Goal: Task Accomplishment & Management: Use online tool/utility

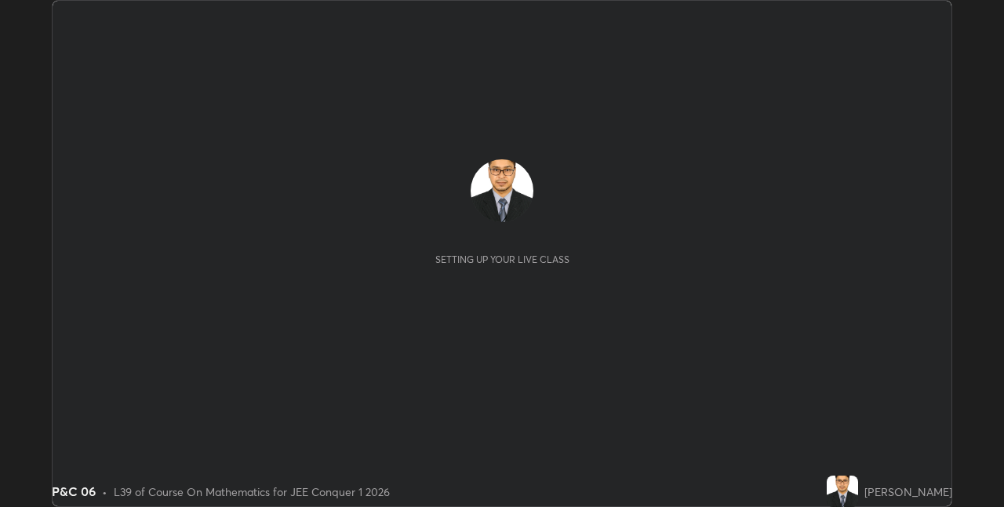
scroll to position [507, 1004]
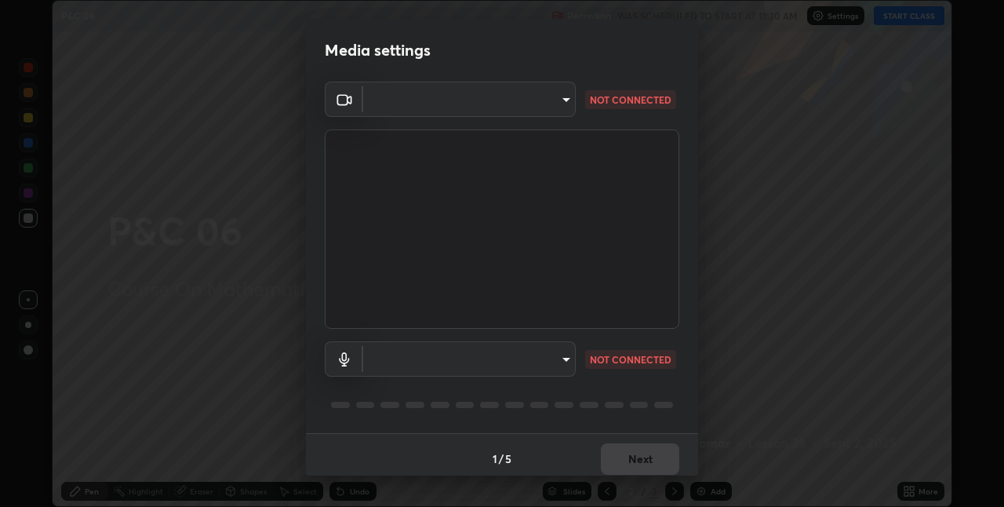
type input "280048489f4aceaa7dd929c42ae46e7d7a1038740bc9fc22ad0932e52b0860f8"
type input "9a35c5c25a6babe24da8f4d10541f36b9700ea2ee64c40e6af499a578b7a6969"
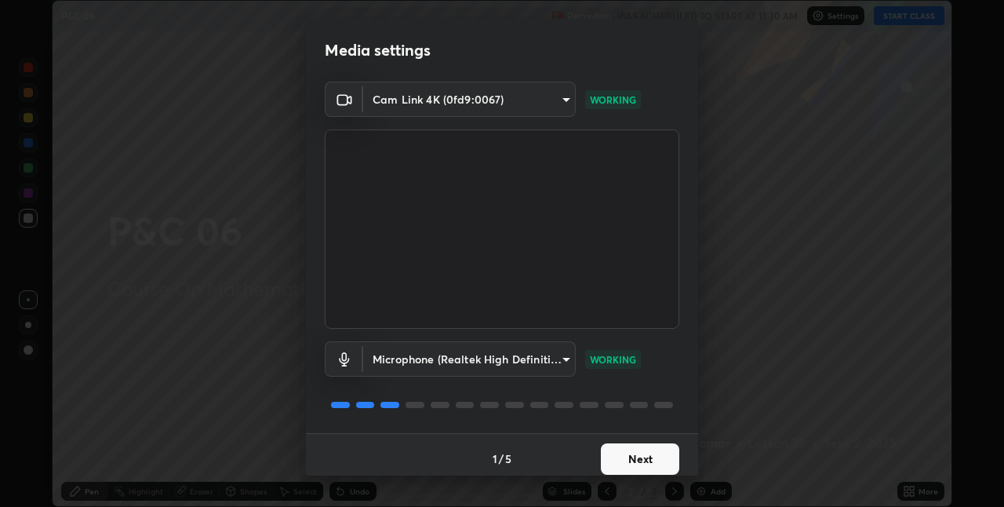
click at [638, 462] on button "Next" at bounding box center [640, 458] width 78 height 31
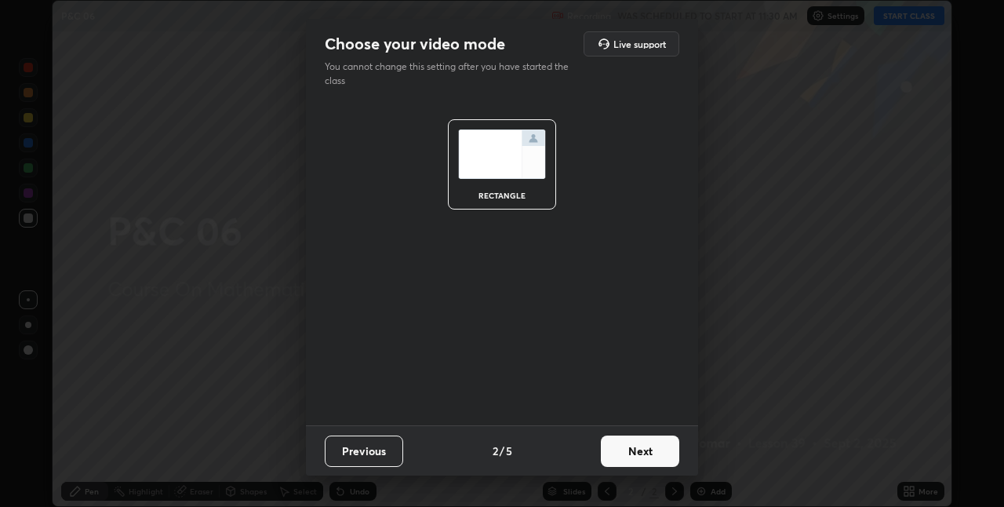
click at [632, 449] on button "Next" at bounding box center [640, 450] width 78 height 31
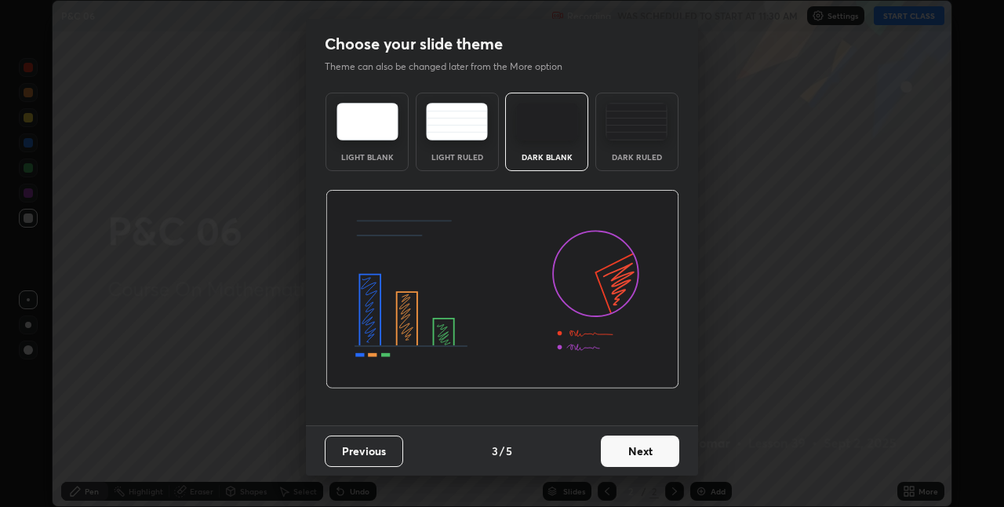
click at [639, 448] on button "Next" at bounding box center [640, 450] width 78 height 31
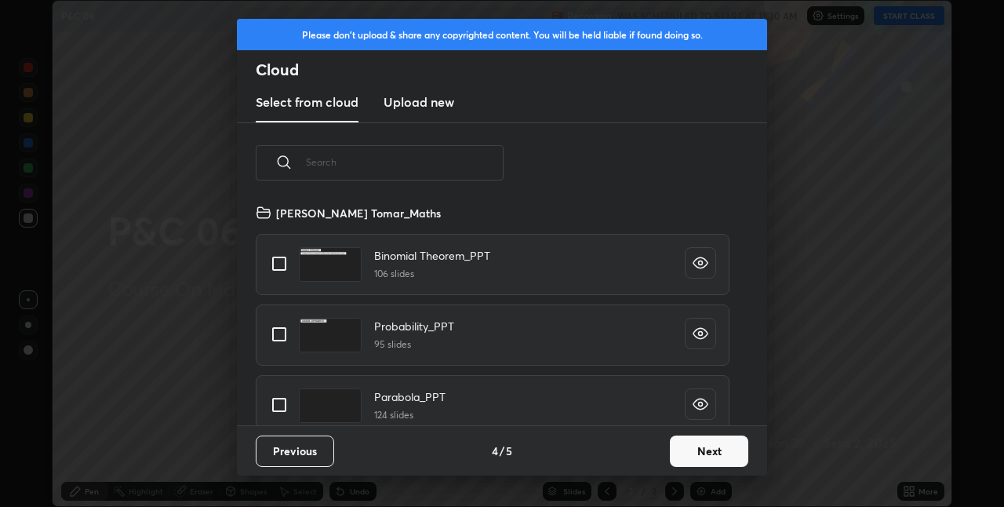
scroll to position [222, 504]
click at [277, 264] on input "grid" at bounding box center [279, 263] width 33 height 33
checkbox input "true"
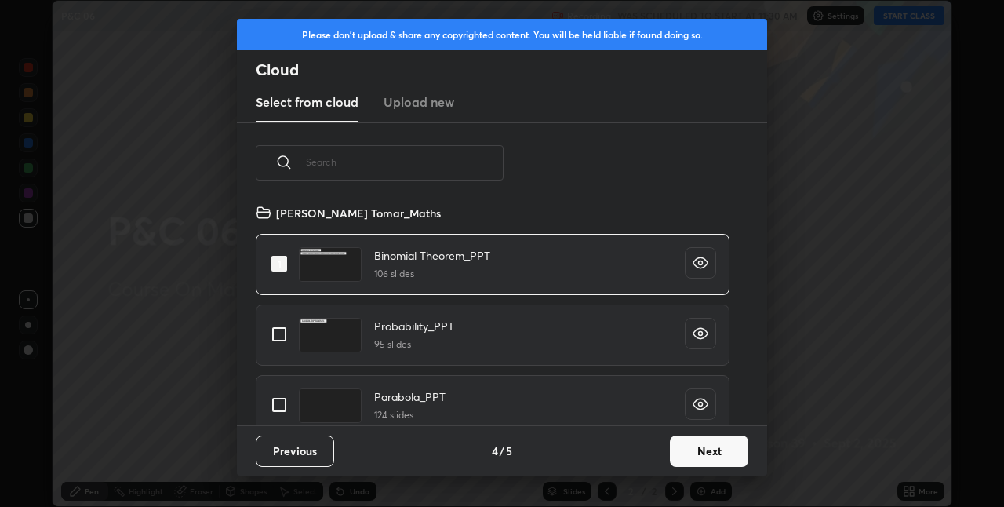
click at [694, 444] on button "Next" at bounding box center [709, 450] width 78 height 31
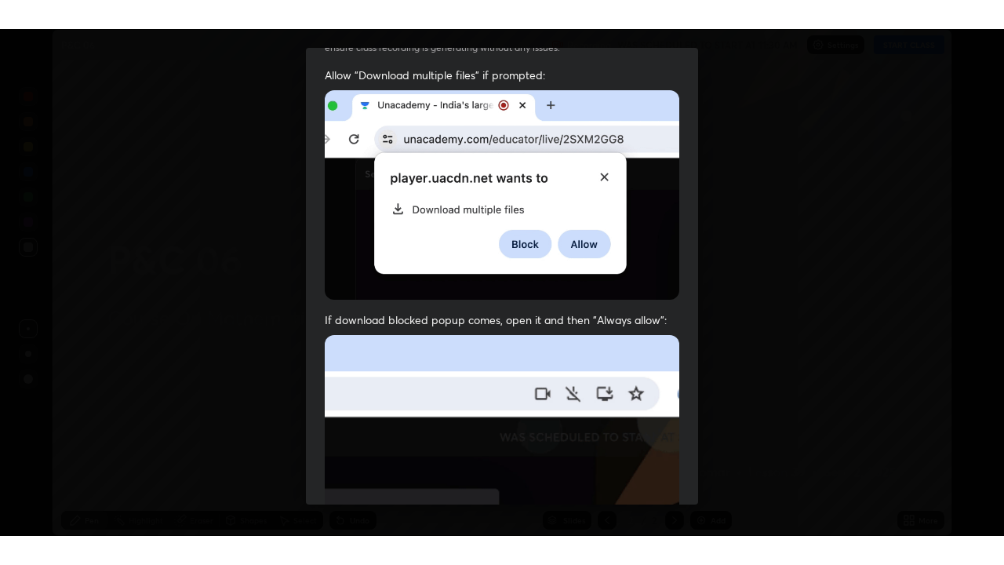
scroll to position [328, 0]
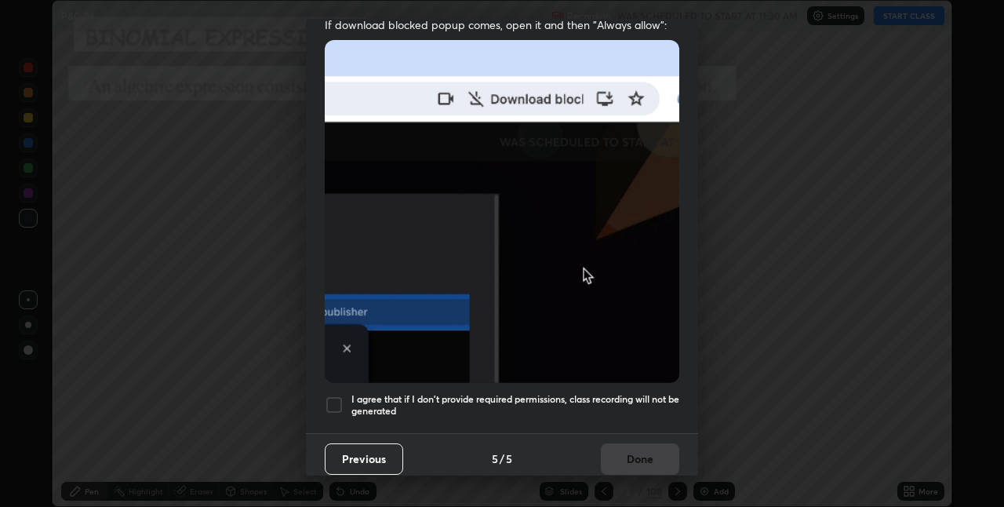
click at [334, 395] on div at bounding box center [334, 404] width 19 height 19
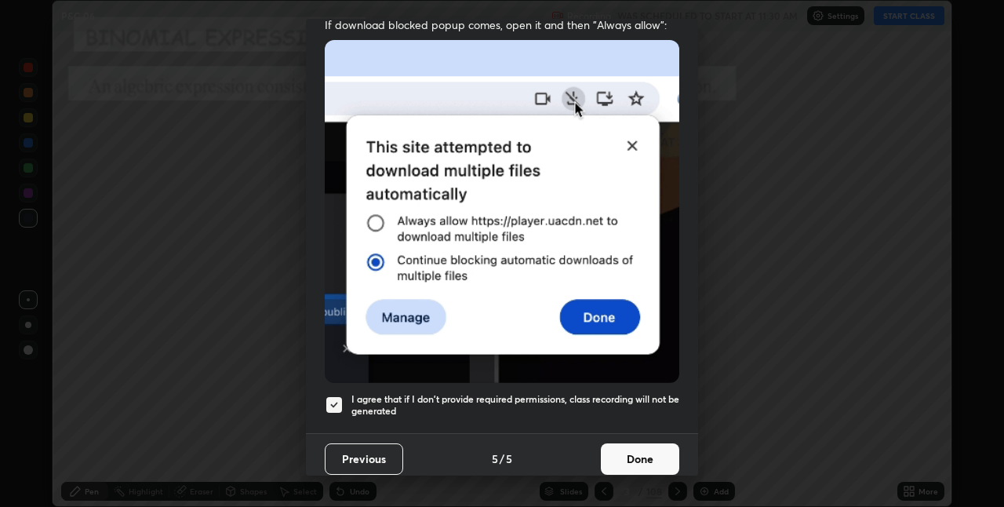
click at [632, 454] on button "Done" at bounding box center [640, 458] width 78 height 31
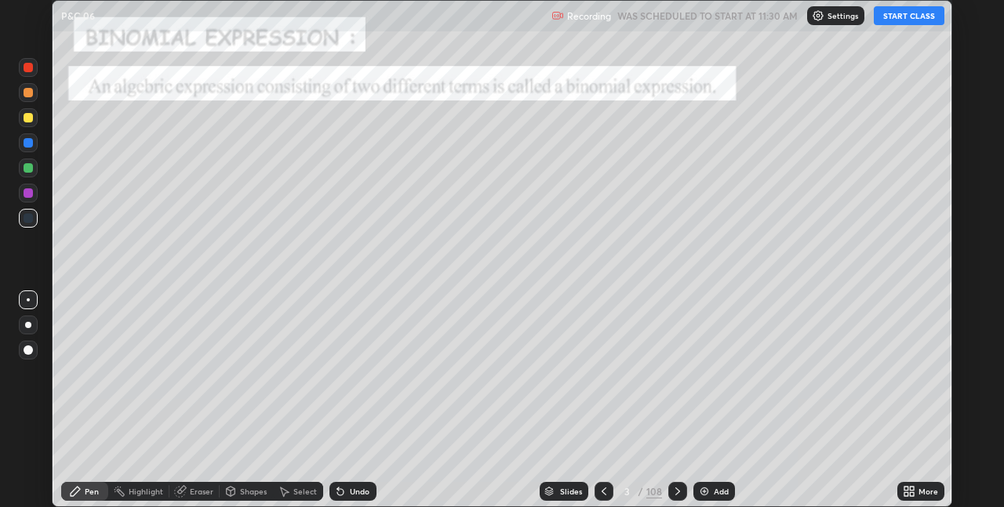
click at [912, 488] on icon at bounding box center [912, 488] width 4 height 4
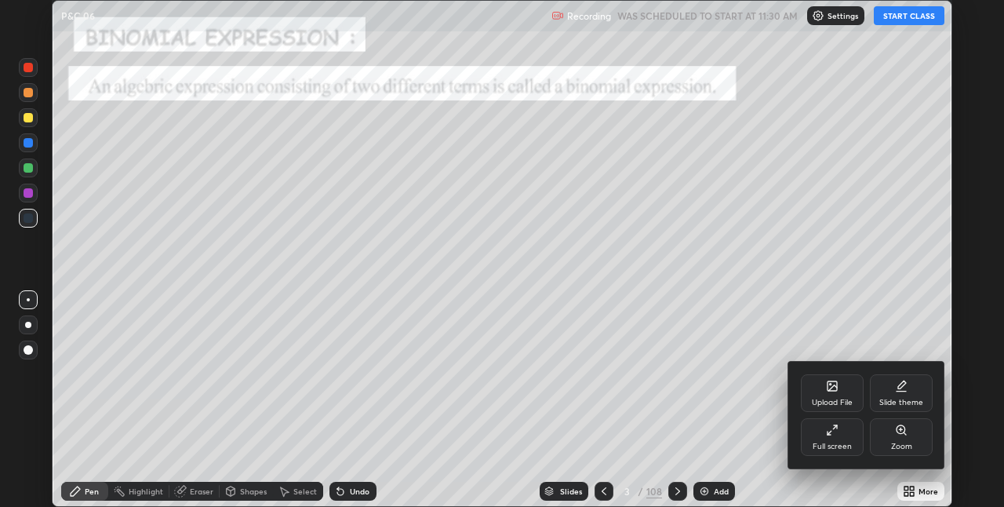
click at [830, 430] on icon at bounding box center [832, 430] width 13 height 13
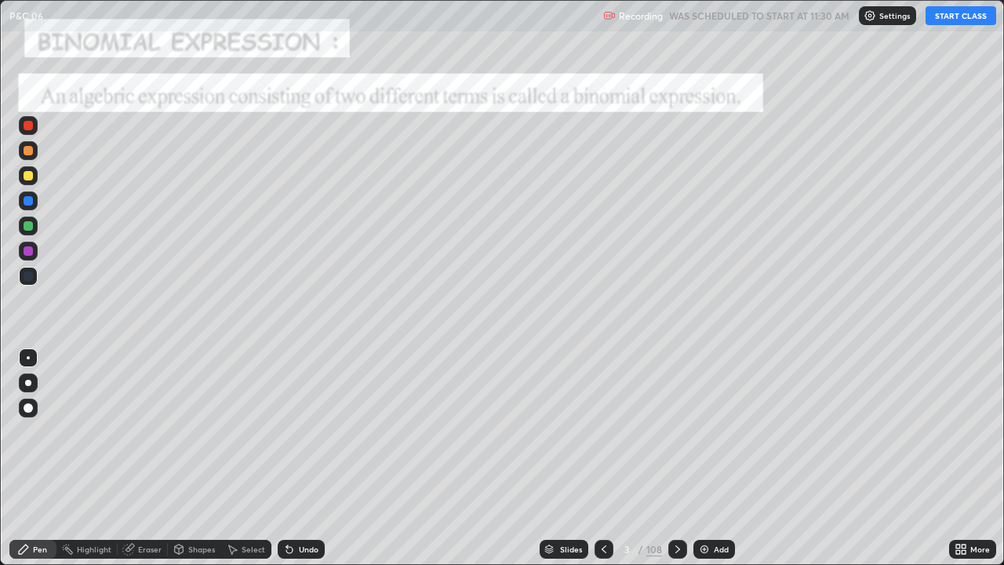
scroll to position [565, 1004]
click at [952, 23] on button "START CLASS" at bounding box center [961, 15] width 71 height 19
click at [31, 228] on div at bounding box center [28, 225] width 9 height 9
click at [676, 506] on icon at bounding box center [678, 549] width 13 height 13
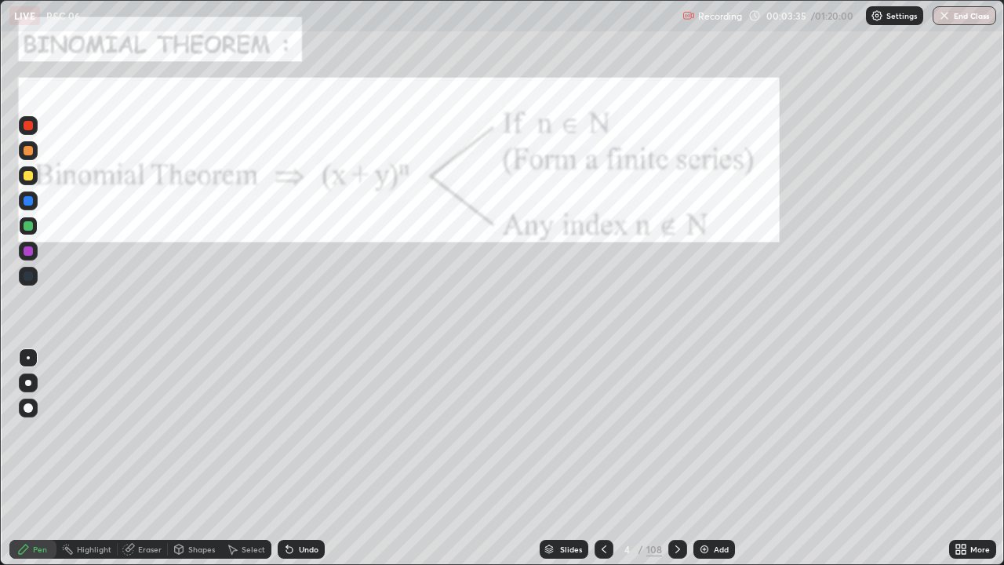
click at [29, 121] on div at bounding box center [28, 125] width 9 height 9
click at [137, 506] on div "Eraser" at bounding box center [143, 549] width 50 height 19
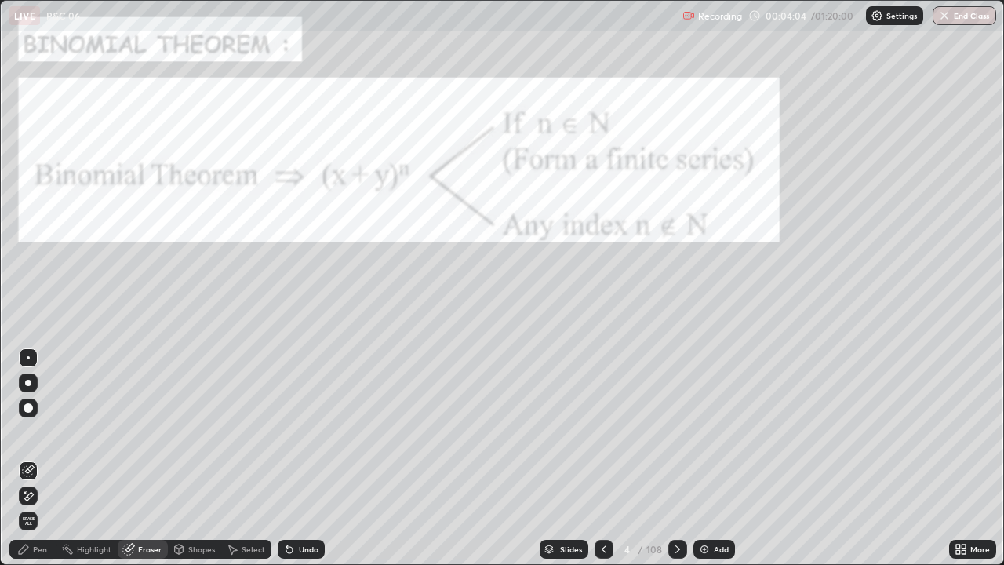
click at [29, 506] on span "Erase all" at bounding box center [28, 520] width 17 height 9
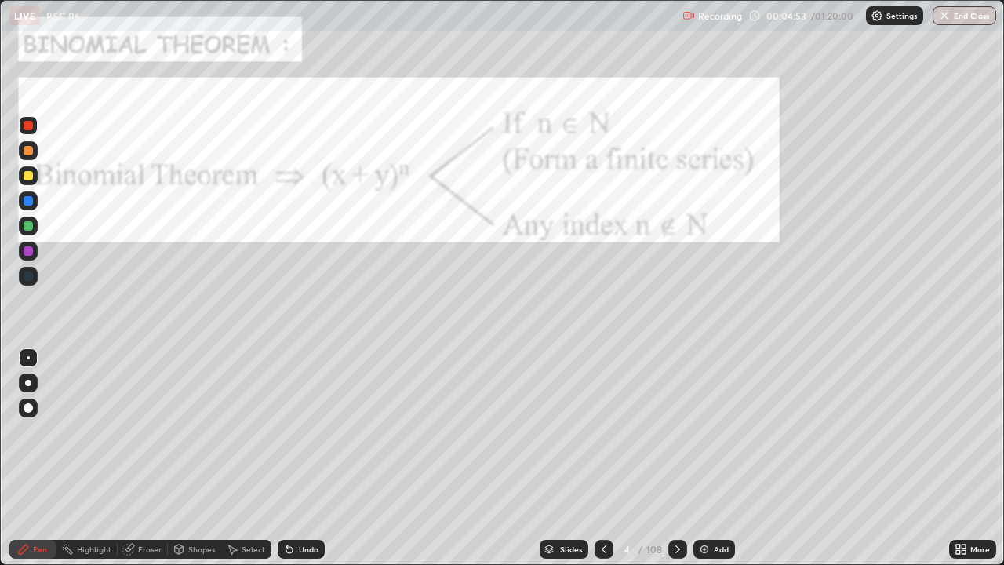
click at [678, 506] on icon at bounding box center [678, 549] width 13 height 13
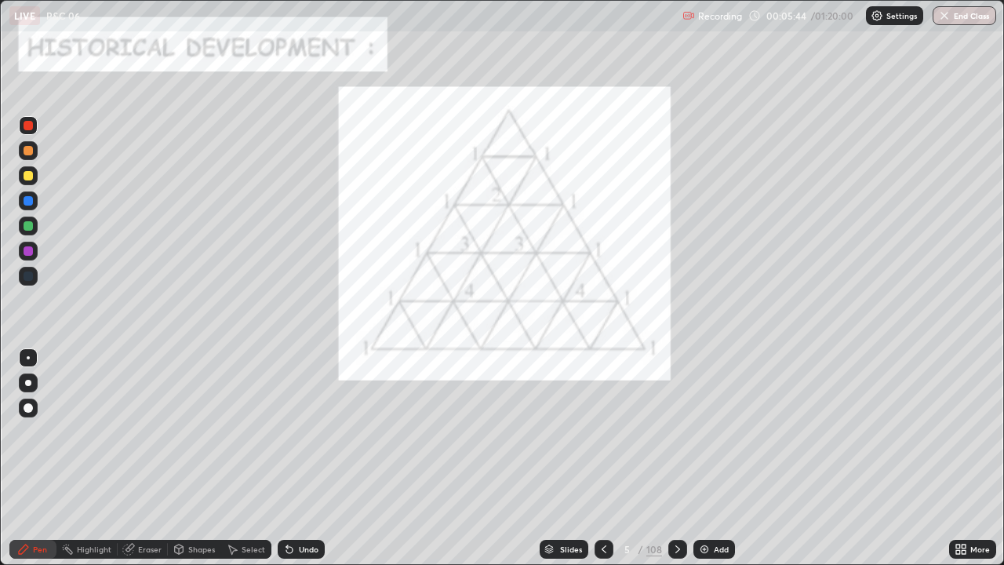
click at [21, 207] on div at bounding box center [28, 200] width 19 height 19
click at [27, 229] on div at bounding box center [28, 225] width 9 height 9
click at [25, 205] on div at bounding box center [28, 200] width 9 height 9
click at [27, 253] on div at bounding box center [28, 250] width 9 height 9
click at [24, 224] on div at bounding box center [28, 225] width 9 height 9
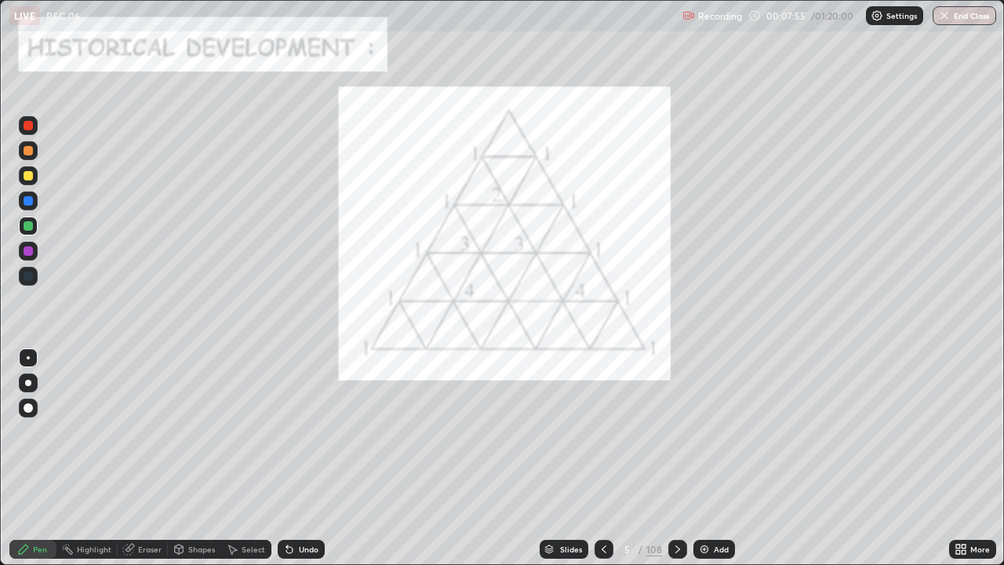
click at [20, 257] on div at bounding box center [28, 251] width 19 height 19
click at [26, 224] on div at bounding box center [28, 225] width 9 height 9
click at [25, 255] on div at bounding box center [28, 250] width 9 height 9
click at [704, 506] on img at bounding box center [704, 549] width 13 height 13
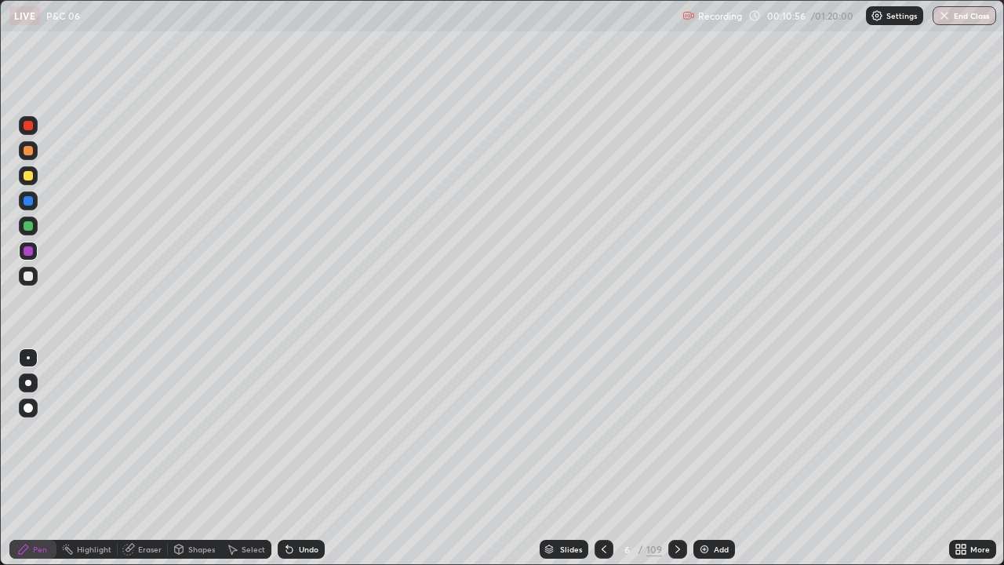
click at [31, 176] on div at bounding box center [28, 175] width 9 height 9
click at [26, 154] on div at bounding box center [28, 150] width 9 height 9
click at [595, 506] on div at bounding box center [604, 549] width 19 height 19
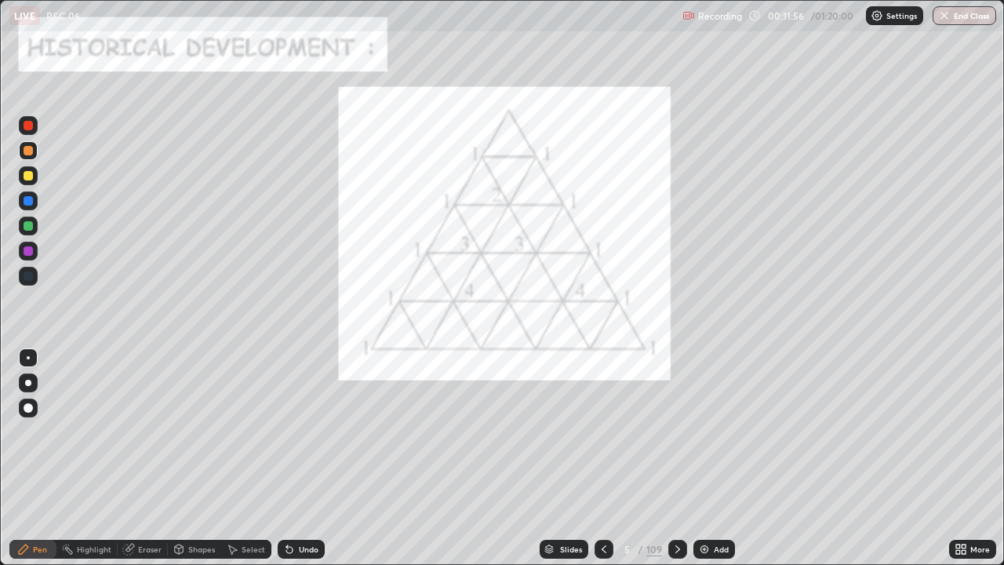
click at [677, 506] on icon at bounding box center [678, 549] width 5 height 8
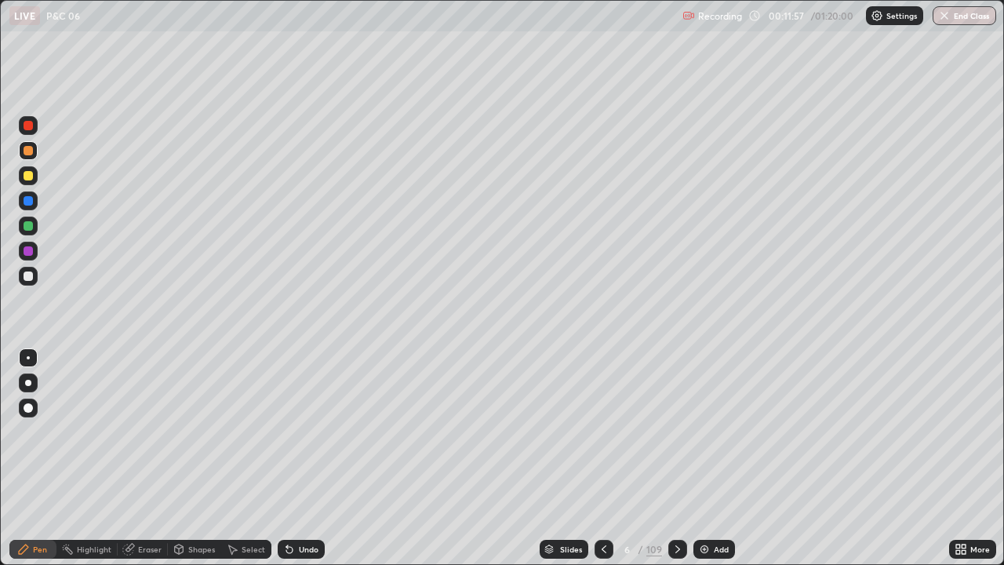
click at [30, 175] on div at bounding box center [28, 175] width 9 height 9
click at [27, 227] on div at bounding box center [28, 225] width 9 height 9
click at [600, 506] on icon at bounding box center [604, 549] width 13 height 13
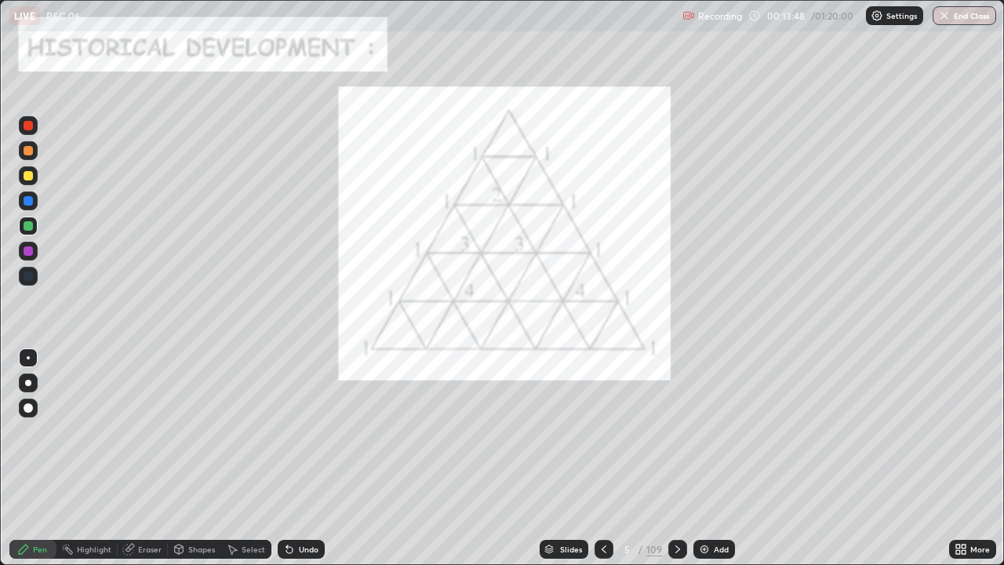
click at [677, 506] on icon at bounding box center [678, 549] width 13 height 13
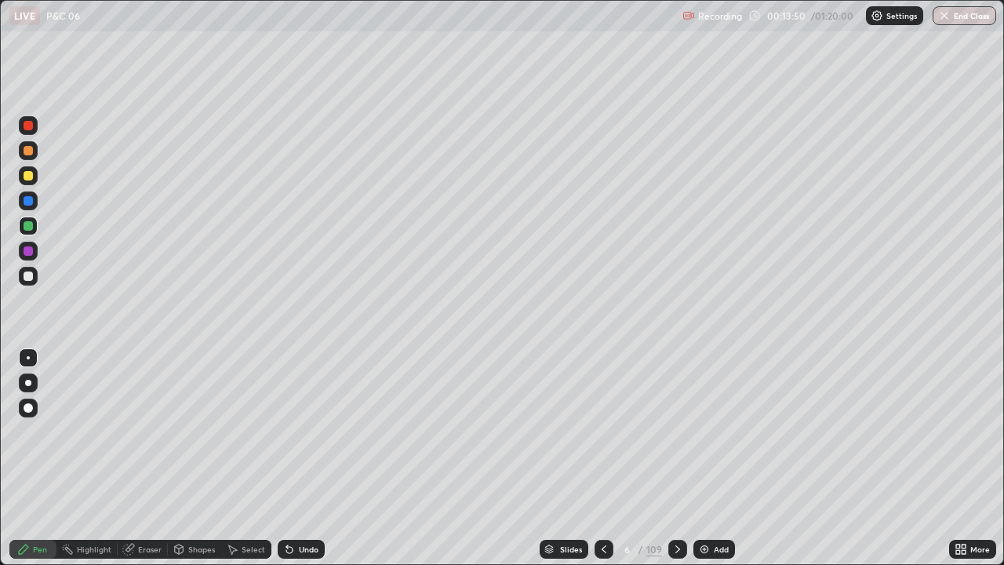
click at [148, 506] on div "Eraser" at bounding box center [150, 549] width 24 height 8
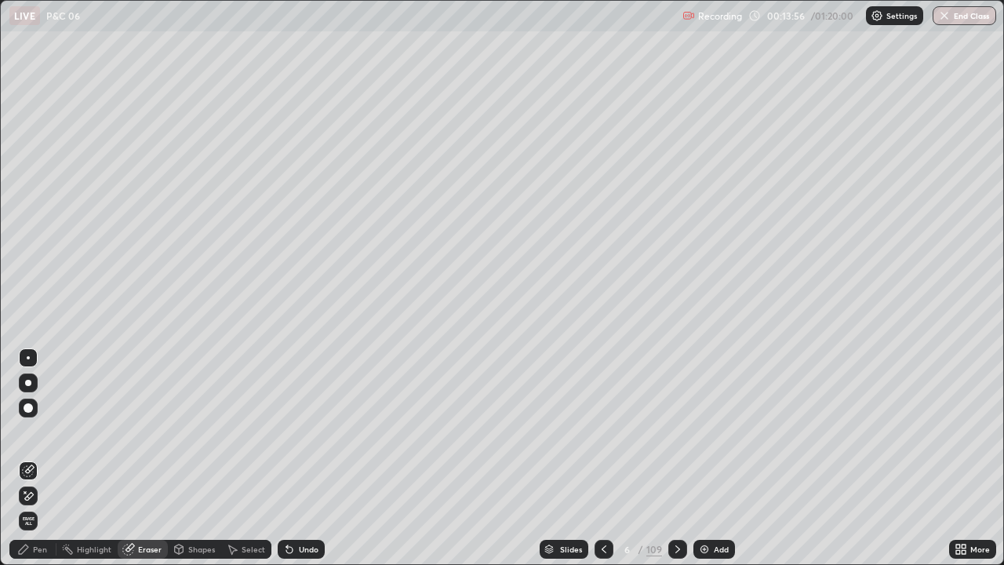
click at [44, 506] on div "Pen" at bounding box center [40, 549] width 14 height 8
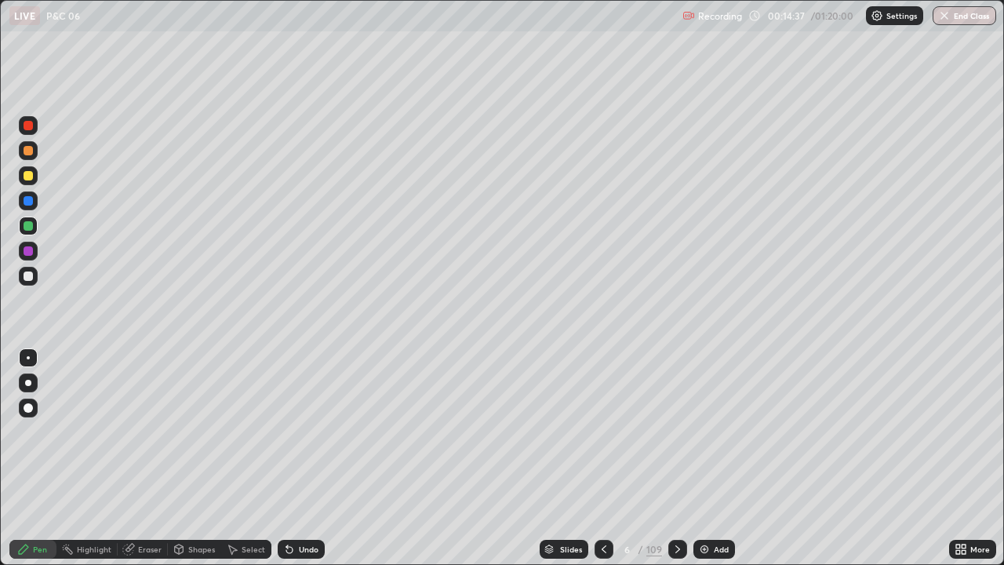
click at [603, 506] on icon at bounding box center [604, 549] width 13 height 13
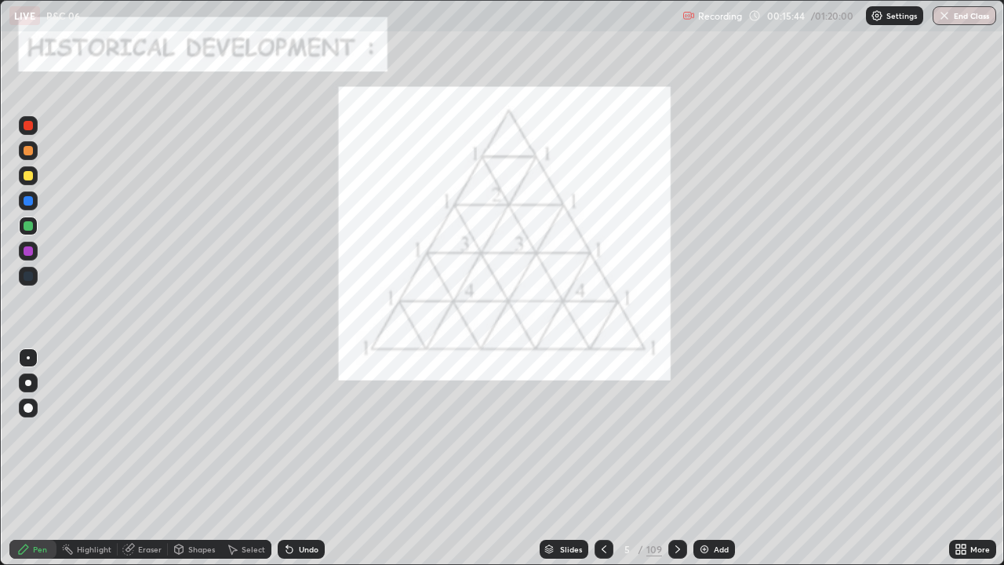
click at [676, 506] on icon at bounding box center [678, 549] width 13 height 13
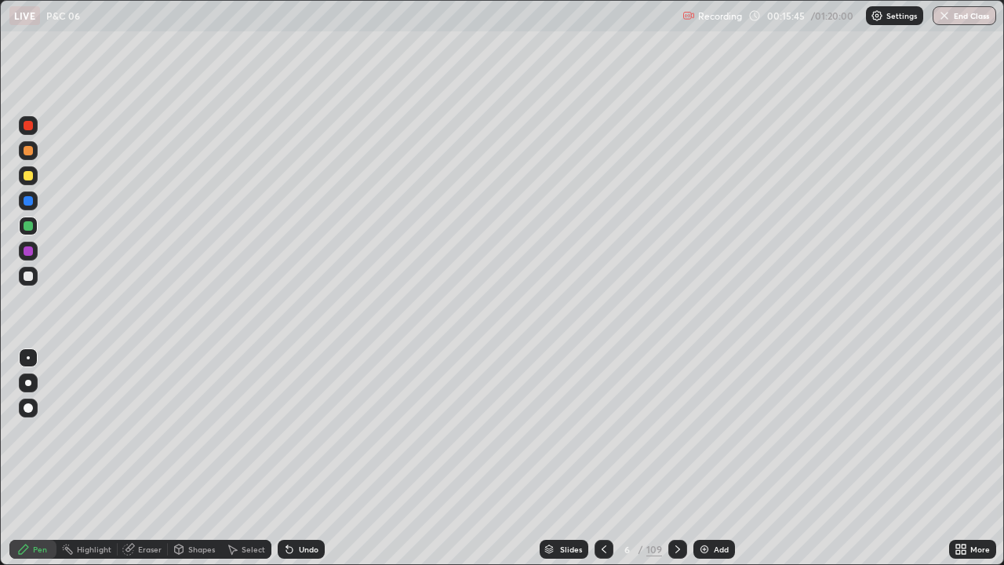
click at [28, 200] on div at bounding box center [28, 200] width 9 height 9
click at [20, 156] on div at bounding box center [28, 150] width 19 height 19
click at [26, 131] on div at bounding box center [28, 125] width 19 height 19
click at [24, 224] on div at bounding box center [28, 225] width 9 height 9
click at [603, 506] on icon at bounding box center [604, 549] width 5 height 8
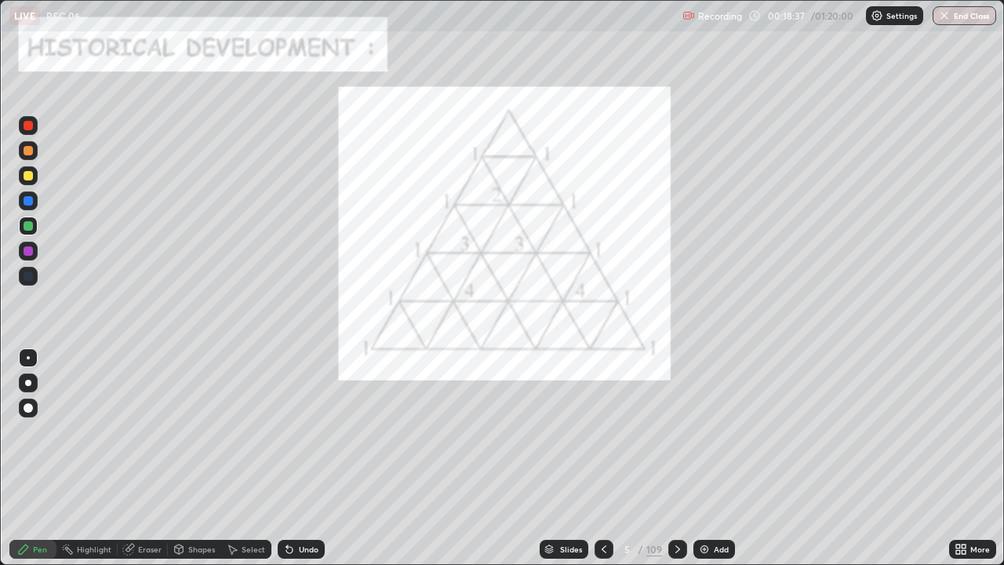
click at [672, 506] on icon at bounding box center [678, 549] width 13 height 13
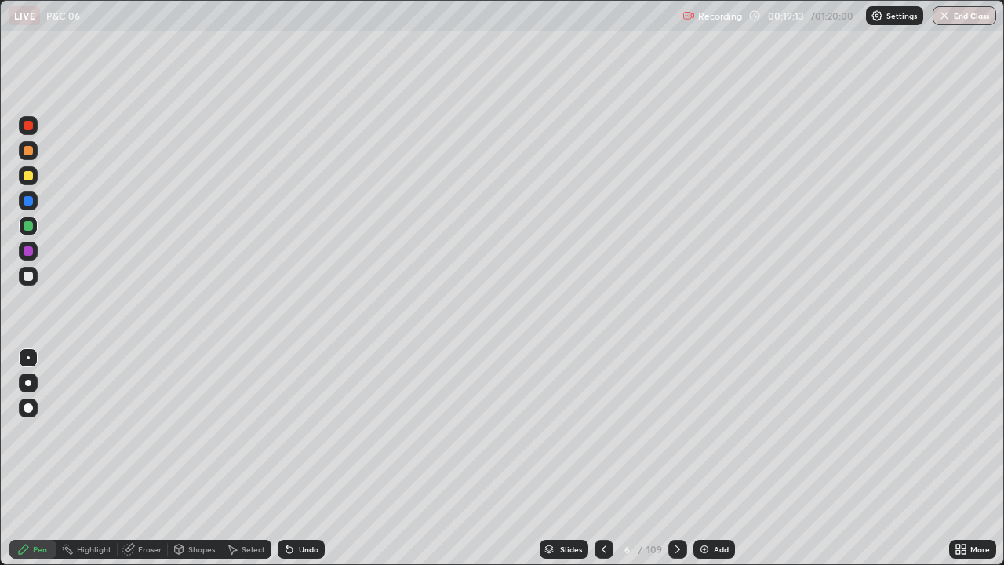
click at [304, 506] on div "Undo" at bounding box center [309, 549] width 20 height 8
click at [304, 506] on div "Undo" at bounding box center [301, 549] width 47 height 19
click at [302, 506] on div "Undo" at bounding box center [309, 549] width 20 height 8
click at [301, 506] on div "Undo" at bounding box center [309, 549] width 20 height 8
click at [299, 506] on div "Undo" at bounding box center [309, 549] width 20 height 8
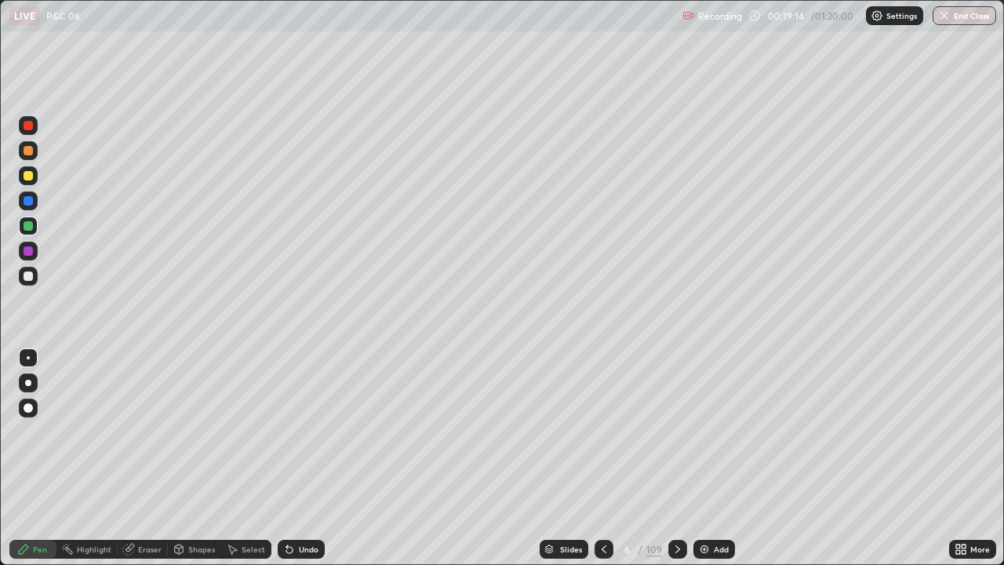
click at [299, 506] on div "Undo" at bounding box center [309, 549] width 20 height 8
click at [300, 506] on div "Undo" at bounding box center [309, 549] width 20 height 8
click at [299, 506] on div "Undo" at bounding box center [309, 549] width 20 height 8
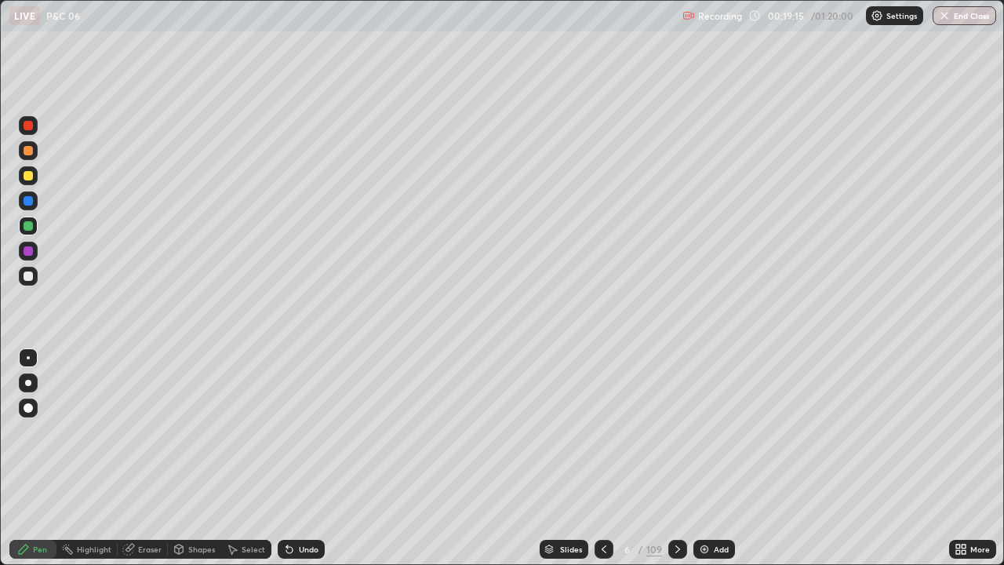
click at [299, 506] on div "Undo" at bounding box center [309, 549] width 20 height 8
click at [301, 506] on div "Undo" at bounding box center [309, 549] width 20 height 8
click at [138, 506] on div "Eraser" at bounding box center [143, 549] width 50 height 19
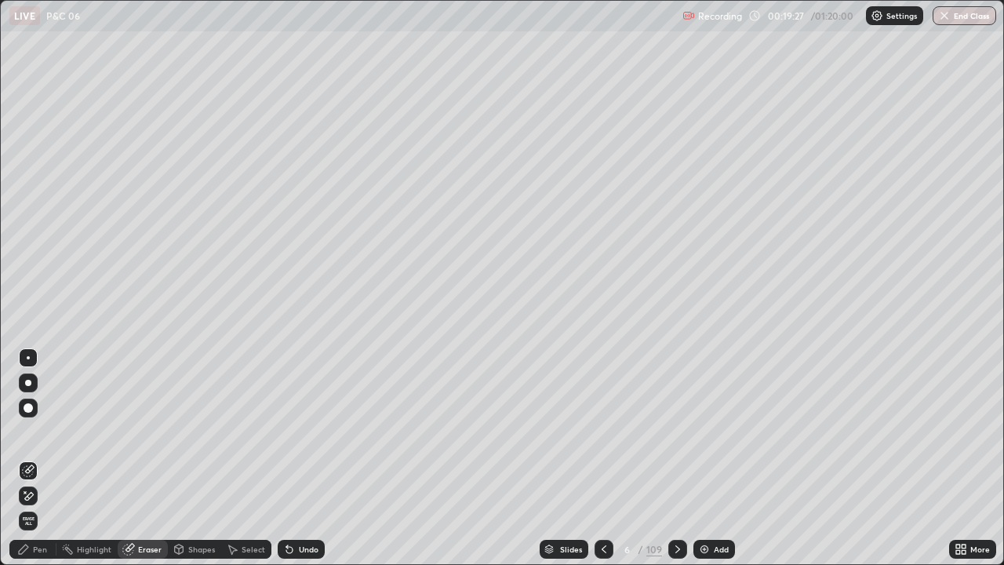
click at [31, 494] on icon at bounding box center [28, 496] width 13 height 13
click at [32, 506] on div "Pen" at bounding box center [32, 549] width 47 height 19
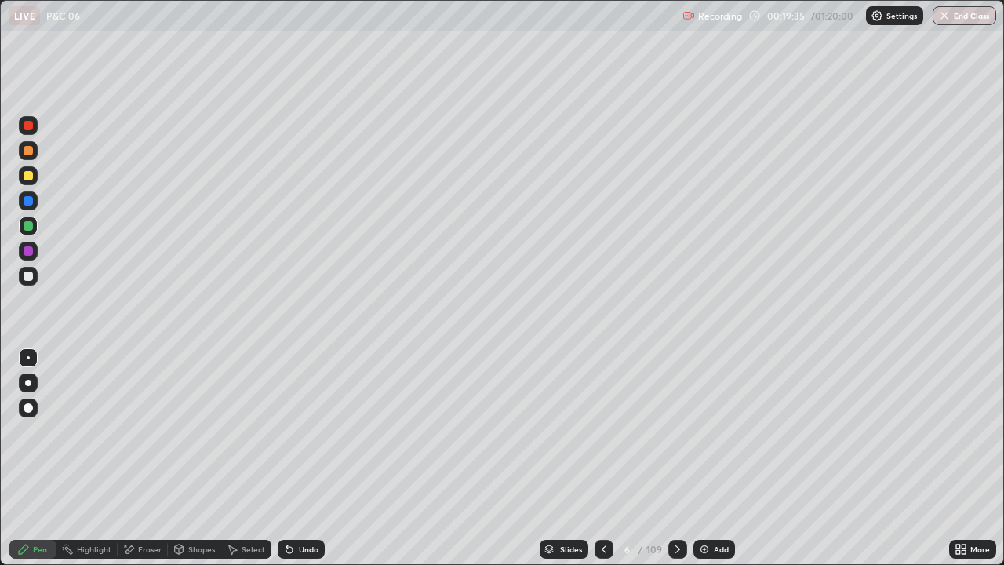
click at [602, 506] on icon at bounding box center [604, 549] width 5 height 8
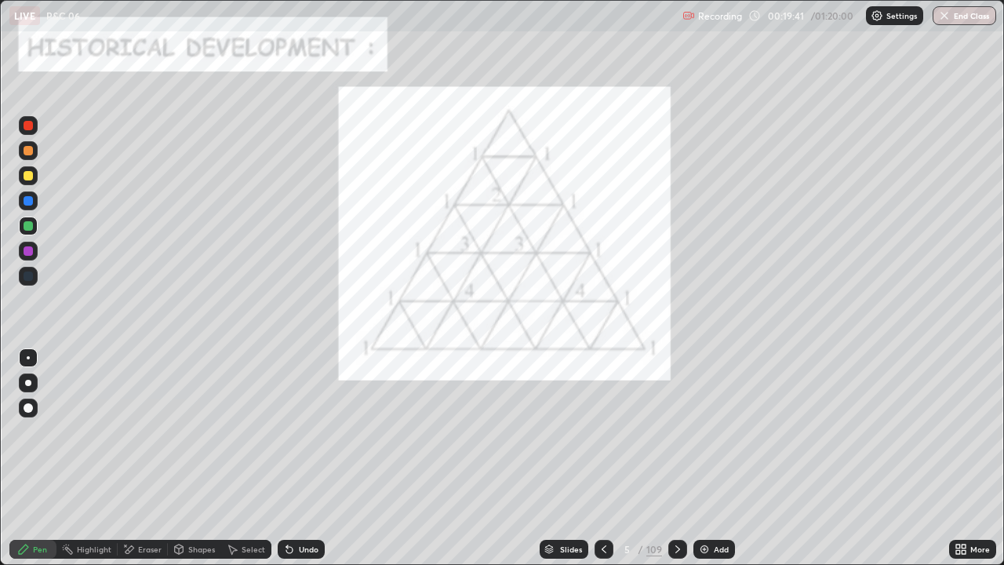
click at [676, 506] on icon at bounding box center [678, 549] width 5 height 8
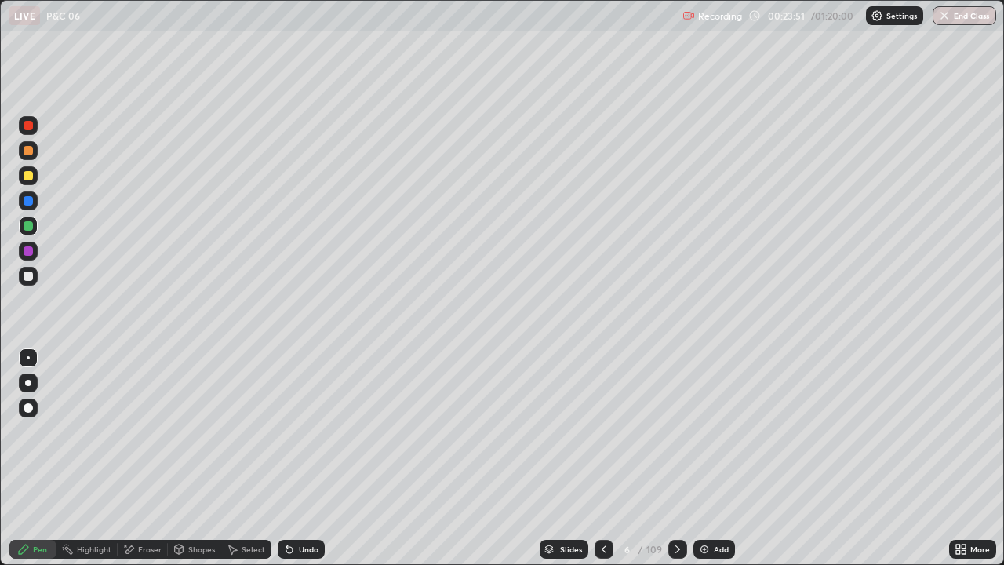
click at [677, 506] on icon at bounding box center [678, 549] width 13 height 13
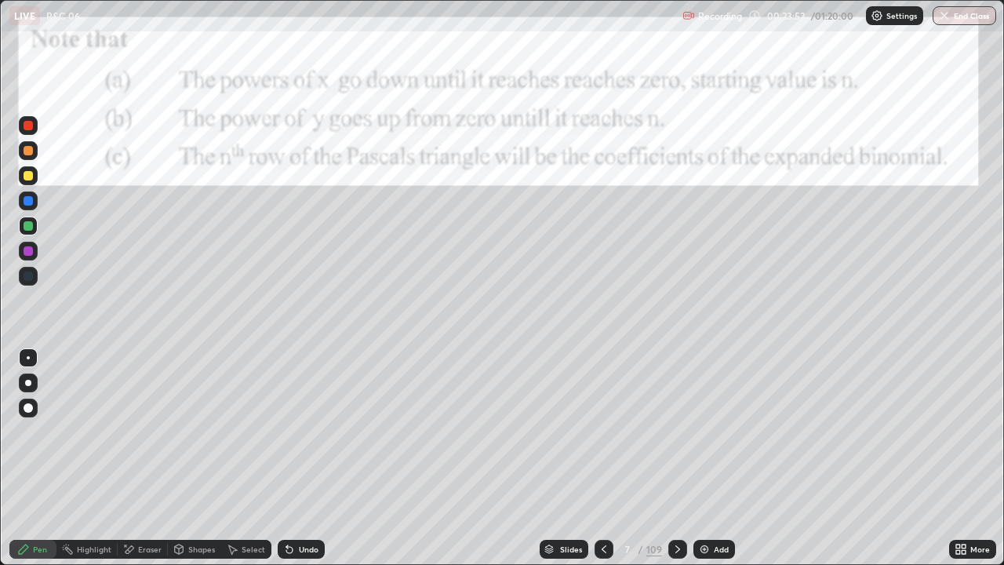
click at [600, 506] on div at bounding box center [604, 549] width 19 height 19
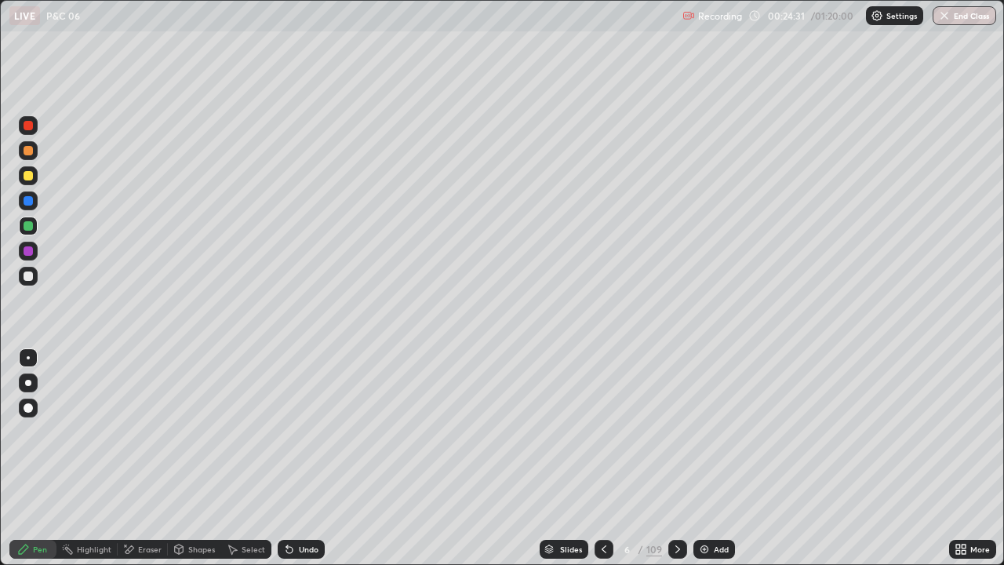
click at [678, 506] on div at bounding box center [678, 549] width 19 height 19
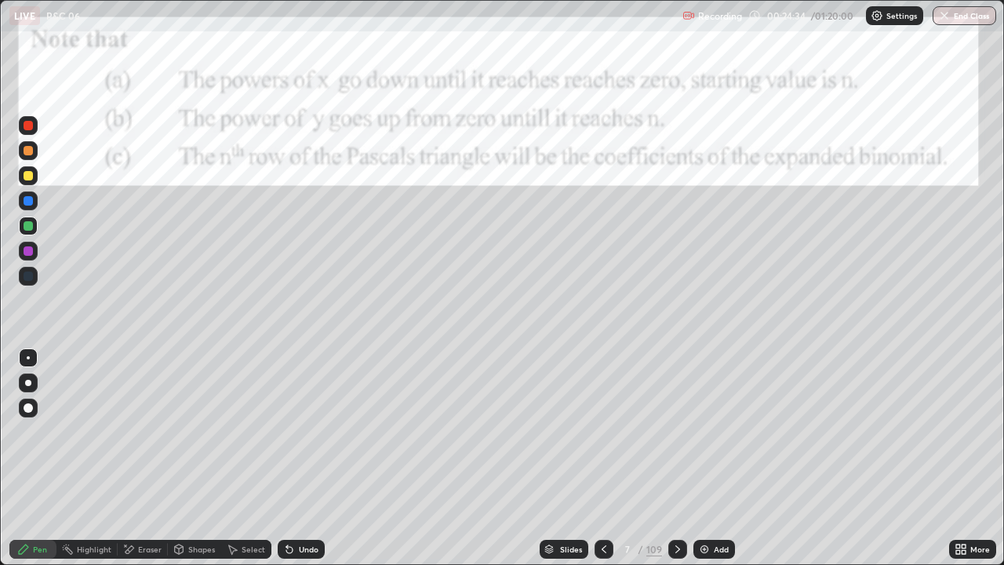
click at [676, 506] on icon at bounding box center [678, 549] width 13 height 13
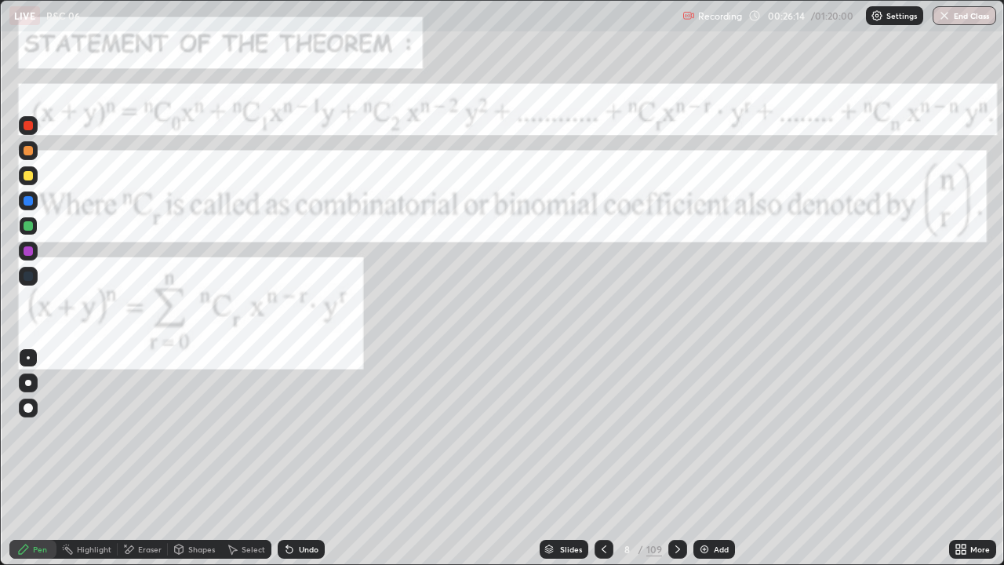
click at [674, 506] on icon at bounding box center [678, 549] width 13 height 13
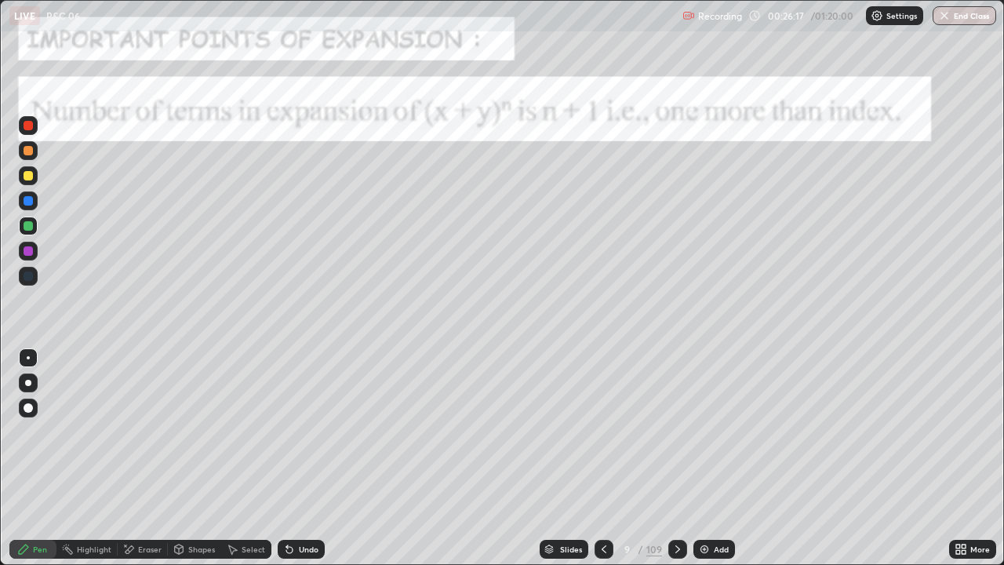
click at [676, 506] on icon at bounding box center [678, 549] width 13 height 13
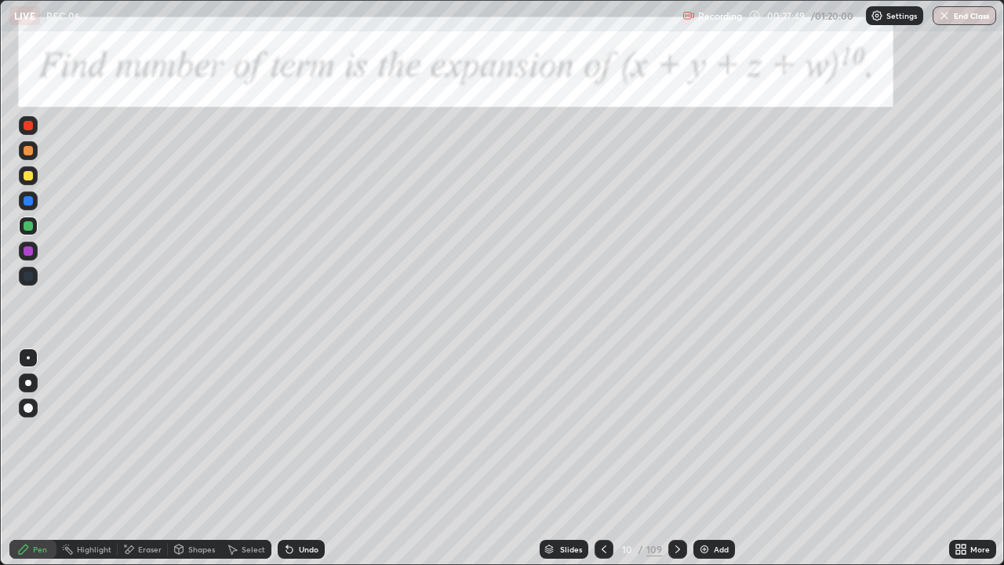
click at [674, 506] on icon at bounding box center [678, 549] width 13 height 13
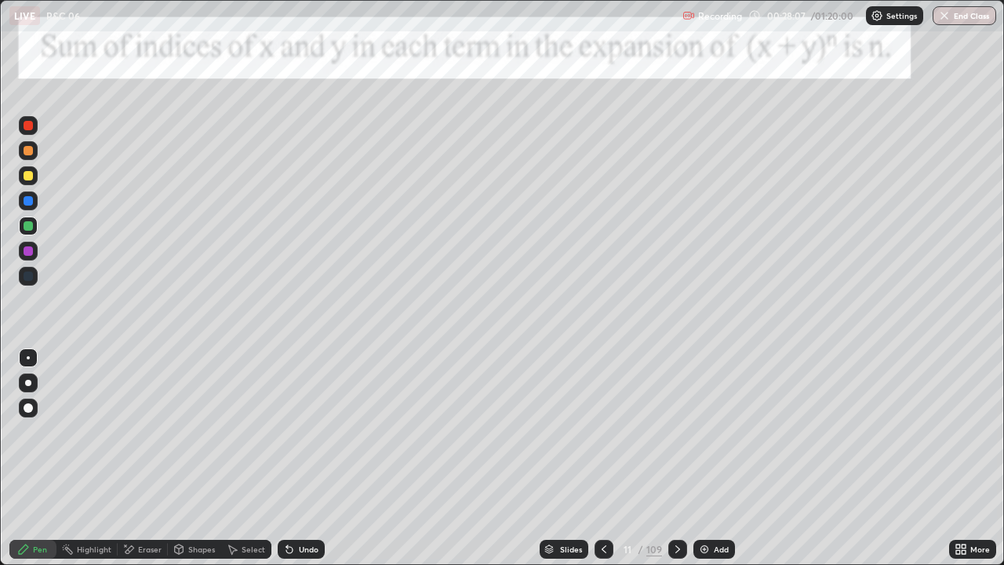
click at [680, 506] on icon at bounding box center [678, 549] width 13 height 13
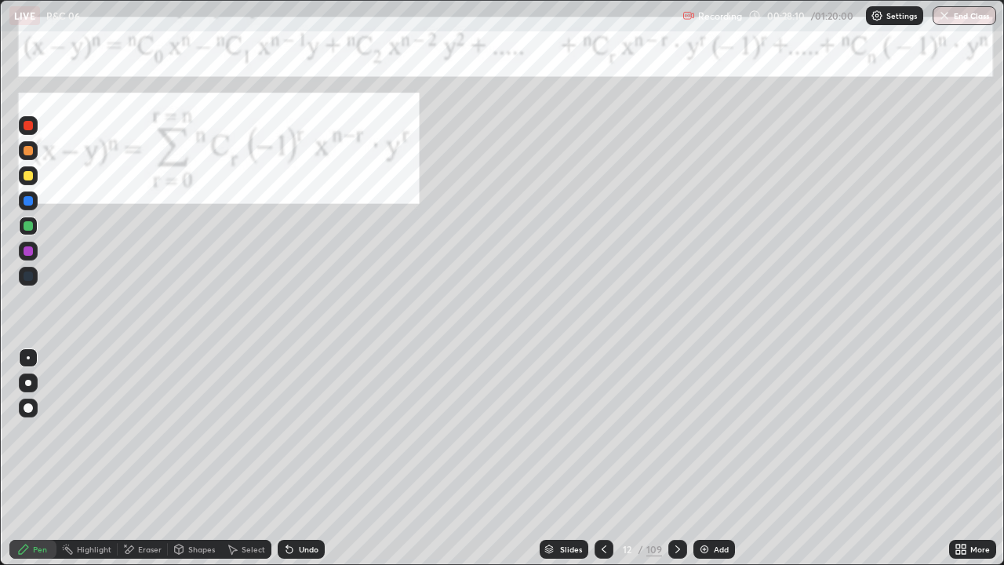
click at [685, 506] on div at bounding box center [678, 549] width 19 height 31
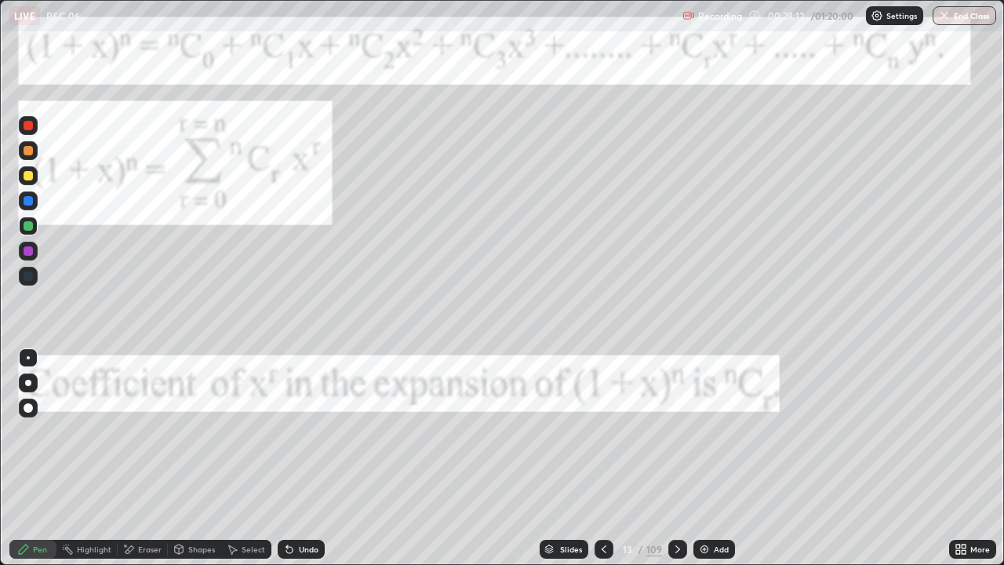
click at [678, 506] on icon at bounding box center [678, 549] width 13 height 13
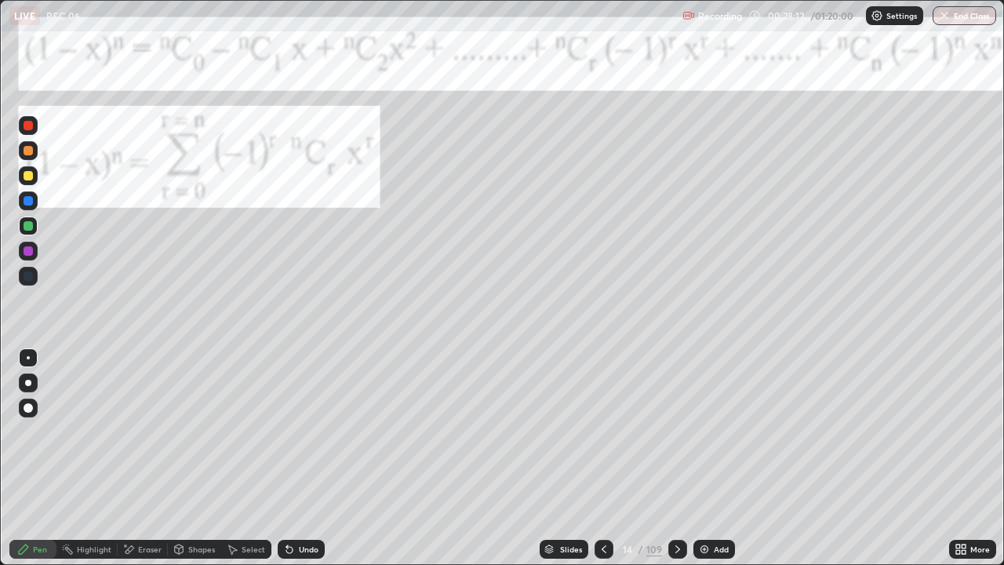
click at [676, 506] on icon at bounding box center [678, 549] width 13 height 13
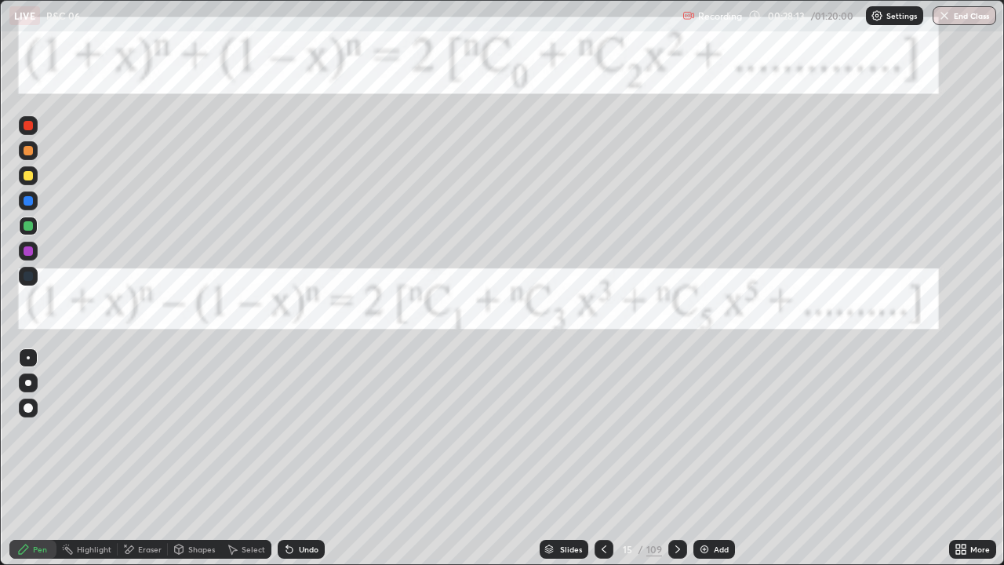
click at [678, 506] on icon at bounding box center [678, 549] width 13 height 13
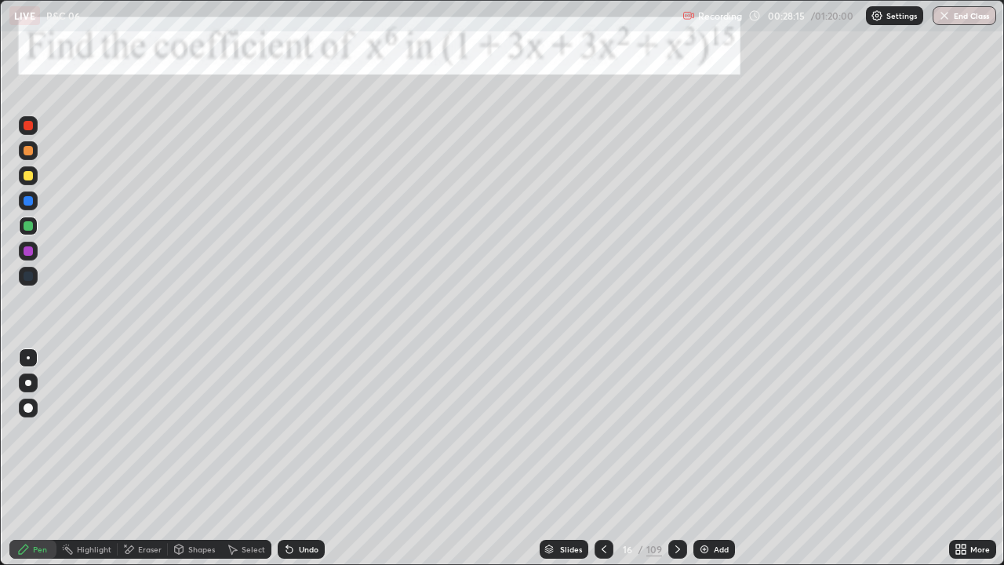
click at [600, 506] on icon at bounding box center [604, 549] width 13 height 13
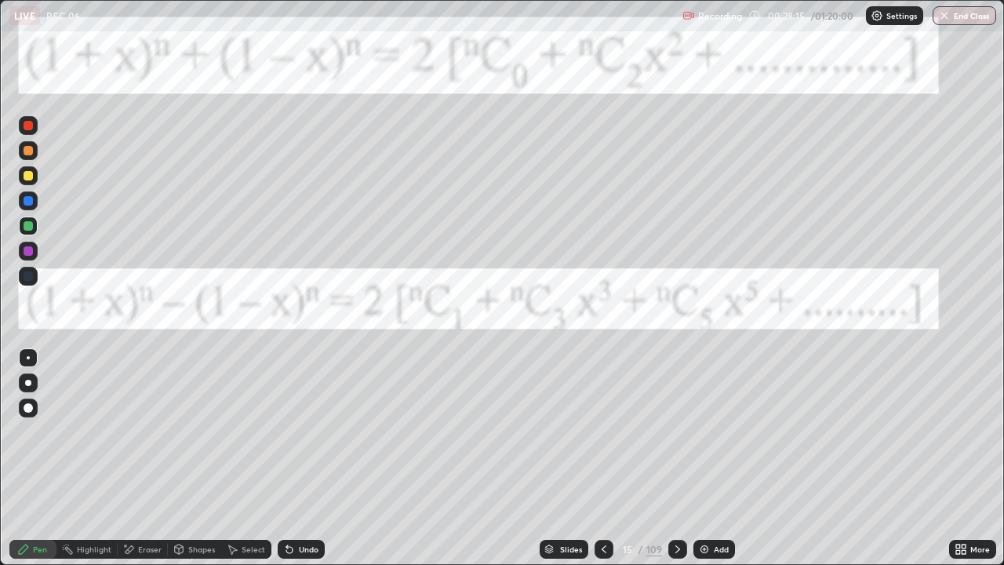
click at [603, 506] on icon at bounding box center [604, 549] width 13 height 13
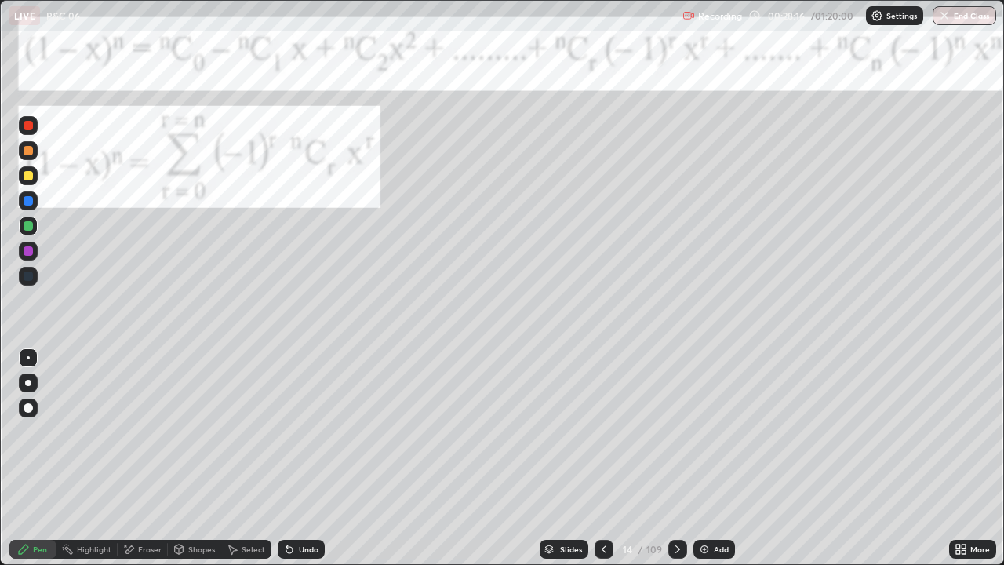
click at [603, 506] on icon at bounding box center [604, 549] width 13 height 13
click at [605, 506] on icon at bounding box center [604, 549] width 13 height 13
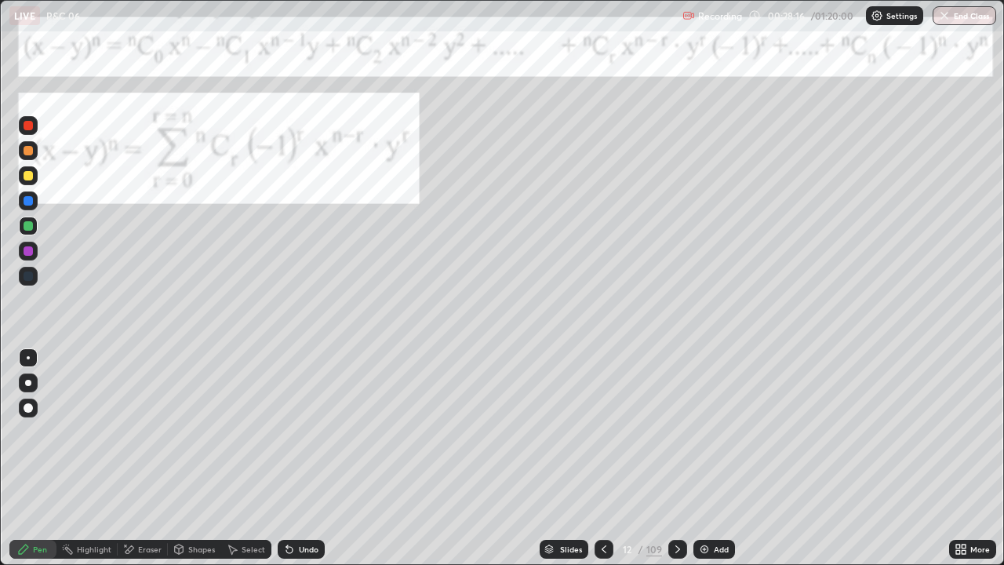
click at [607, 506] on icon at bounding box center [604, 549] width 13 height 13
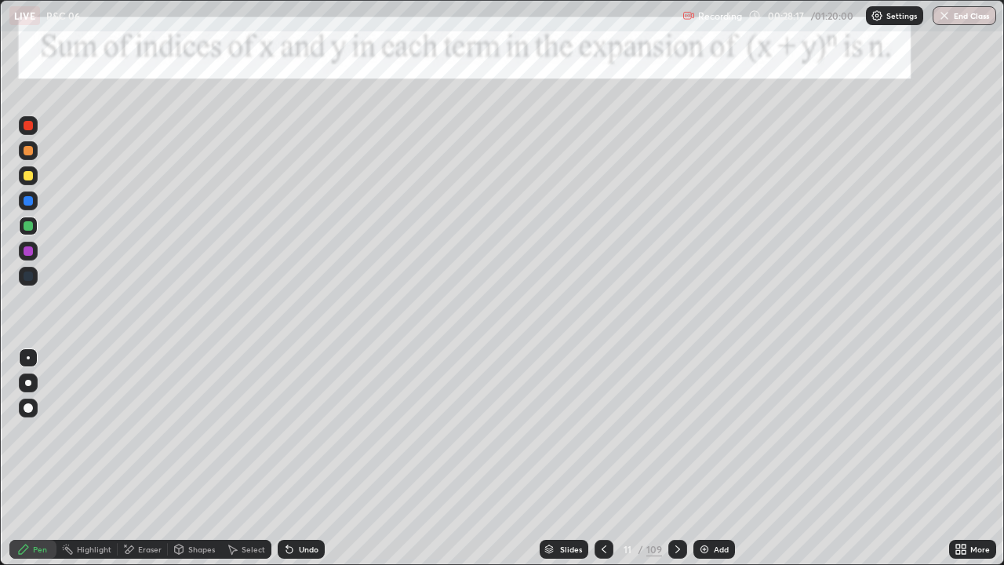
click at [709, 506] on div "Add" at bounding box center [715, 549] width 42 height 19
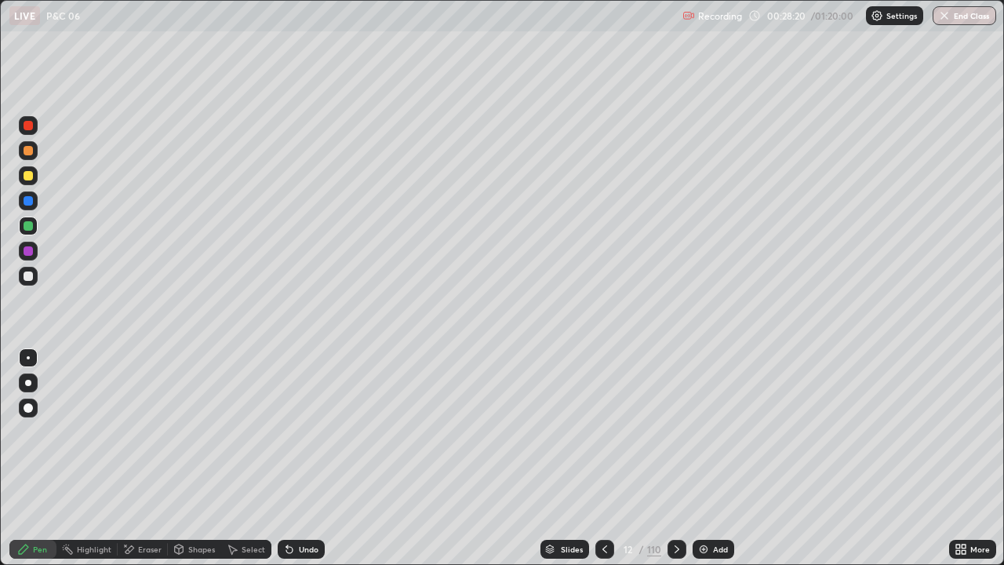
click at [27, 176] on div at bounding box center [28, 175] width 9 height 9
click at [298, 506] on div "Undo" at bounding box center [301, 549] width 47 height 19
click at [300, 506] on div "Undo" at bounding box center [309, 549] width 20 height 8
click at [29, 151] on div at bounding box center [28, 150] width 9 height 9
click at [294, 506] on div "Undo" at bounding box center [301, 549] width 47 height 19
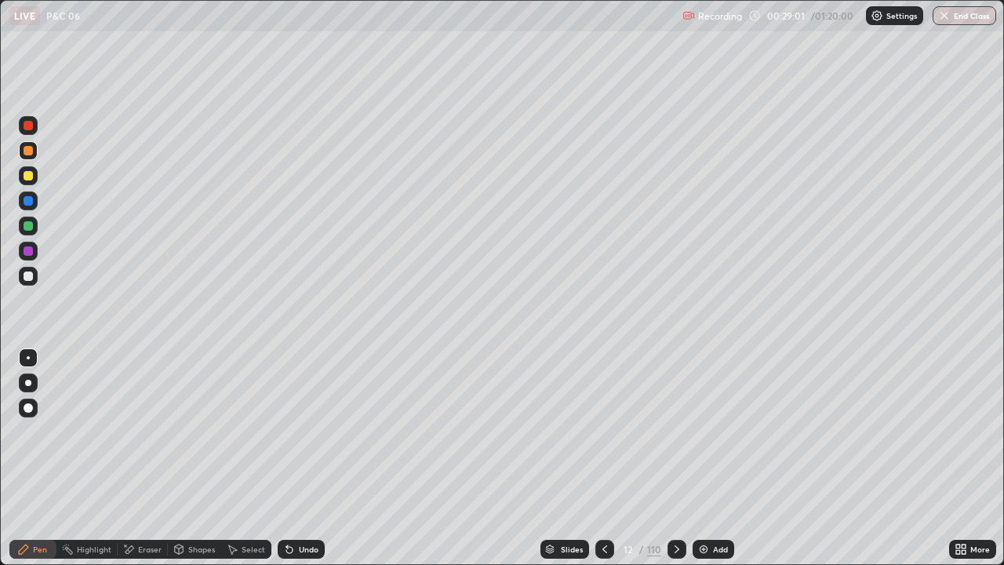
click at [297, 506] on div "Undo" at bounding box center [301, 549] width 47 height 19
click at [24, 228] on div at bounding box center [28, 225] width 9 height 9
click at [299, 506] on div "Undo" at bounding box center [309, 549] width 20 height 8
click at [301, 506] on div "Undo" at bounding box center [301, 549] width 47 height 19
click at [304, 506] on div "Undo" at bounding box center [309, 549] width 20 height 8
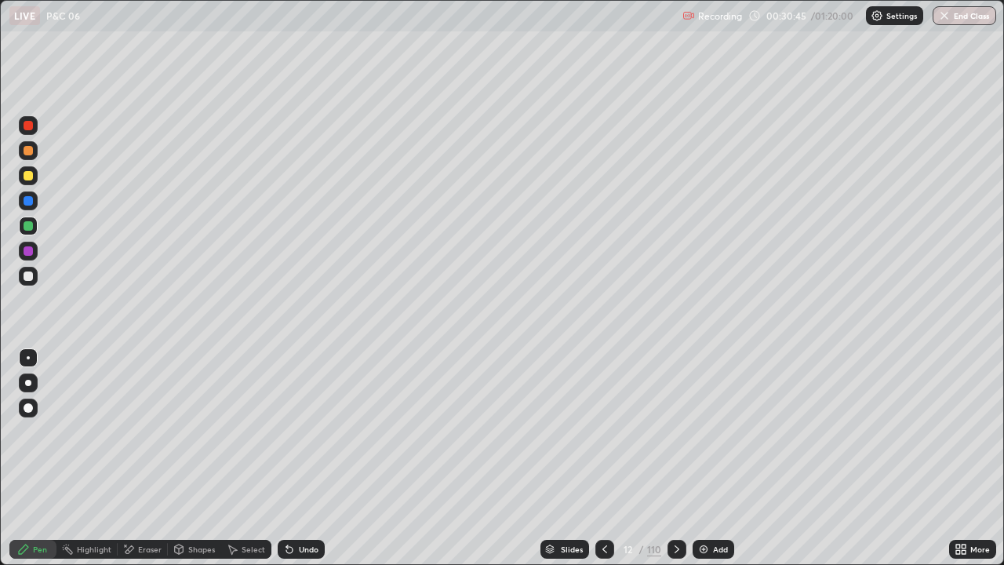
click at [700, 506] on img at bounding box center [704, 549] width 13 height 13
click at [604, 506] on icon at bounding box center [605, 549] width 13 height 13
click at [27, 278] on div at bounding box center [28, 275] width 9 height 9
click at [708, 506] on div "Add" at bounding box center [712, 549] width 42 height 19
click at [29, 155] on div at bounding box center [28, 150] width 9 height 9
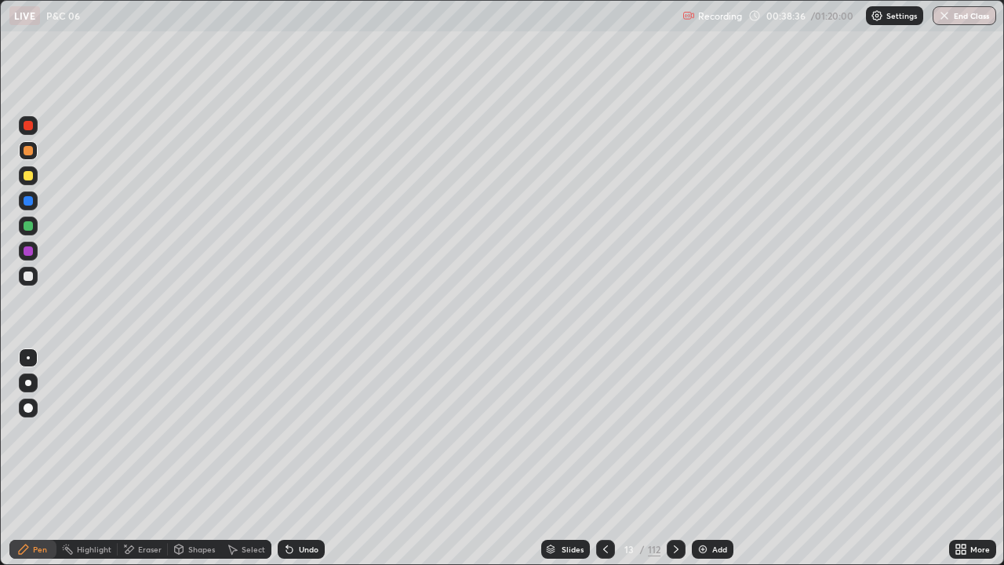
click at [607, 506] on icon at bounding box center [605, 549] width 13 height 13
click at [673, 506] on icon at bounding box center [676, 549] width 13 height 13
click at [602, 506] on icon at bounding box center [605, 549] width 13 height 13
click at [675, 506] on icon at bounding box center [676, 549] width 5 height 8
click at [24, 178] on div at bounding box center [28, 175] width 9 height 9
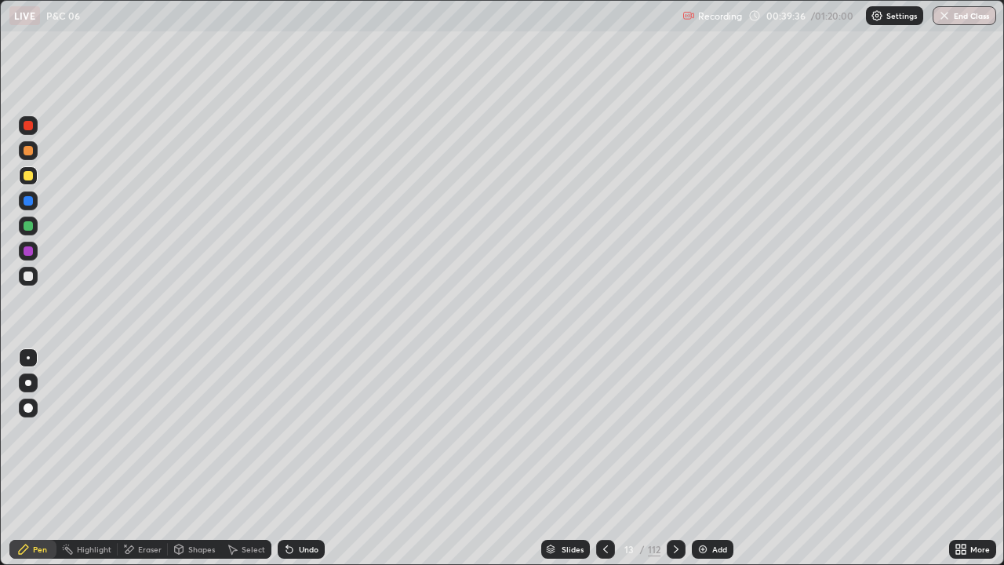
click at [27, 228] on div at bounding box center [28, 225] width 9 height 9
click at [27, 158] on div at bounding box center [28, 150] width 19 height 19
click at [675, 506] on icon at bounding box center [676, 549] width 13 height 13
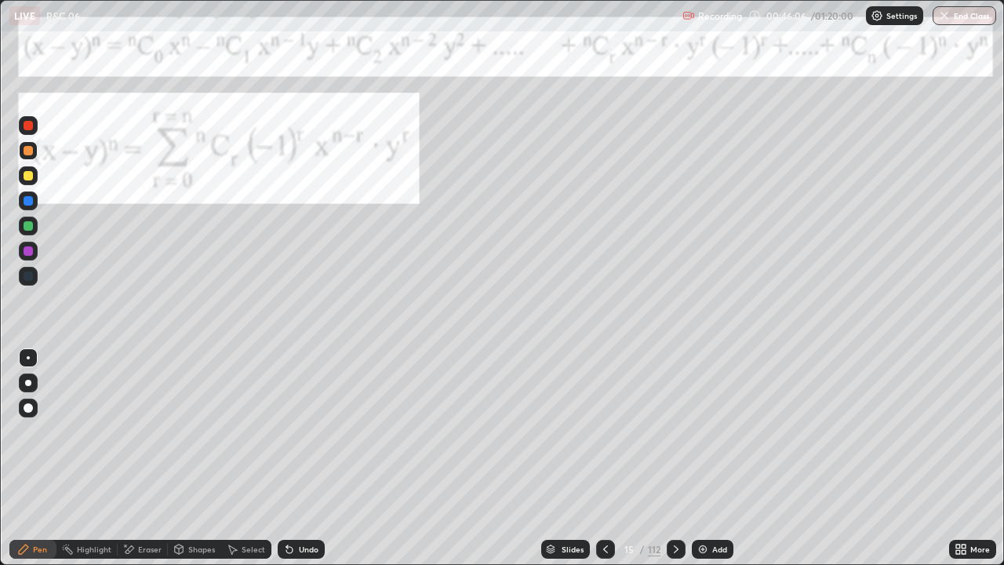
click at [668, 506] on div at bounding box center [676, 549] width 19 height 19
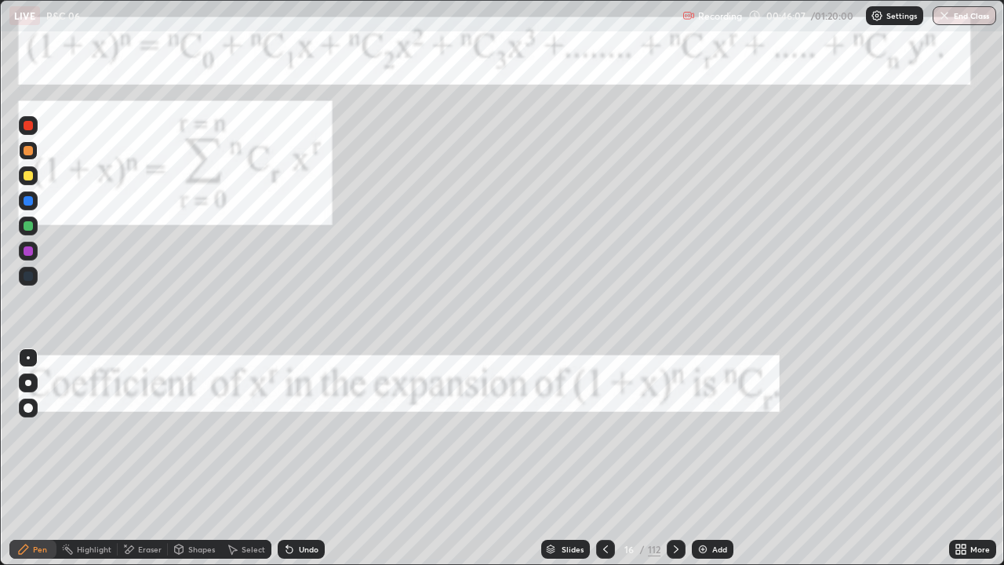
click at [675, 506] on icon at bounding box center [676, 549] width 13 height 13
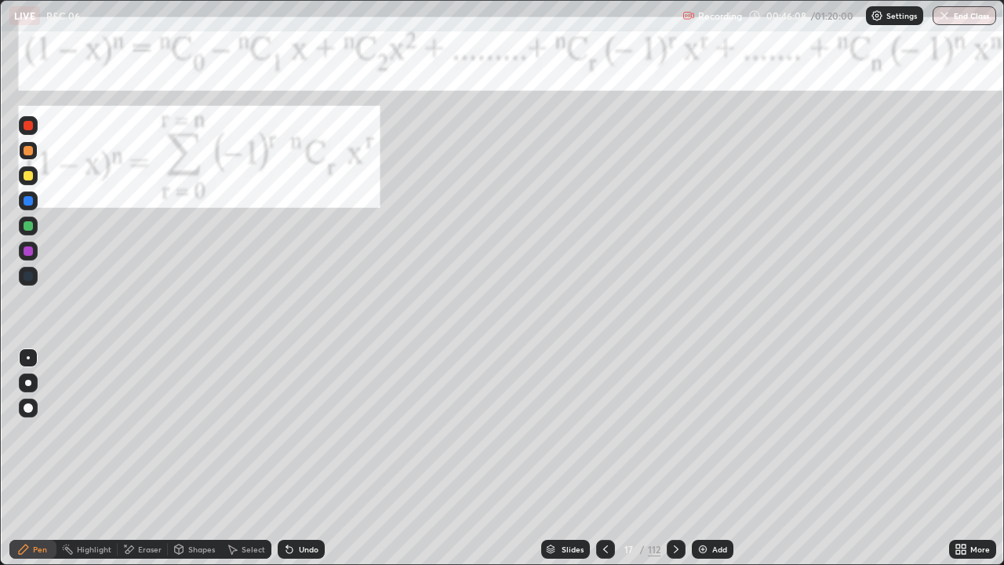
click at [675, 506] on icon at bounding box center [676, 549] width 13 height 13
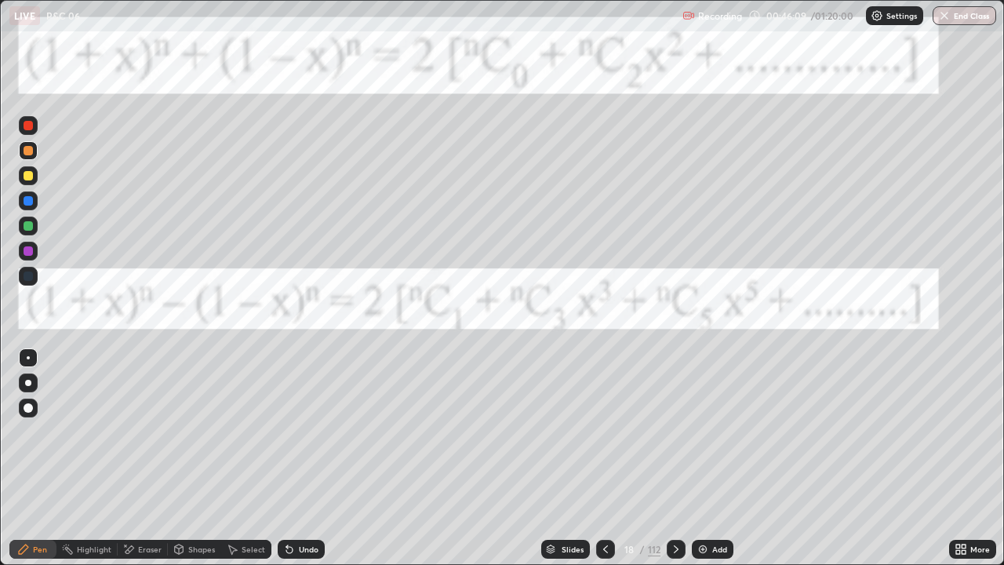
click at [674, 506] on icon at bounding box center [676, 549] width 5 height 8
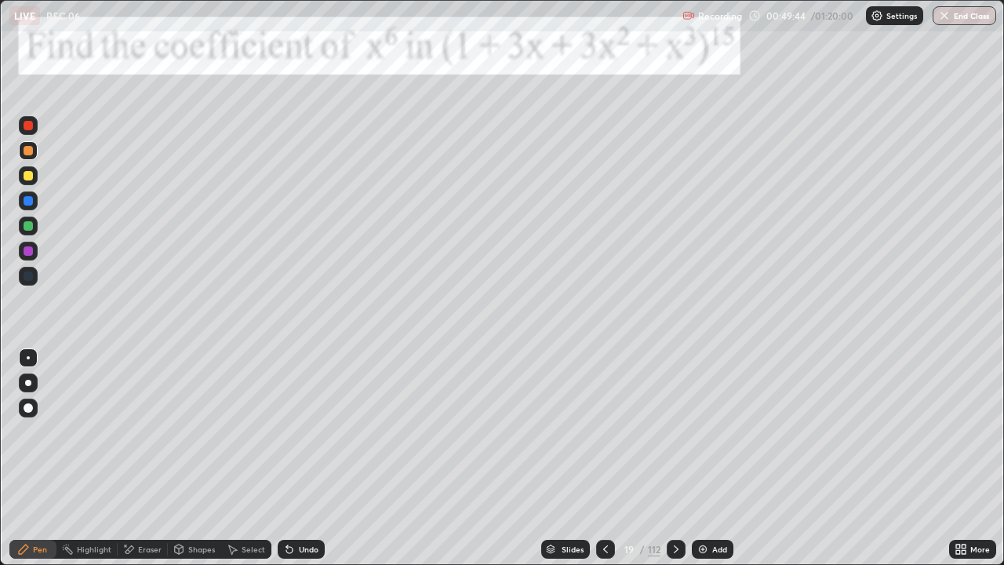
click at [675, 506] on icon at bounding box center [676, 549] width 13 height 13
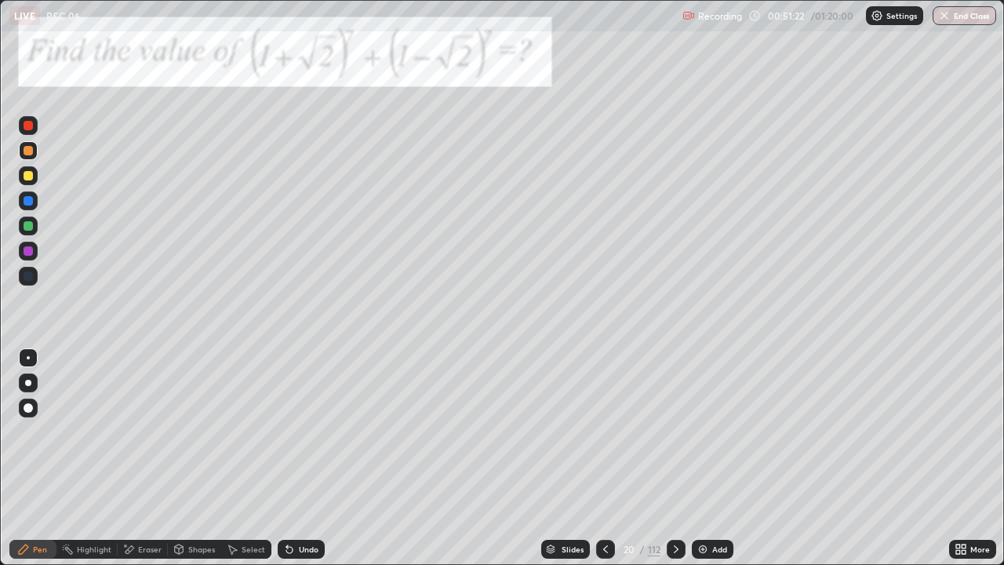
click at [677, 506] on icon at bounding box center [676, 549] width 13 height 13
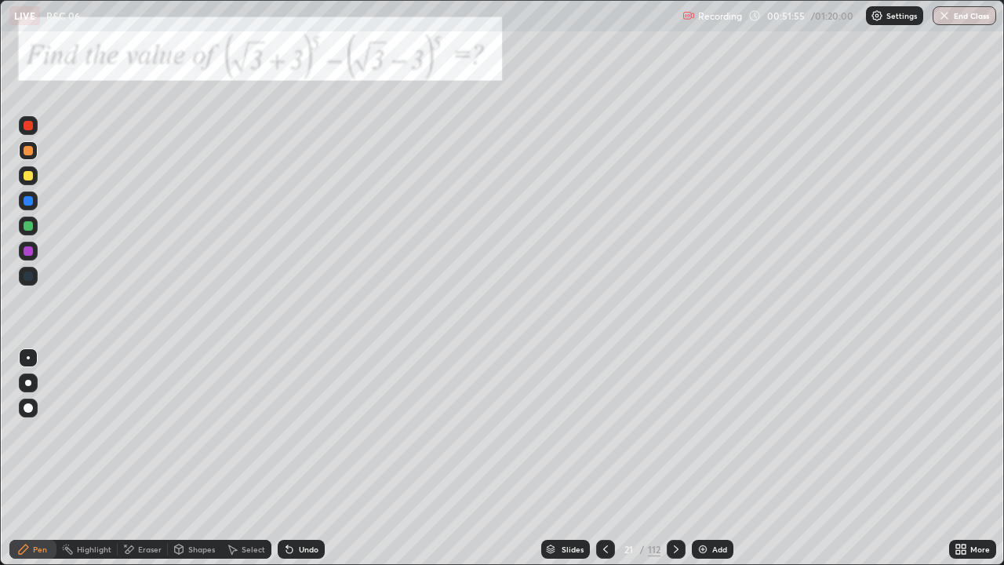
click at [145, 506] on div "Eraser" at bounding box center [150, 549] width 24 height 8
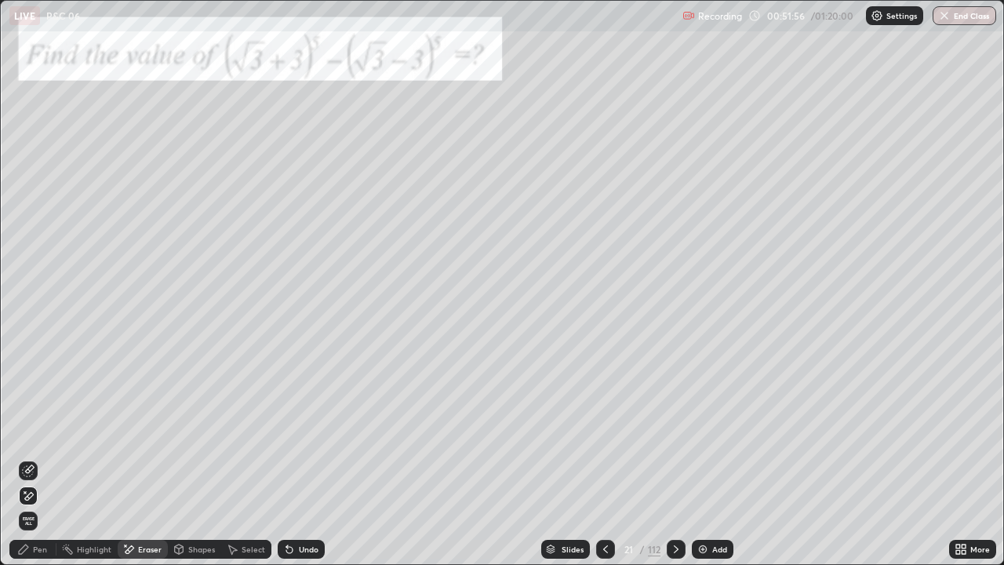
click at [46, 506] on div "Pen" at bounding box center [40, 549] width 14 height 8
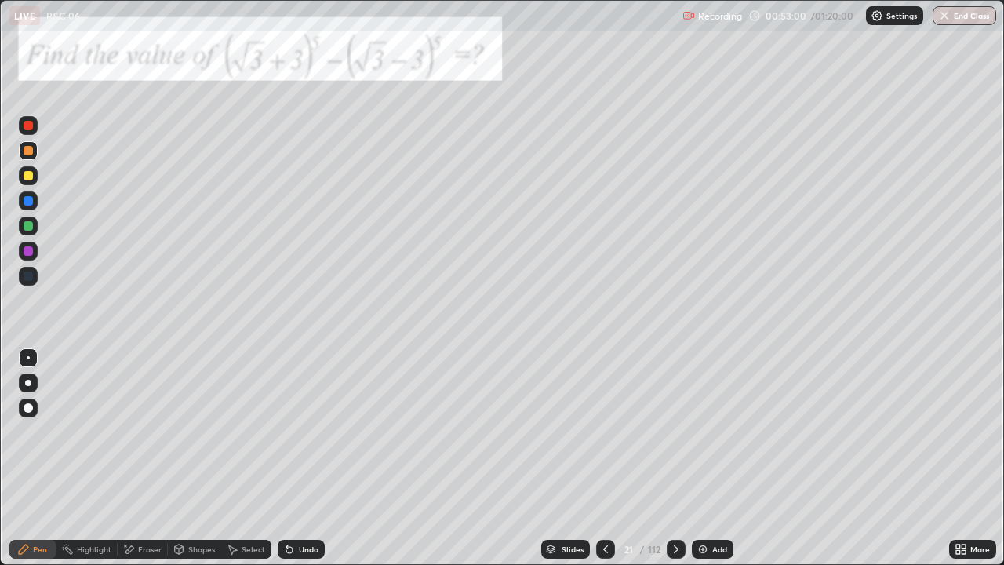
click at [675, 506] on icon at bounding box center [676, 549] width 13 height 13
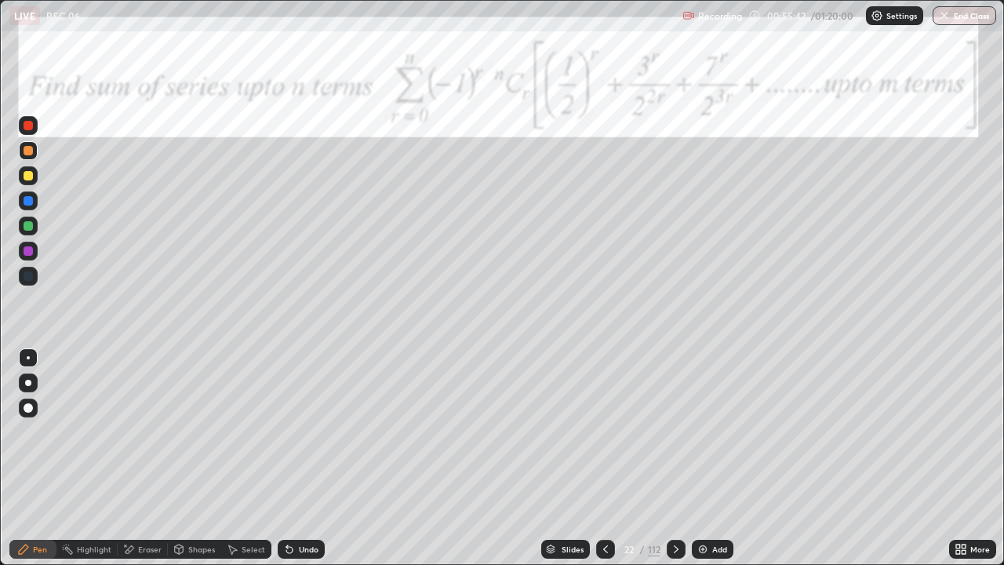
click at [32, 226] on div at bounding box center [28, 225] width 9 height 9
click at [286, 506] on icon at bounding box center [289, 550] width 6 height 6
click at [603, 506] on icon at bounding box center [605, 549] width 13 height 13
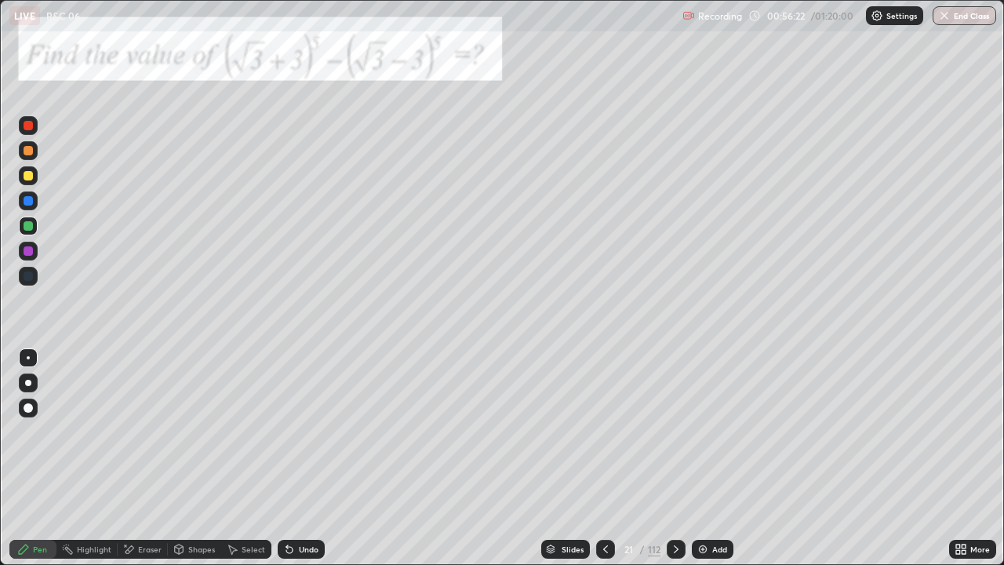
click at [603, 506] on div at bounding box center [605, 549] width 19 height 19
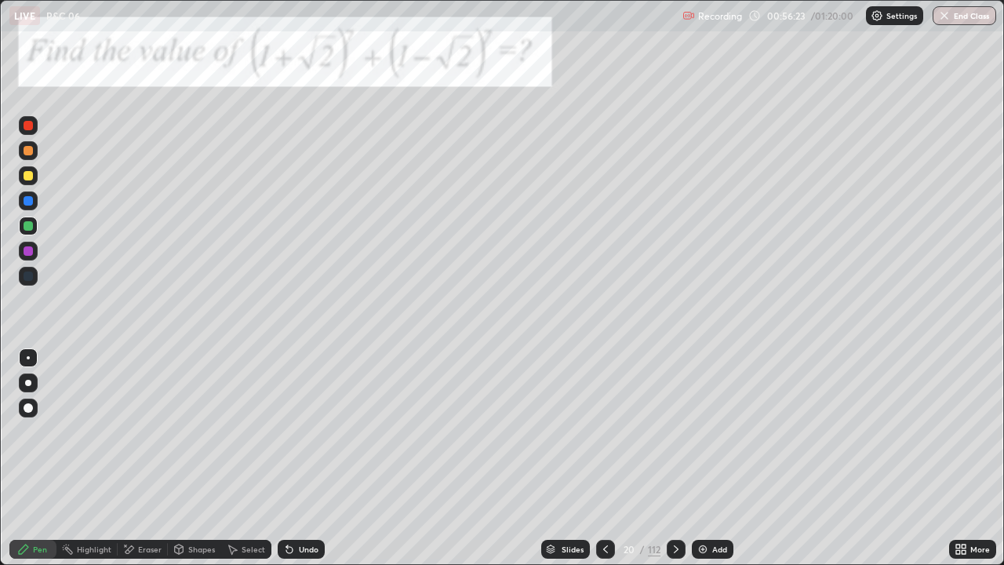
click at [608, 506] on icon at bounding box center [605, 549] width 13 height 13
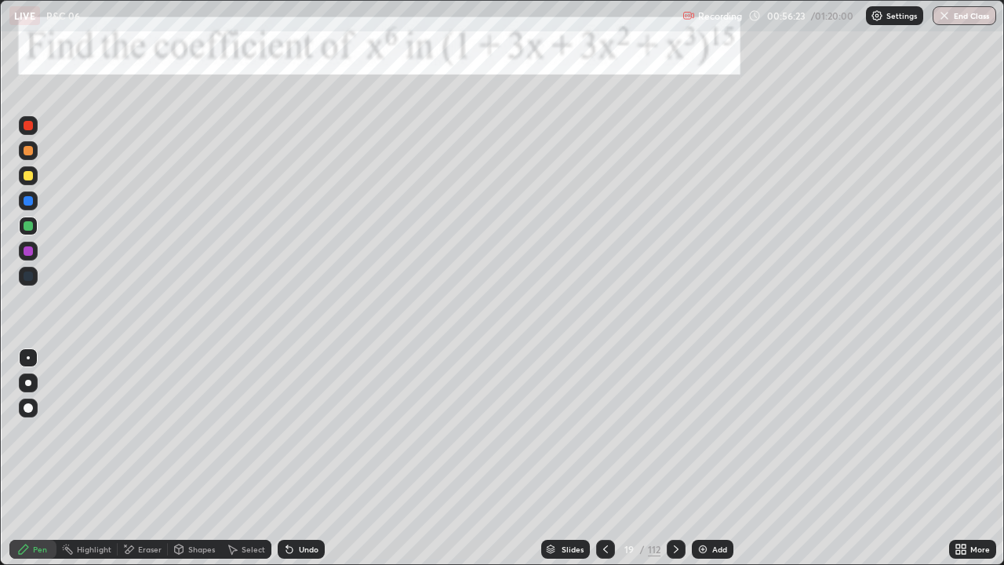
click at [608, 506] on div at bounding box center [605, 549] width 19 height 31
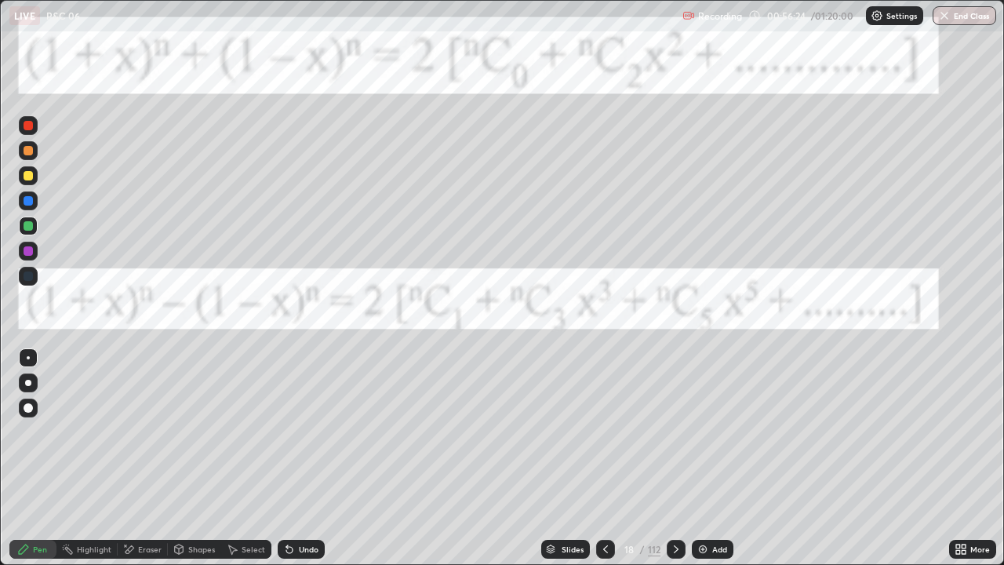
click at [611, 506] on div at bounding box center [605, 549] width 19 height 31
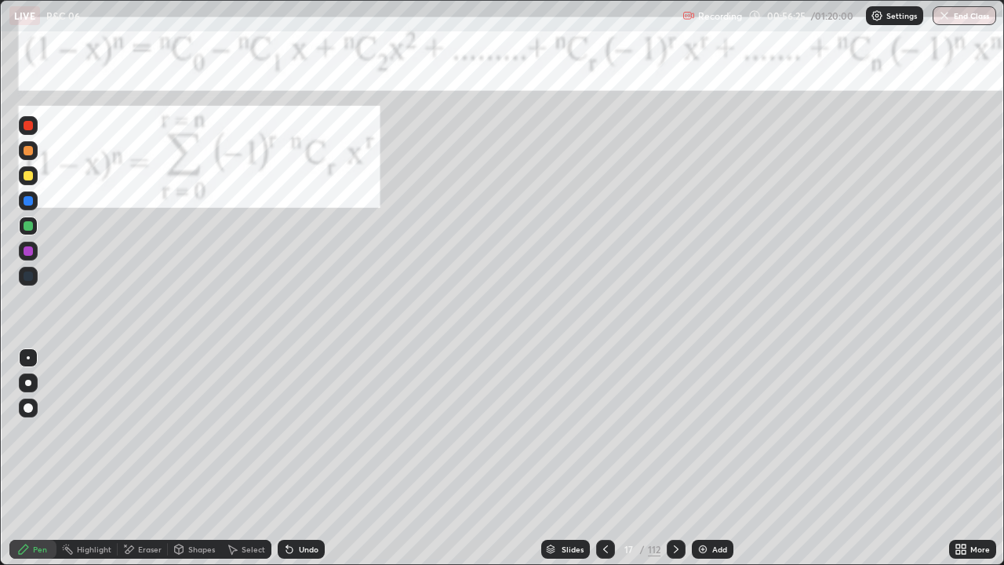
click at [610, 506] on div at bounding box center [605, 549] width 19 height 19
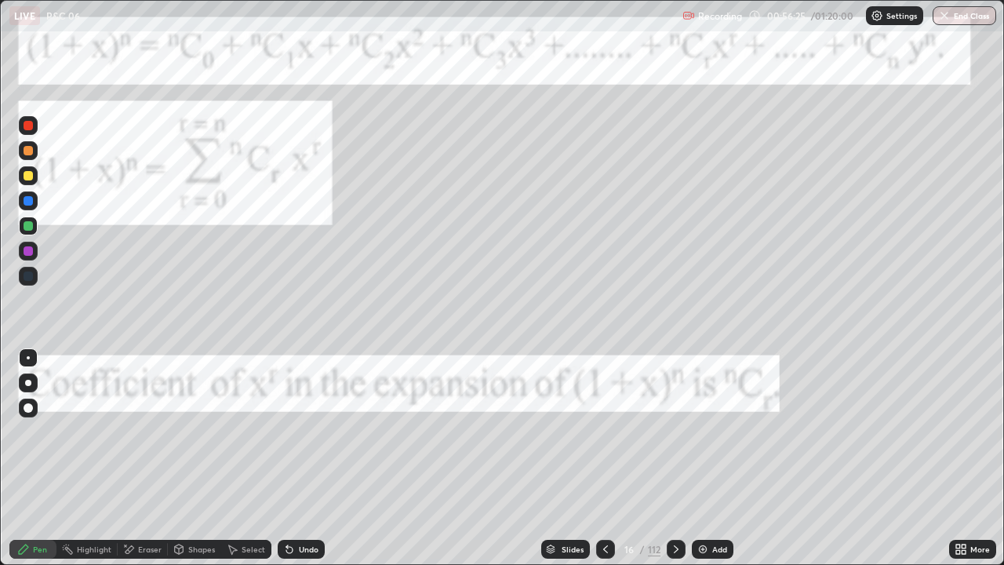
click at [604, 506] on icon at bounding box center [605, 549] width 13 height 13
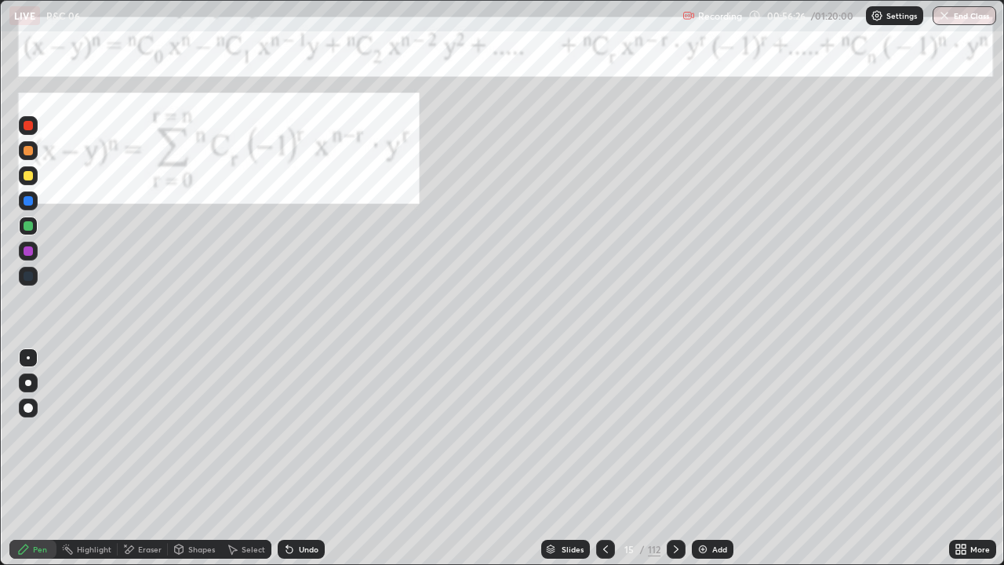
click at [604, 506] on icon at bounding box center [605, 549] width 13 height 13
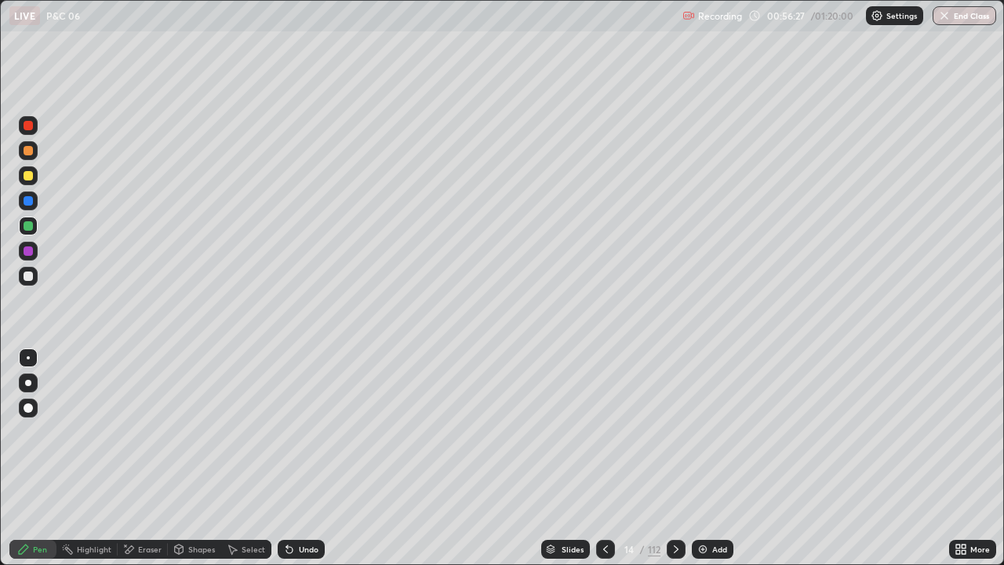
click at [600, 506] on div at bounding box center [605, 549] width 19 height 19
click at [667, 506] on div at bounding box center [676, 549] width 19 height 19
click at [670, 506] on icon at bounding box center [676, 549] width 13 height 13
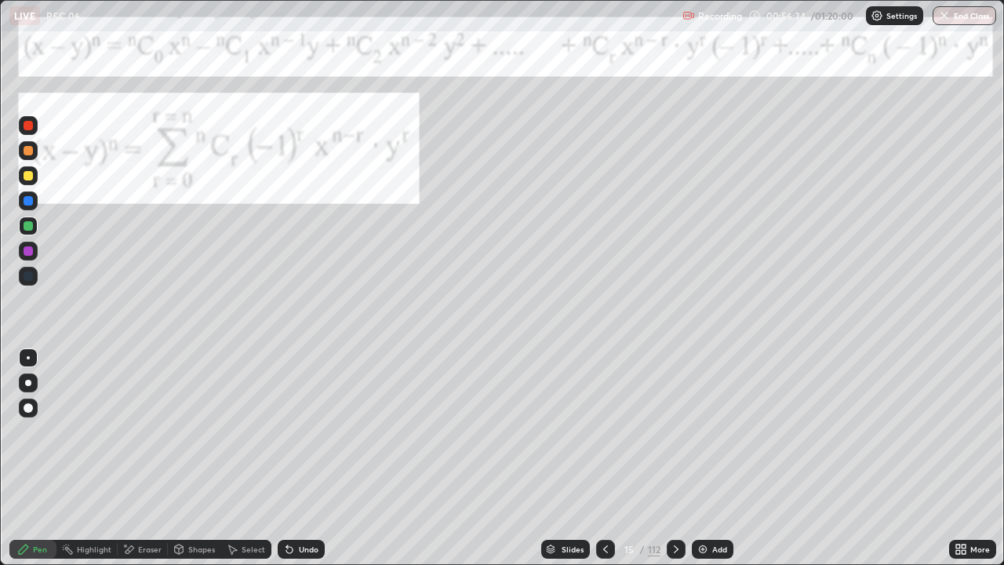
click at [671, 506] on icon at bounding box center [676, 549] width 13 height 13
click at [675, 506] on icon at bounding box center [676, 549] width 13 height 13
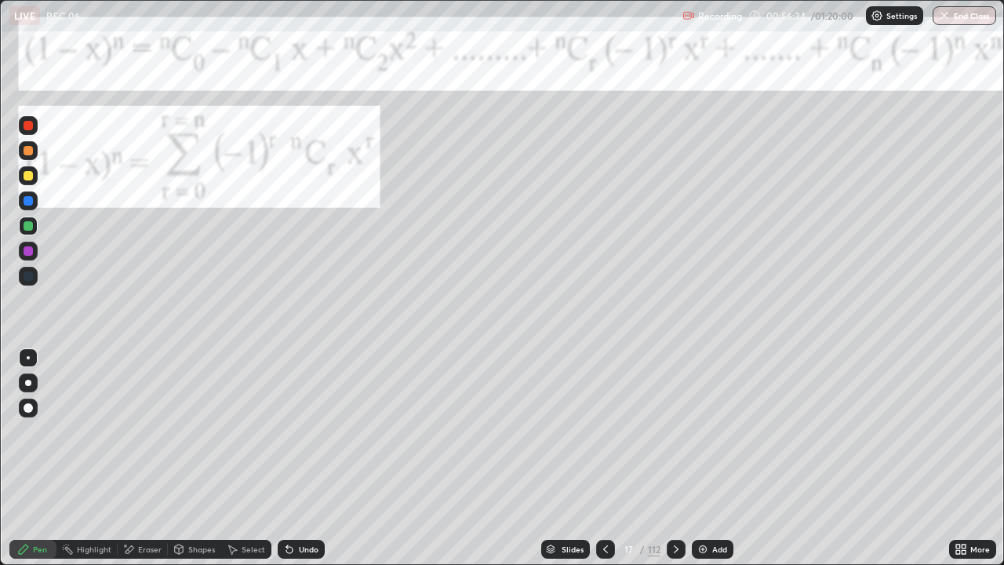
click at [672, 506] on icon at bounding box center [676, 549] width 13 height 13
click at [675, 506] on icon at bounding box center [676, 549] width 13 height 13
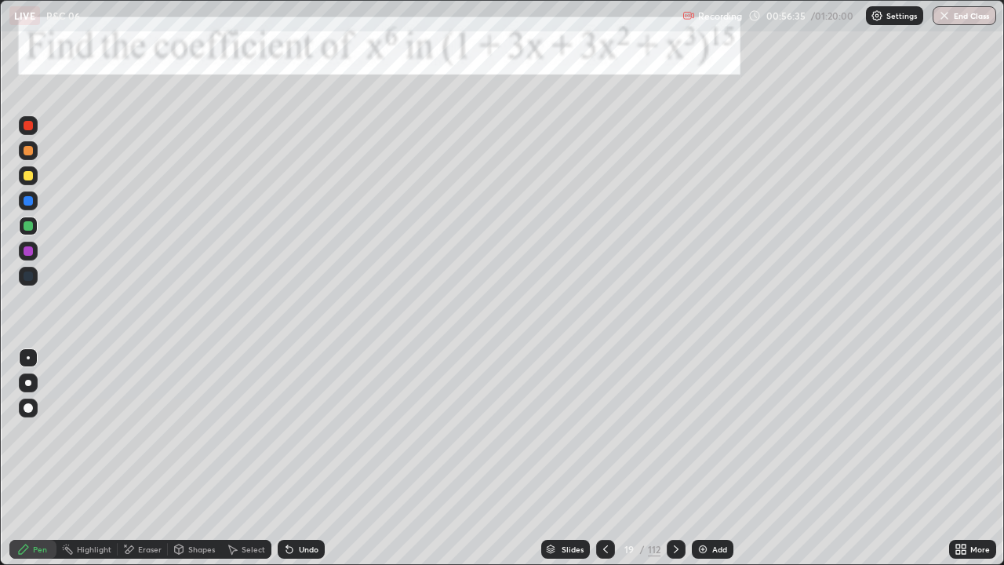
click at [675, 506] on icon at bounding box center [676, 549] width 13 height 13
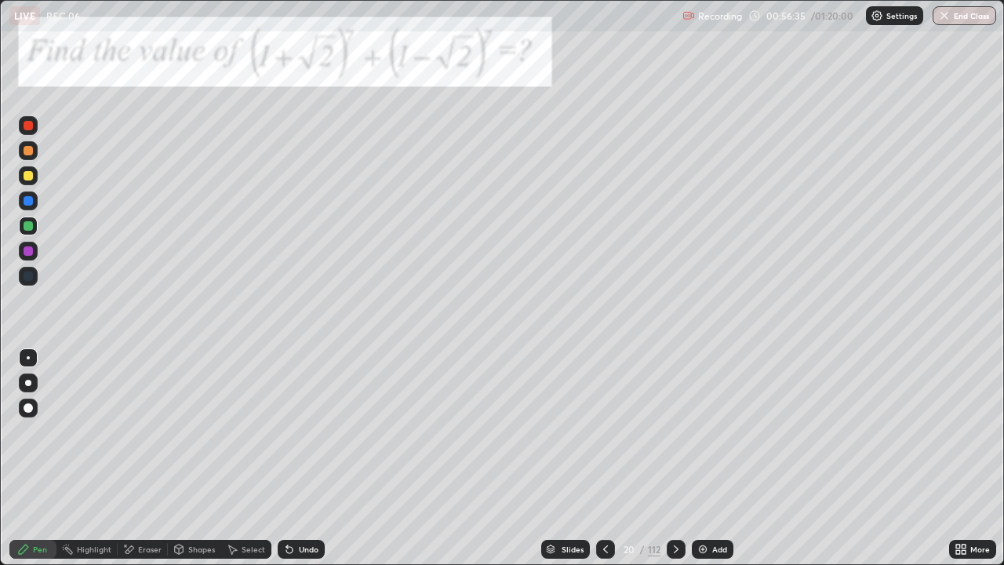
click at [671, 506] on icon at bounding box center [676, 549] width 13 height 13
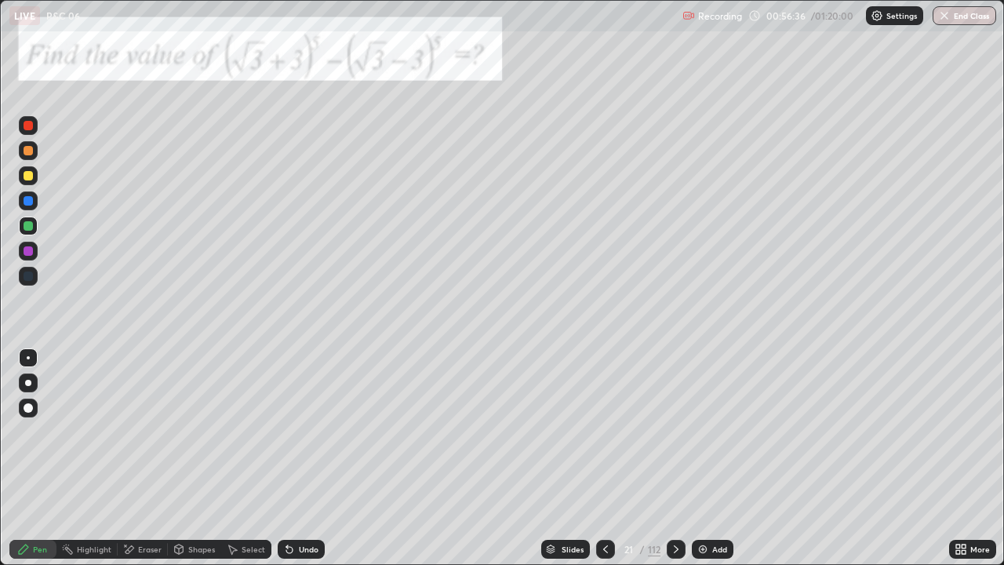
click at [668, 506] on div at bounding box center [676, 549] width 19 height 19
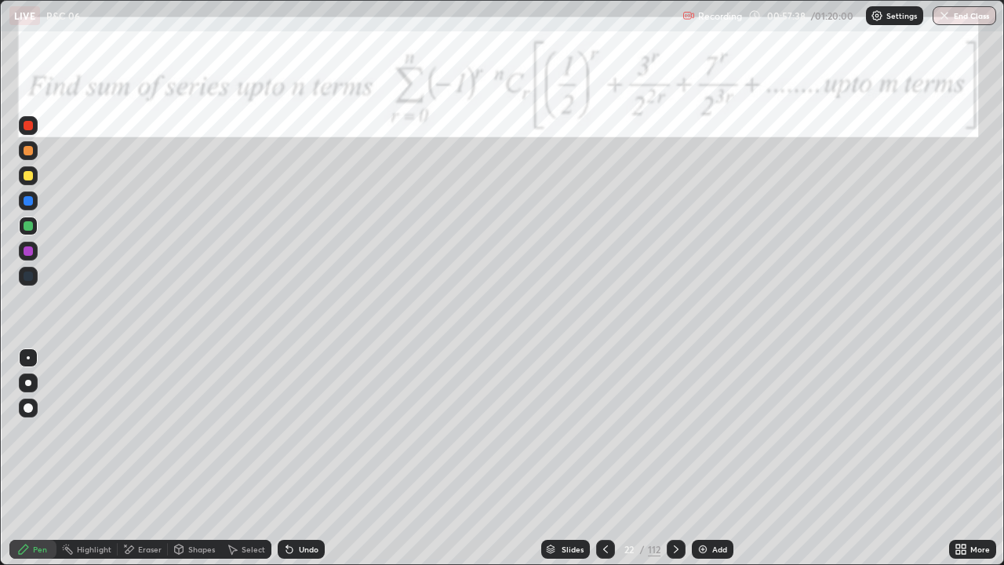
click at [130, 506] on icon at bounding box center [130, 549] width 9 height 8
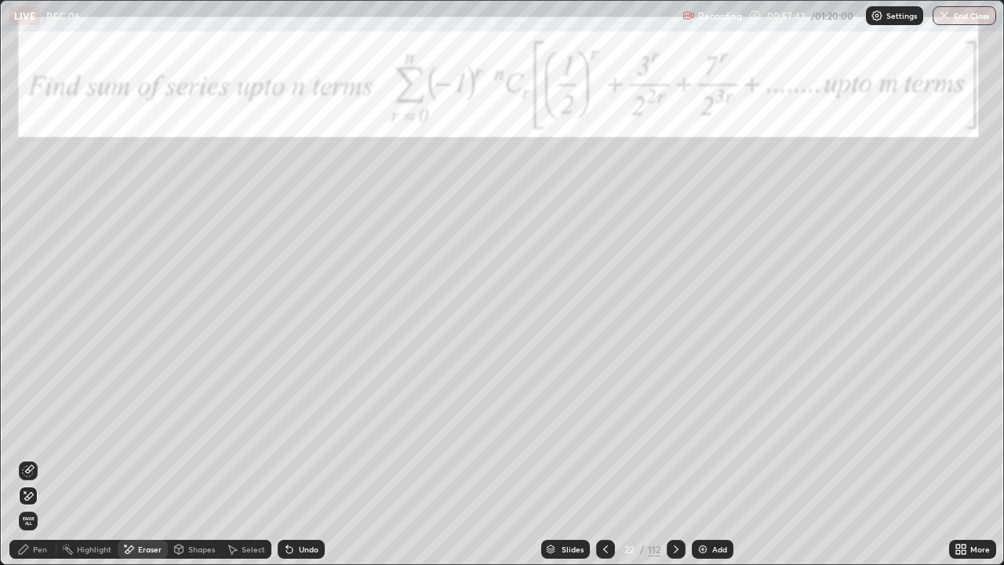
click at [48, 506] on div "Pen" at bounding box center [32, 549] width 47 height 19
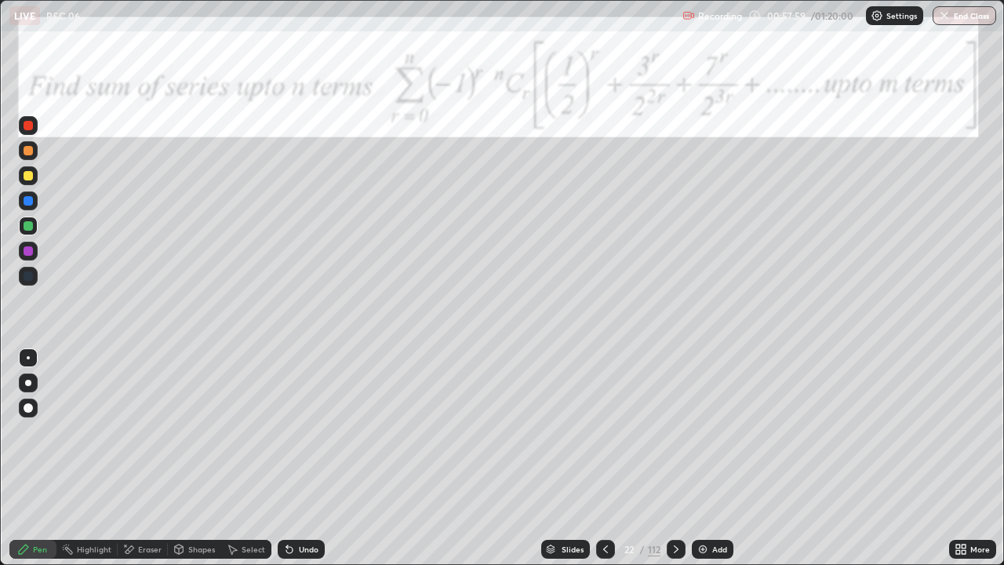
click at [304, 506] on div "Undo" at bounding box center [309, 549] width 20 height 8
click at [32, 128] on div at bounding box center [28, 125] width 9 height 9
click at [672, 506] on icon at bounding box center [676, 549] width 13 height 13
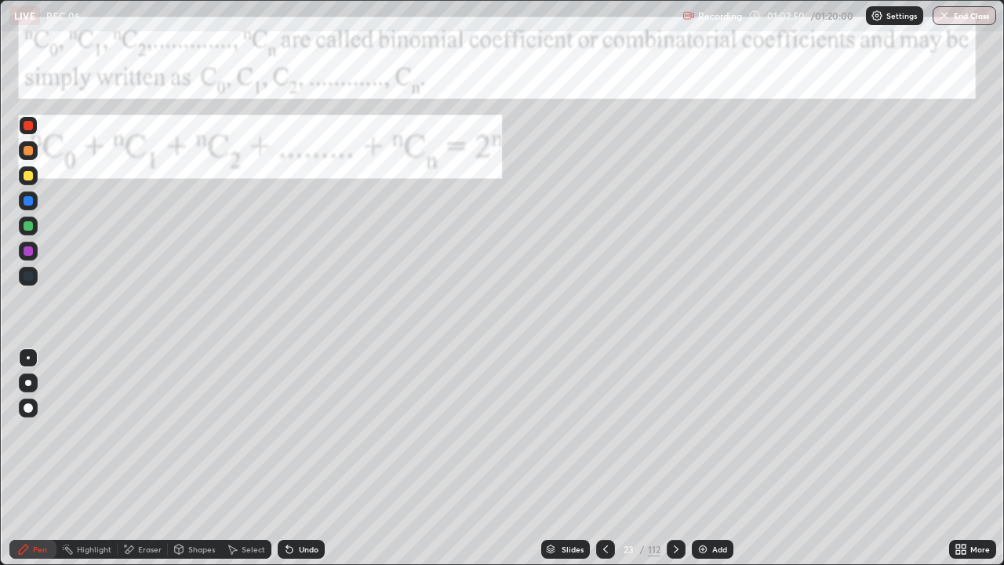
click at [30, 224] on div at bounding box center [28, 225] width 9 height 9
click at [29, 253] on div at bounding box center [28, 250] width 9 height 9
click at [24, 183] on div at bounding box center [28, 175] width 19 height 19
click at [708, 506] on img at bounding box center [703, 549] width 13 height 13
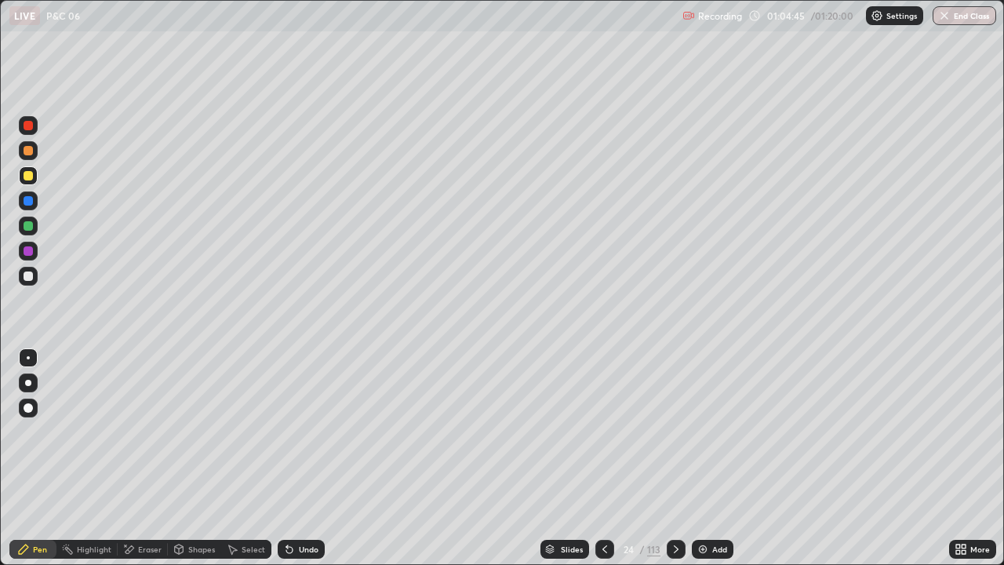
click at [295, 506] on div "Undo" at bounding box center [301, 549] width 47 height 19
click at [299, 506] on div "Undo" at bounding box center [309, 549] width 20 height 8
click at [606, 506] on icon at bounding box center [605, 549] width 5 height 8
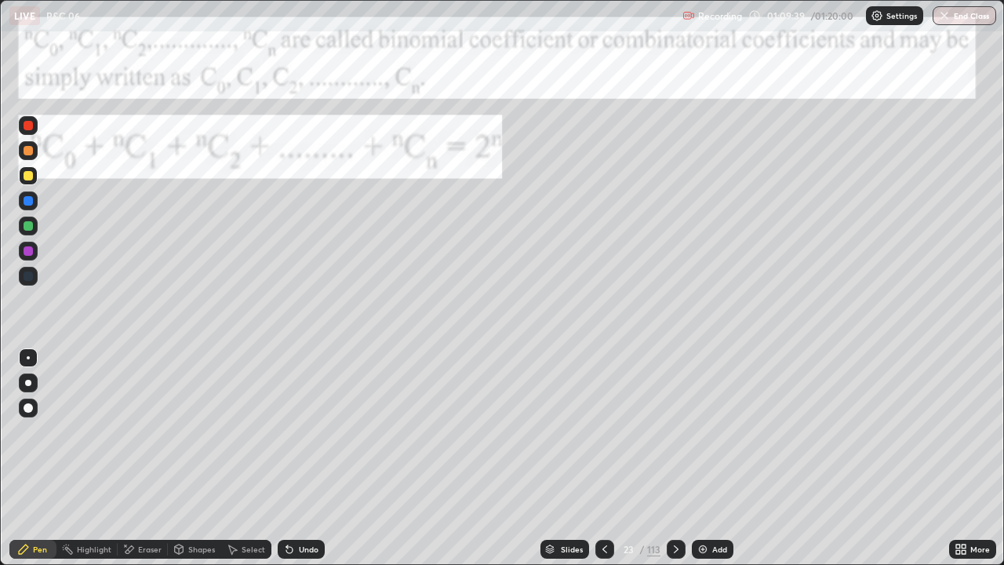
click at [675, 506] on icon at bounding box center [676, 549] width 13 height 13
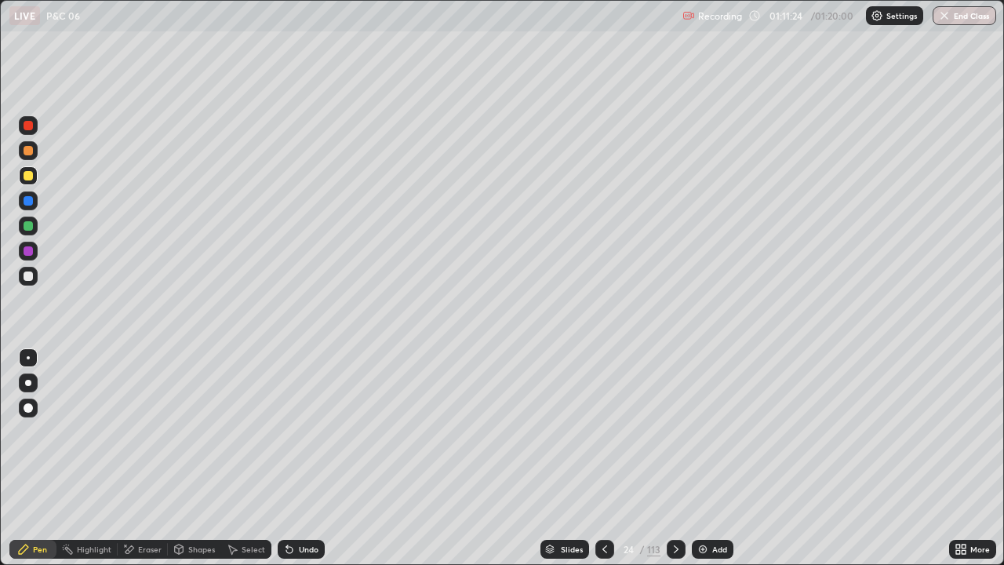
click at [670, 506] on icon at bounding box center [676, 549] width 13 height 13
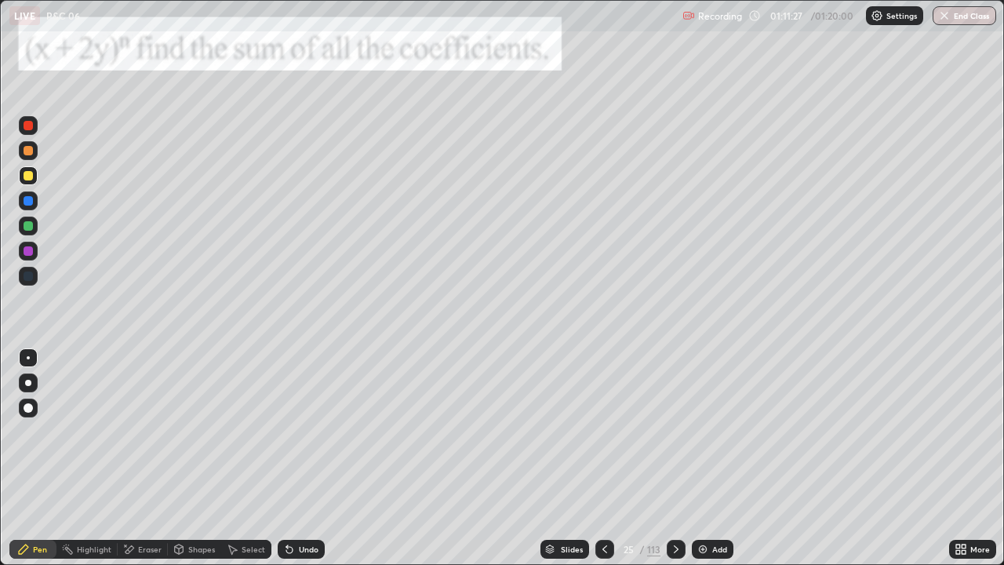
click at [671, 506] on icon at bounding box center [676, 549] width 13 height 13
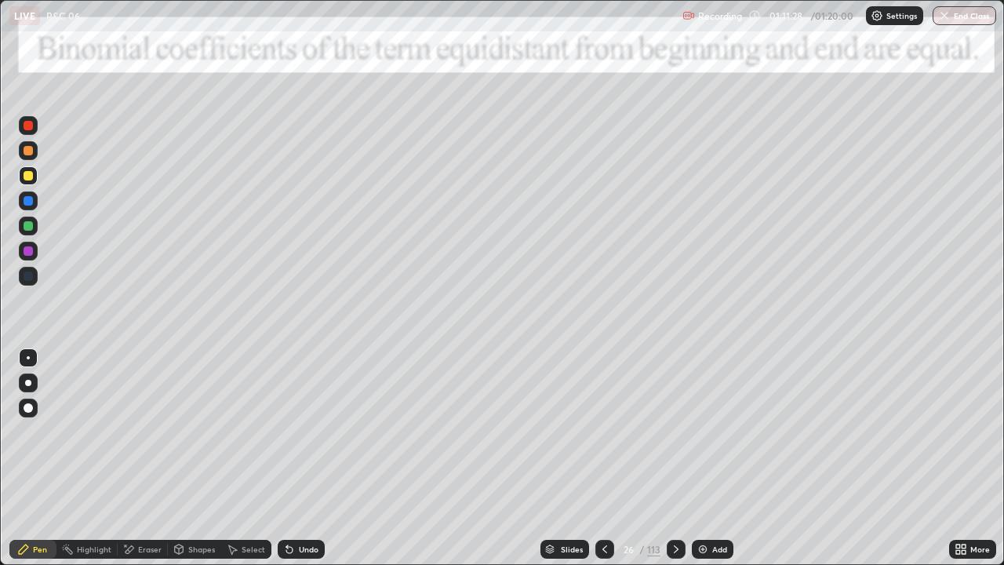
click at [668, 506] on div at bounding box center [676, 549] width 19 height 19
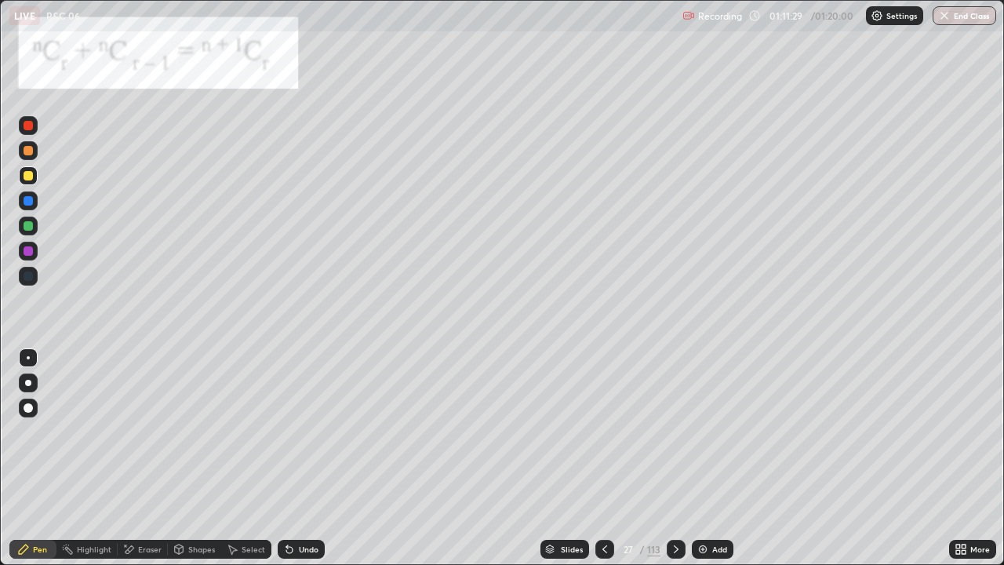
click at [675, 506] on icon at bounding box center [676, 549] width 13 height 13
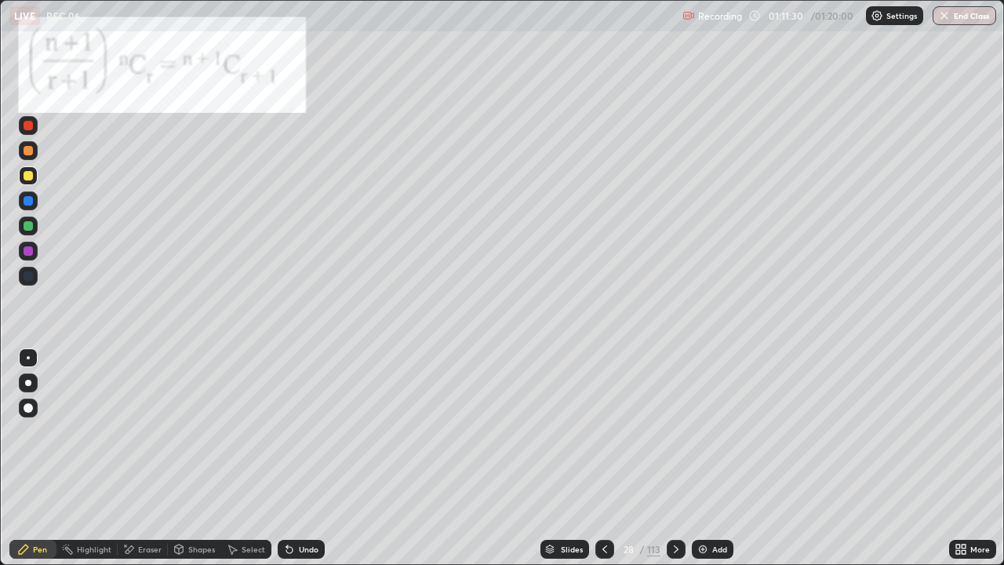
click at [668, 506] on div at bounding box center [676, 549] width 19 height 19
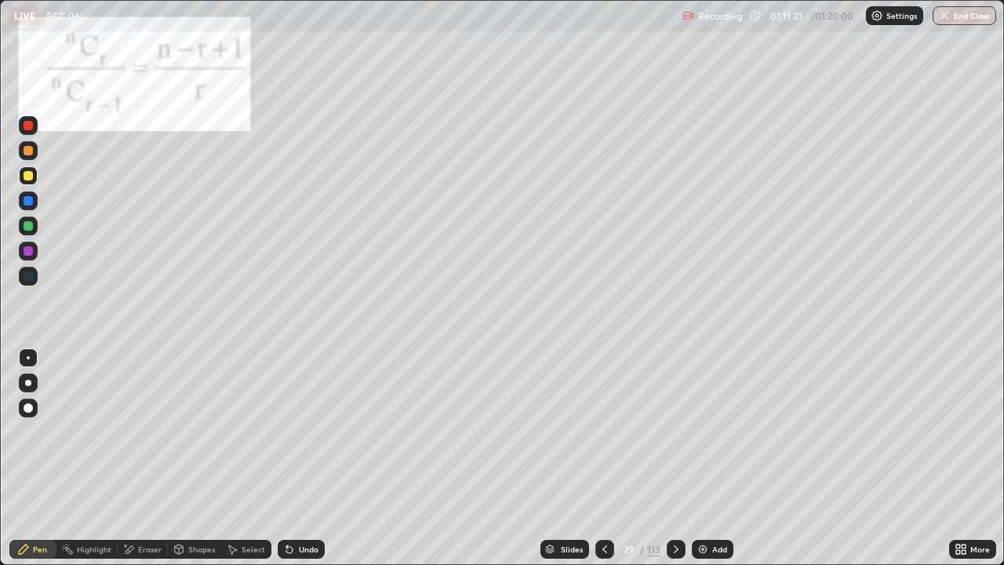
click at [669, 506] on div at bounding box center [676, 549] width 19 height 19
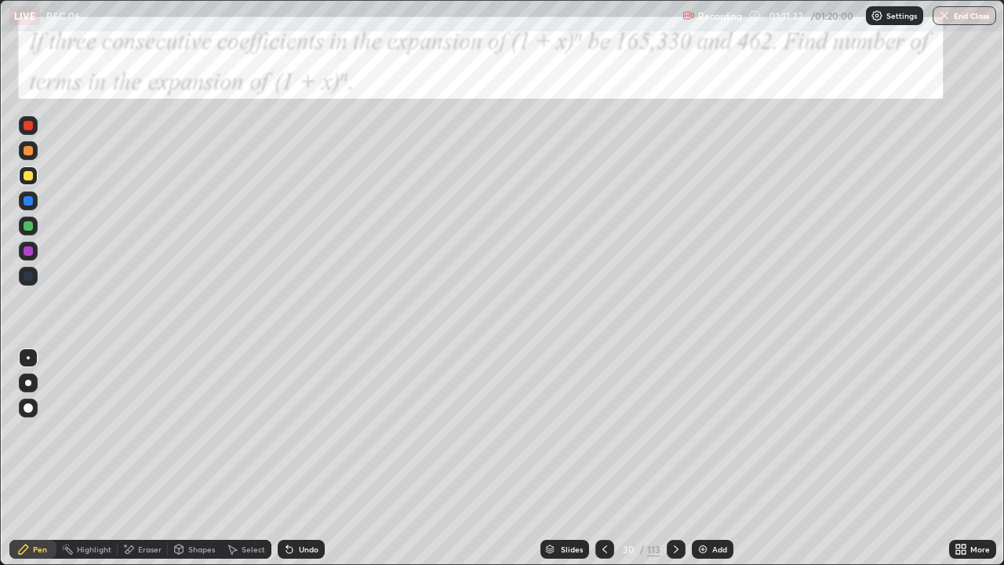
click at [671, 506] on div at bounding box center [676, 549] width 19 height 19
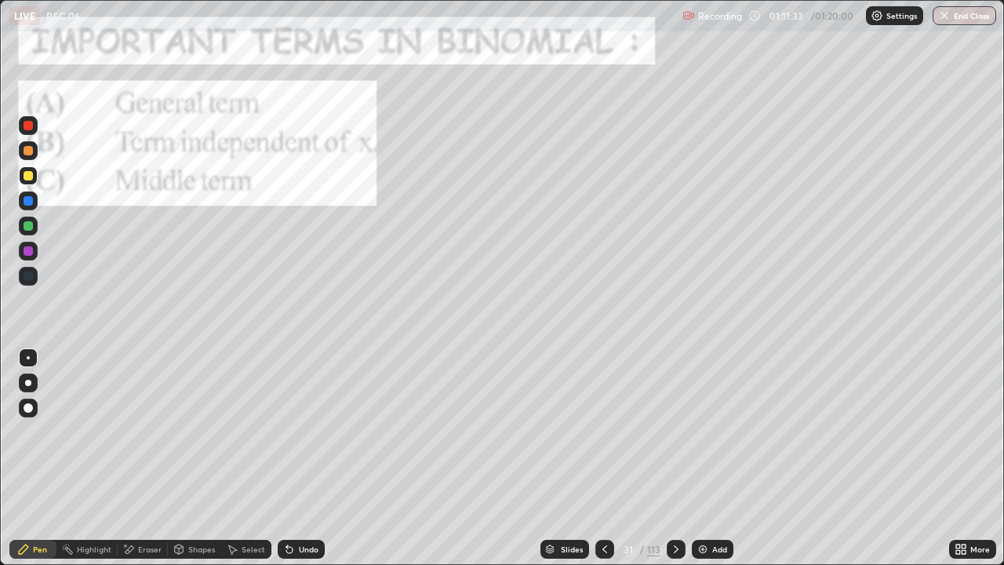
click at [672, 506] on div at bounding box center [676, 549] width 19 height 19
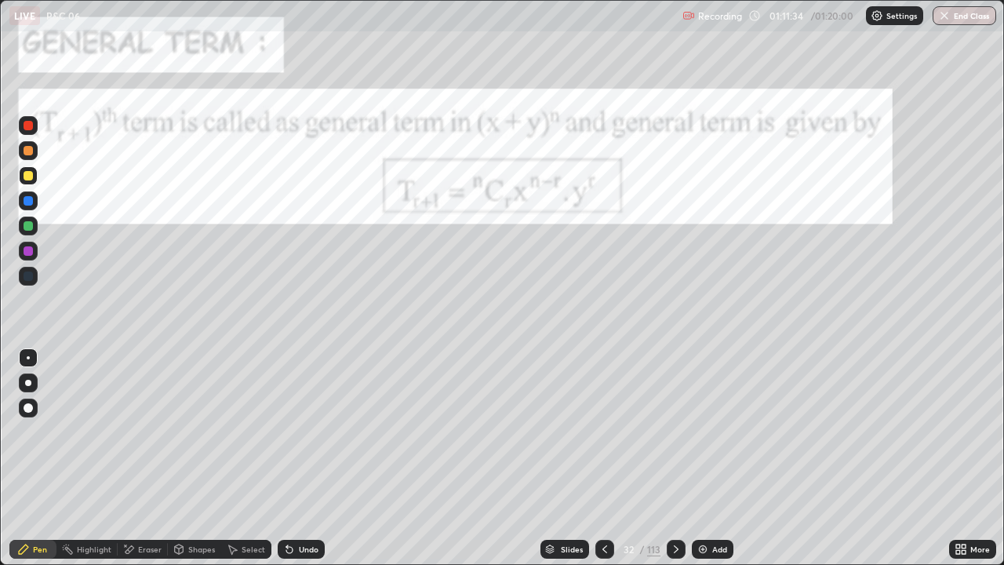
click at [672, 506] on div at bounding box center [676, 549] width 19 height 31
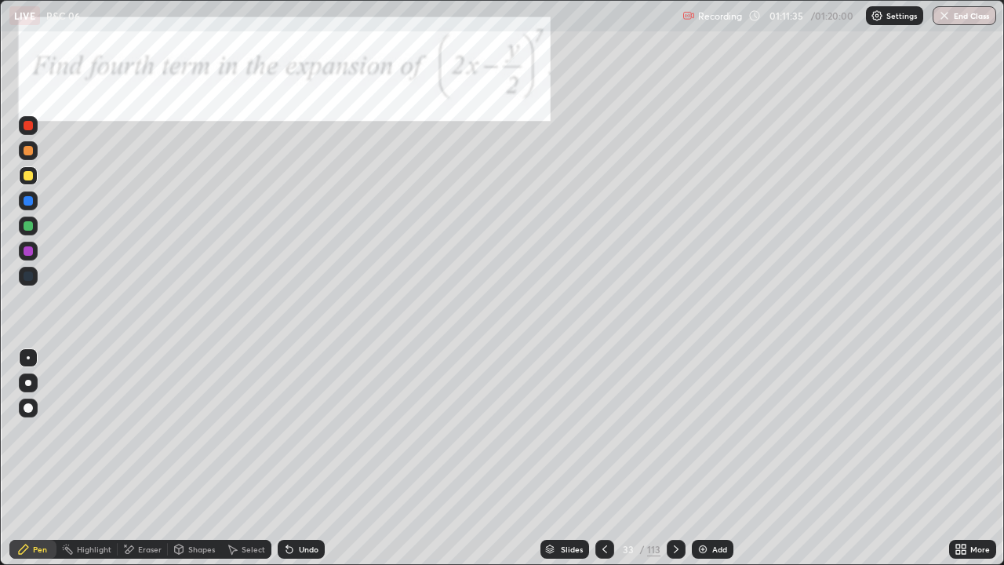
click at [674, 506] on icon at bounding box center [676, 549] width 5 height 8
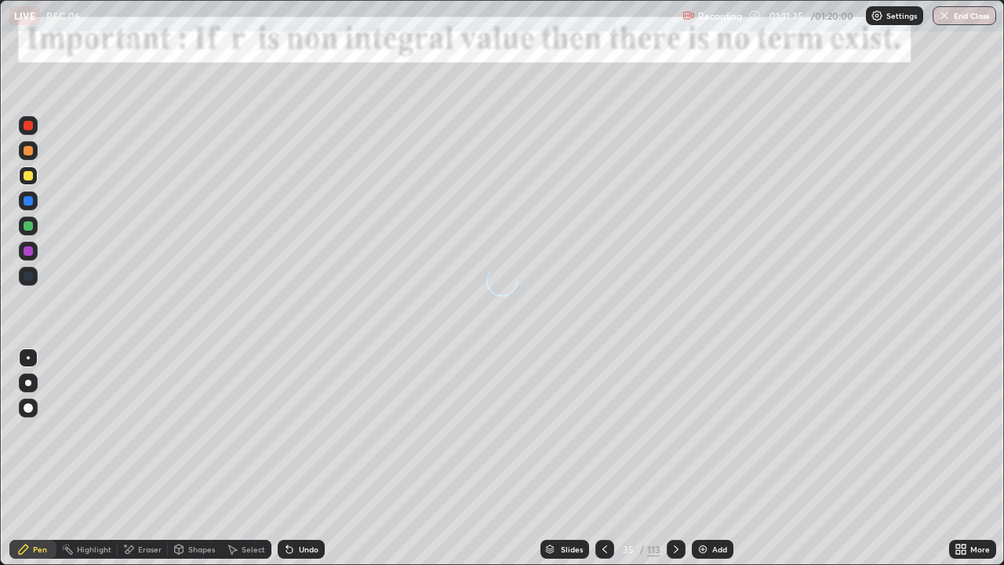
click at [674, 506] on icon at bounding box center [676, 549] width 13 height 13
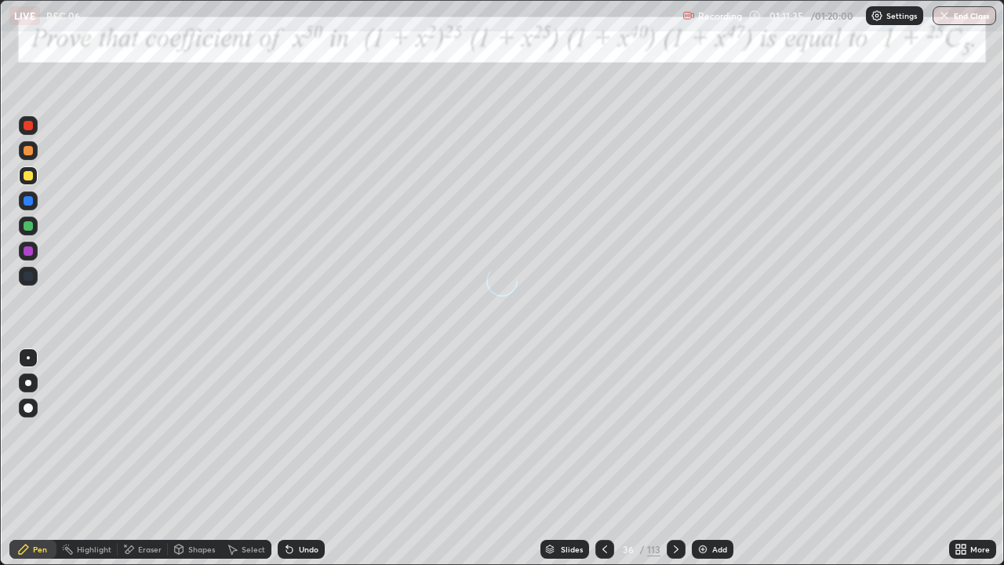
click at [674, 506] on icon at bounding box center [676, 549] width 13 height 13
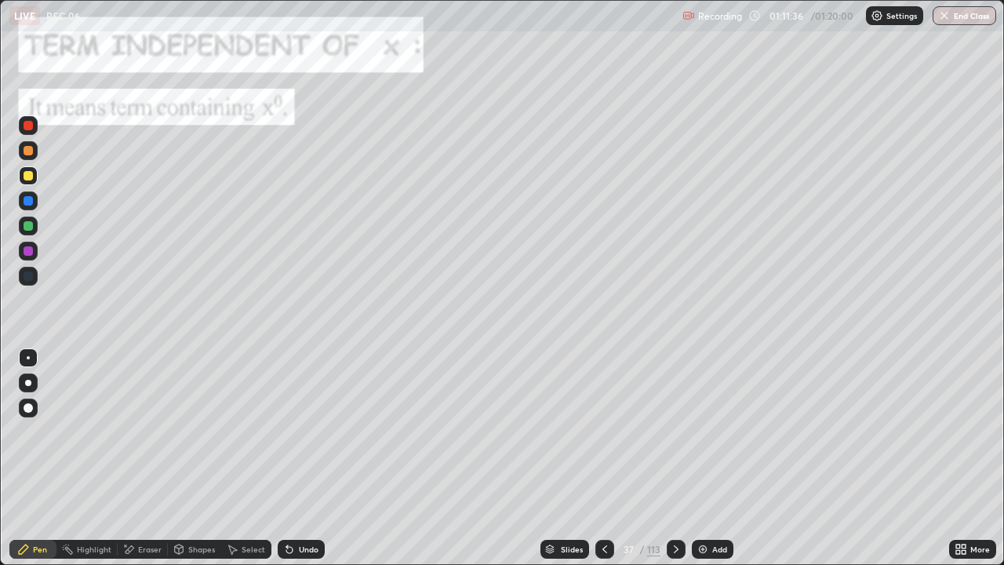
click at [671, 506] on icon at bounding box center [676, 549] width 13 height 13
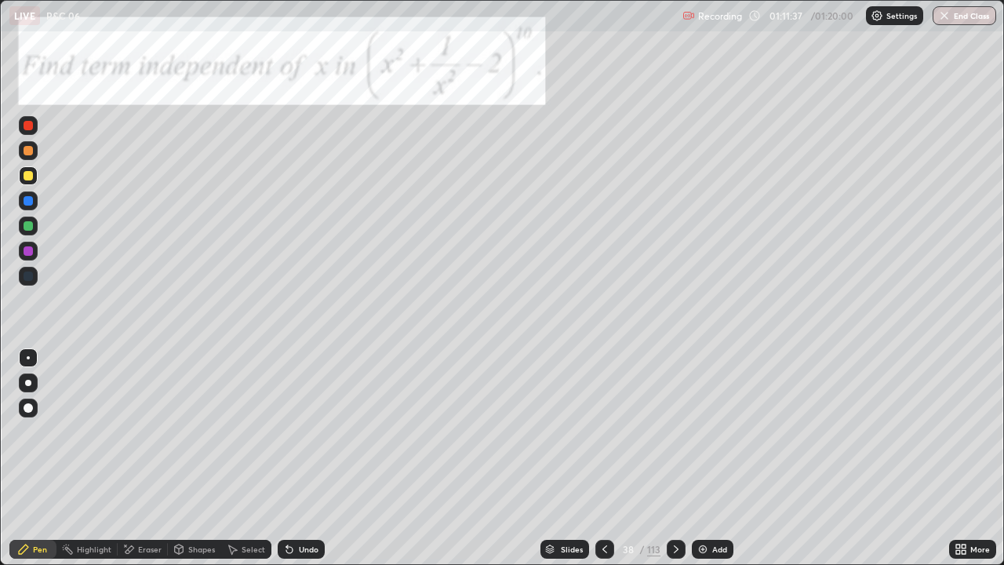
click at [674, 506] on div at bounding box center [676, 549] width 19 height 19
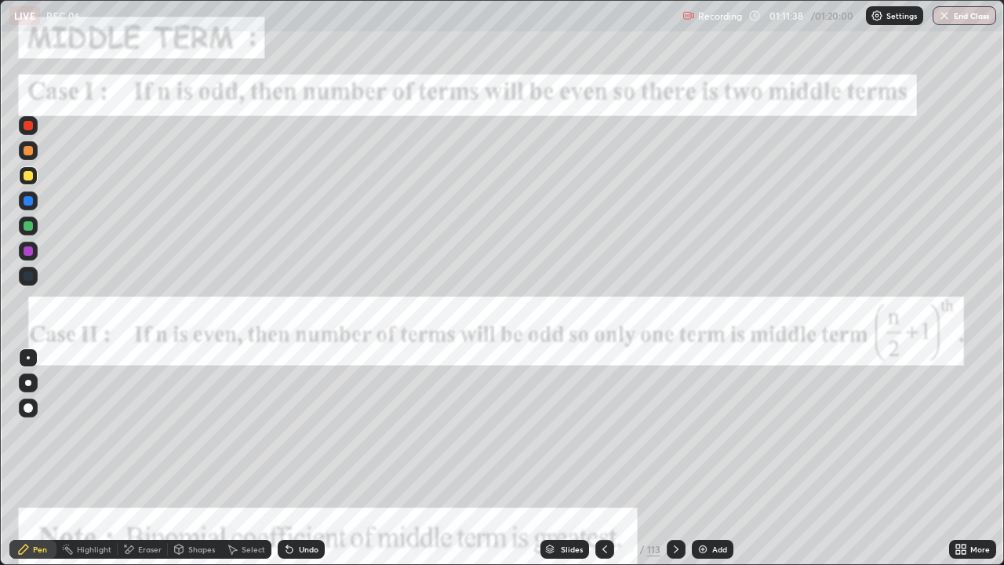
click at [673, 506] on div at bounding box center [676, 549] width 19 height 19
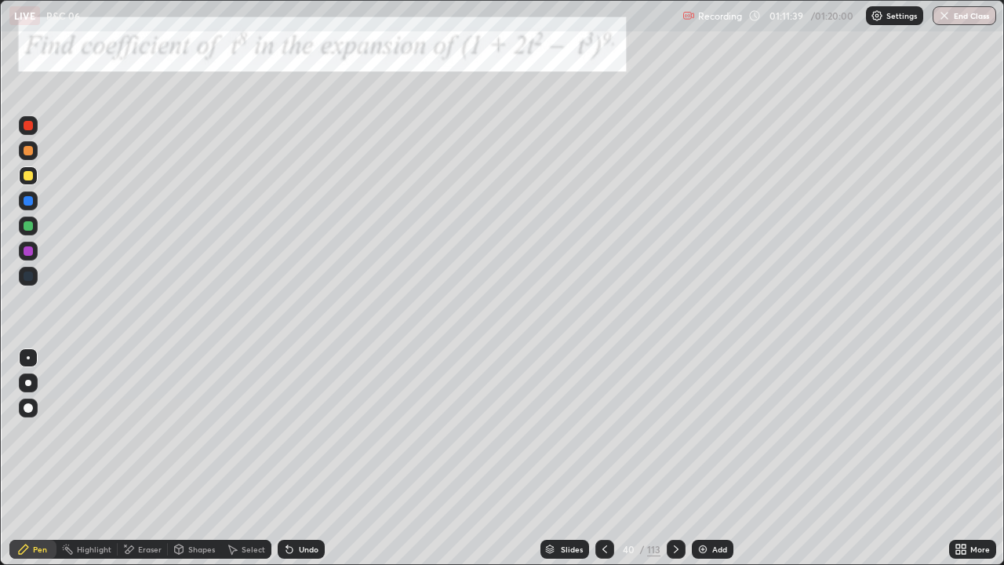
click at [675, 506] on icon at bounding box center [676, 549] width 13 height 13
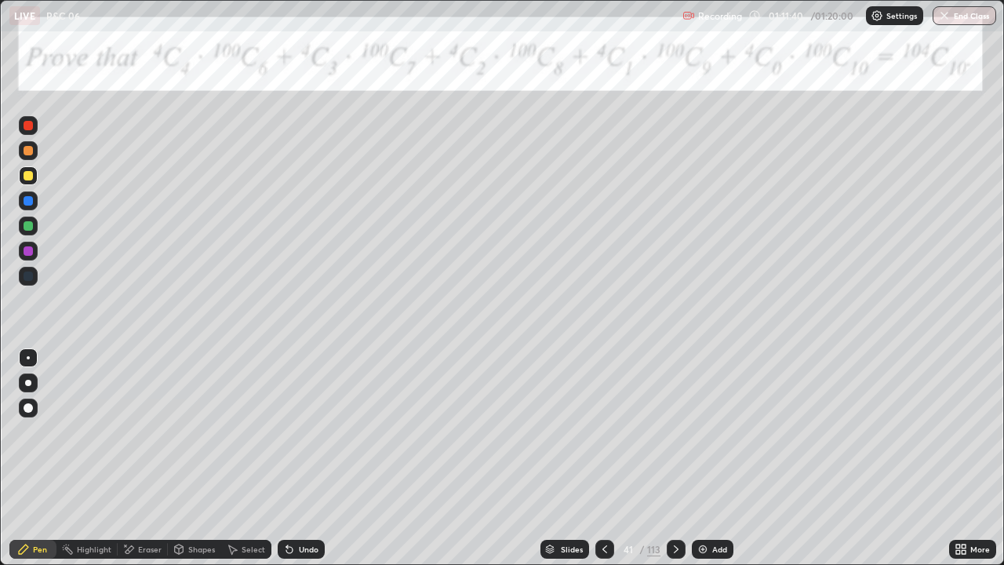
click at [677, 506] on icon at bounding box center [676, 549] width 13 height 13
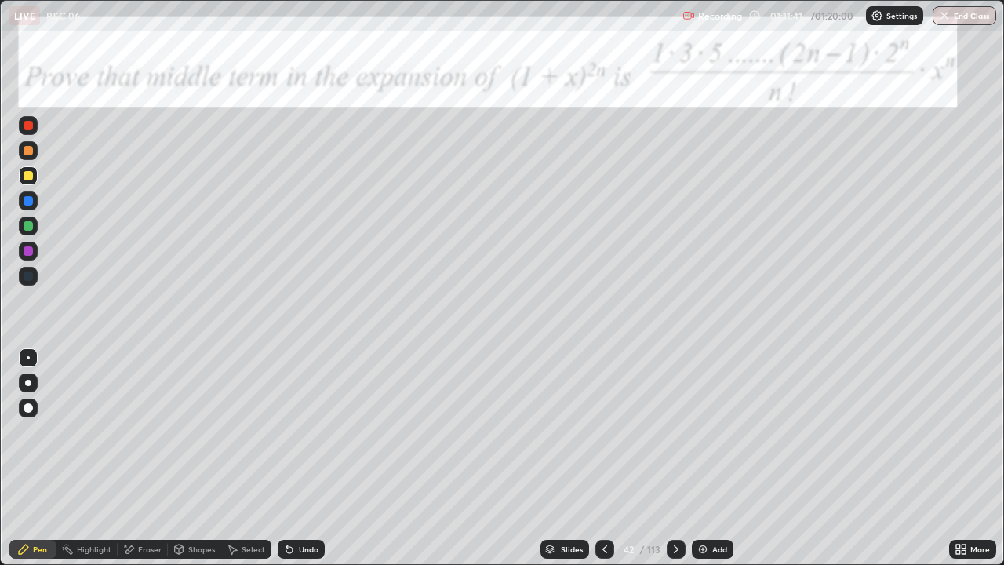
click at [676, 506] on icon at bounding box center [676, 549] width 13 height 13
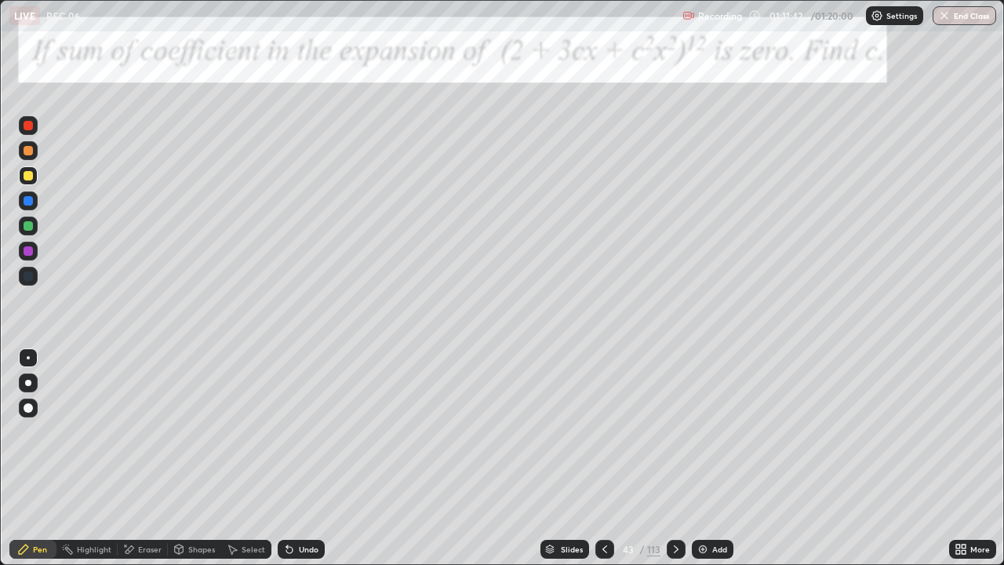
click at [676, 506] on icon at bounding box center [676, 549] width 13 height 13
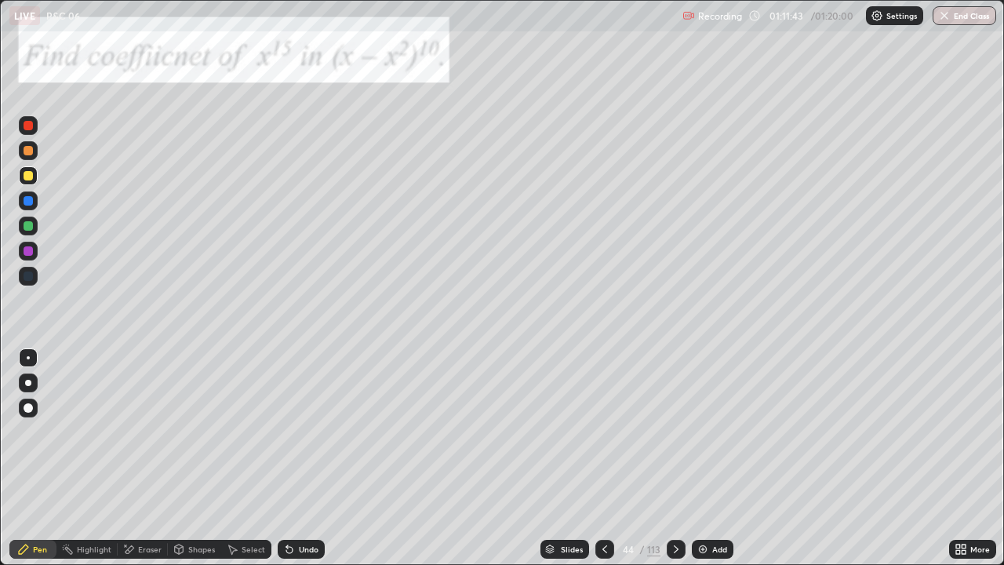
click at [682, 506] on div at bounding box center [676, 549] width 19 height 19
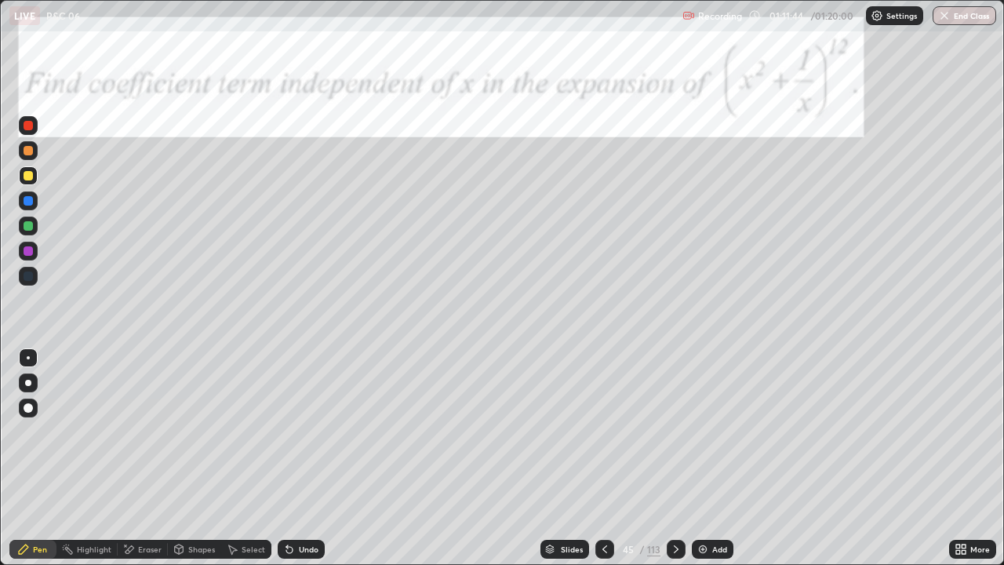
click at [680, 506] on div at bounding box center [676, 549] width 19 height 19
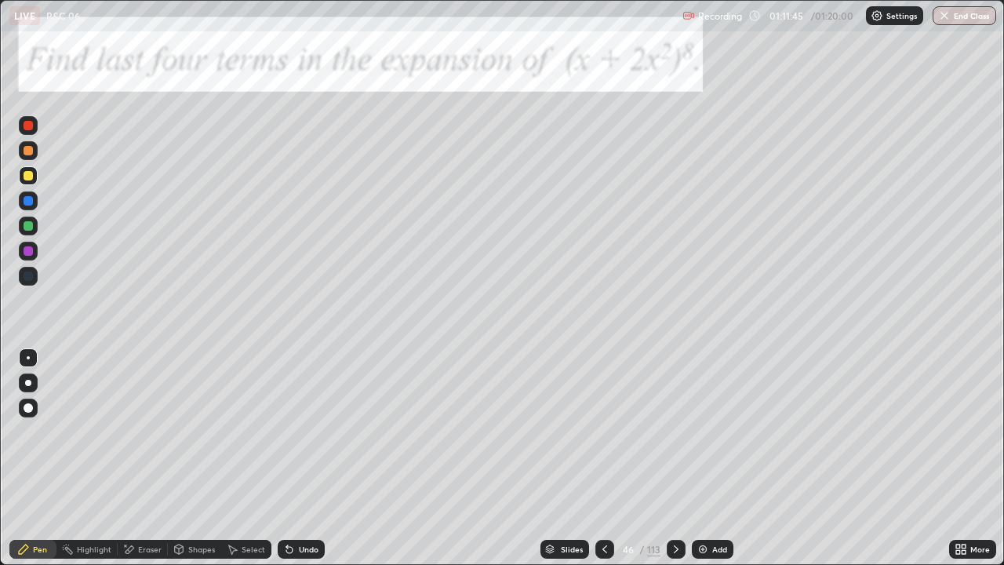
click at [680, 506] on icon at bounding box center [676, 549] width 13 height 13
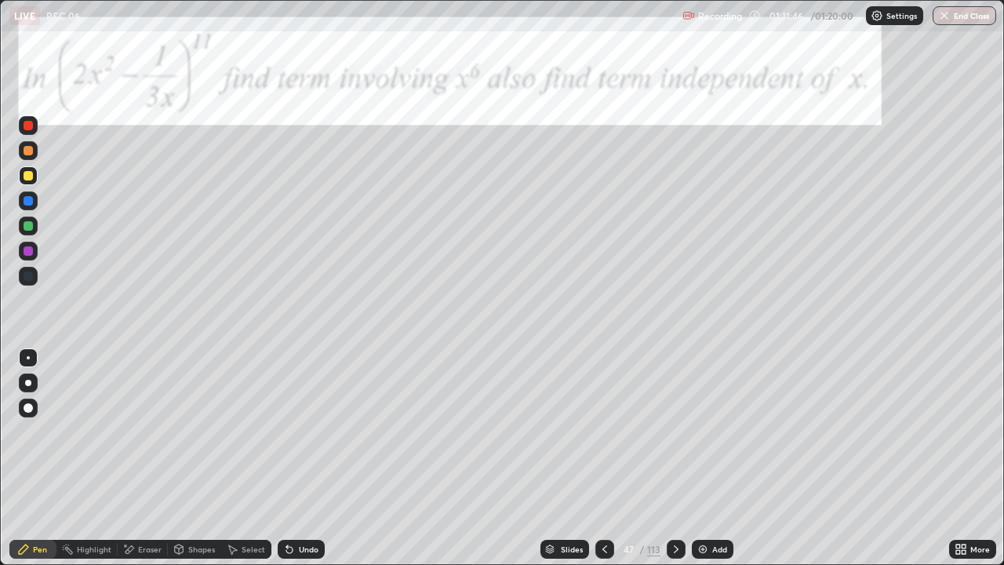
click at [682, 506] on div at bounding box center [676, 549] width 19 height 19
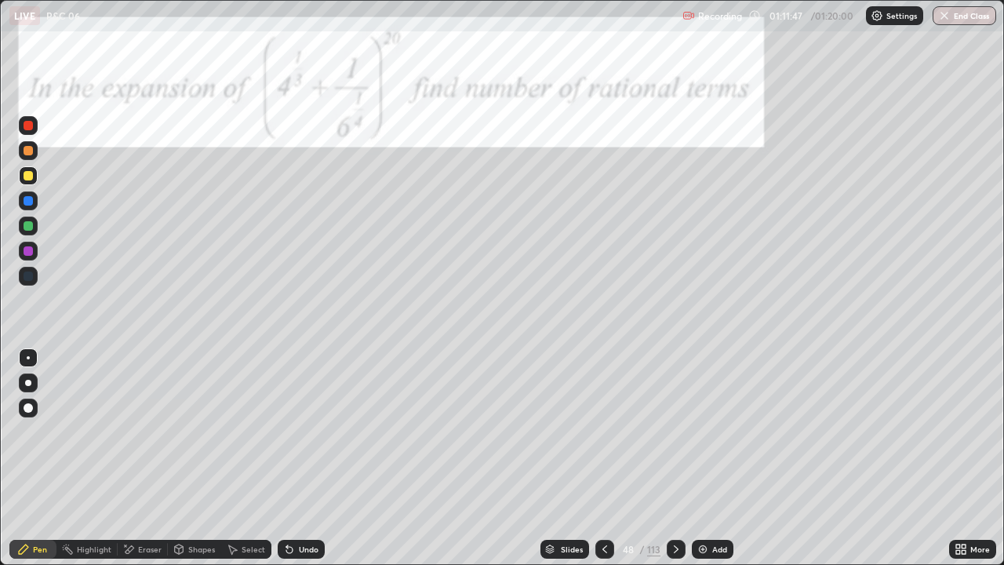
click at [681, 506] on div at bounding box center [676, 549] width 19 height 19
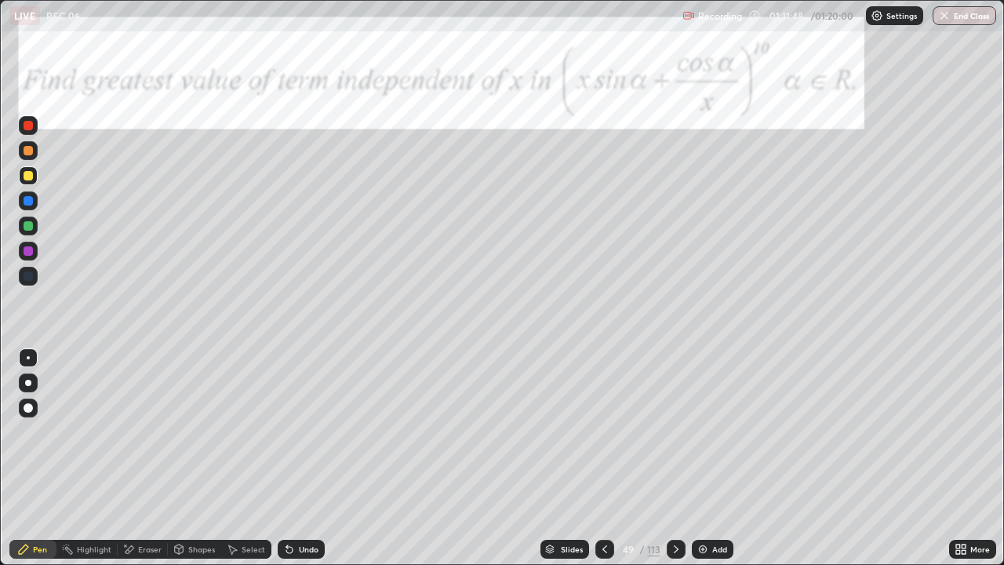
click at [683, 506] on div at bounding box center [676, 549] width 19 height 19
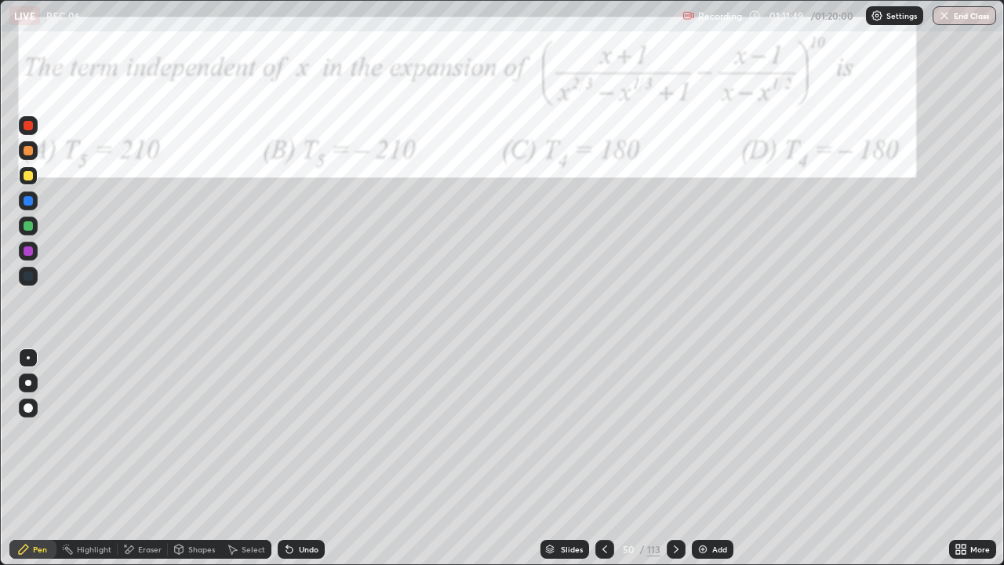
click at [681, 506] on div at bounding box center [676, 549] width 19 height 19
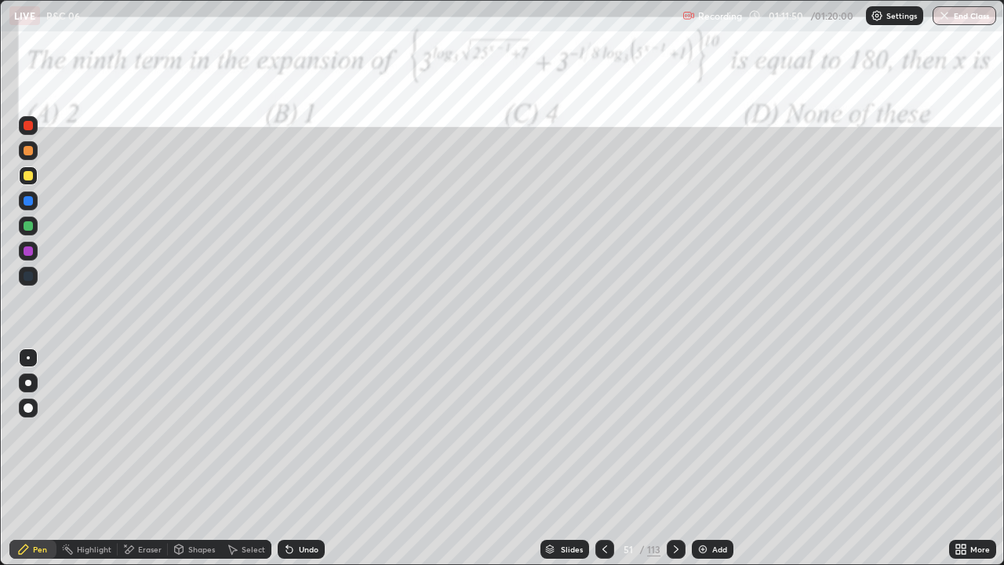
click at [683, 506] on div at bounding box center [676, 549] width 19 height 19
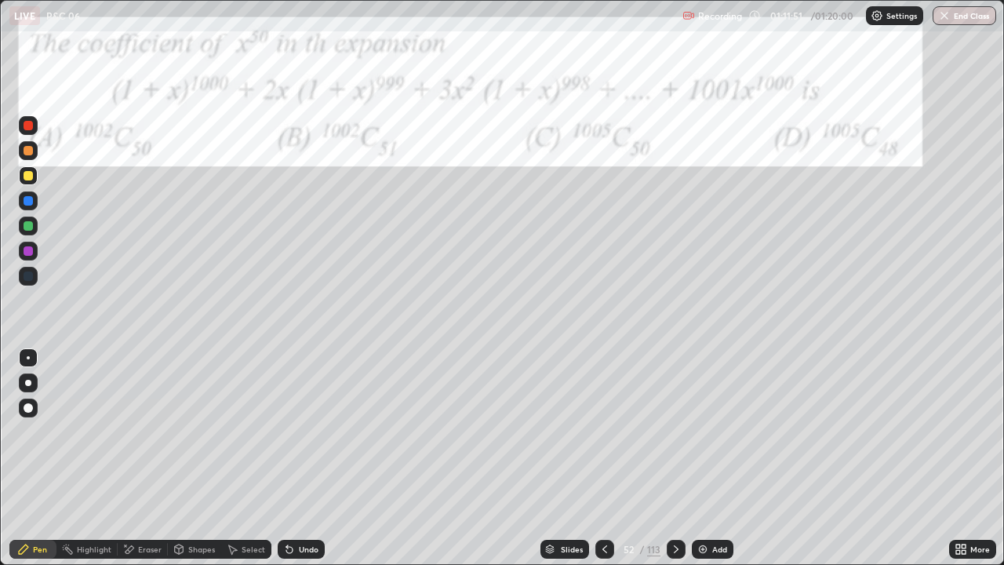
click at [681, 506] on div at bounding box center [676, 549] width 19 height 19
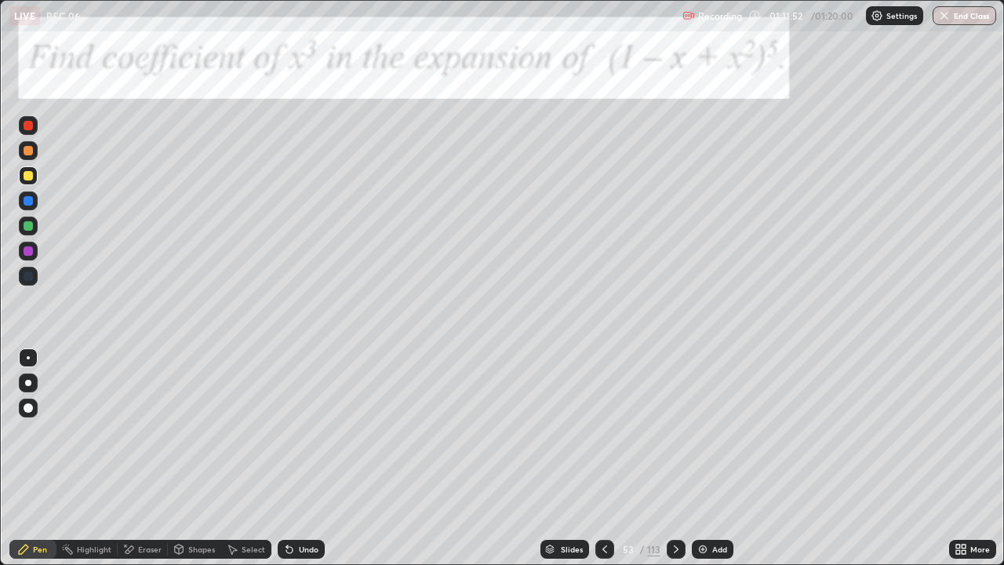
click at [682, 506] on div at bounding box center [676, 549] width 19 height 19
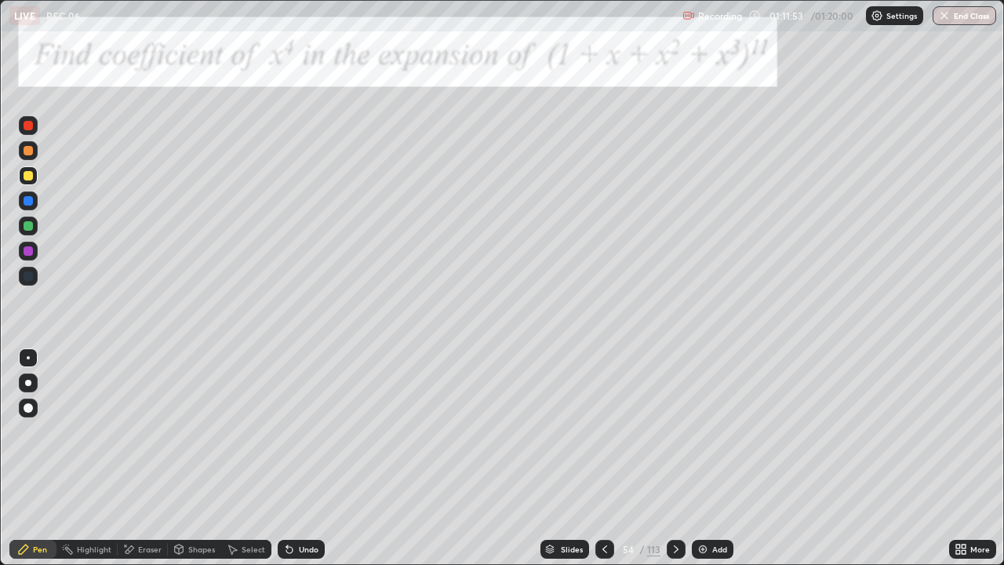
click at [681, 506] on div at bounding box center [676, 549] width 19 height 19
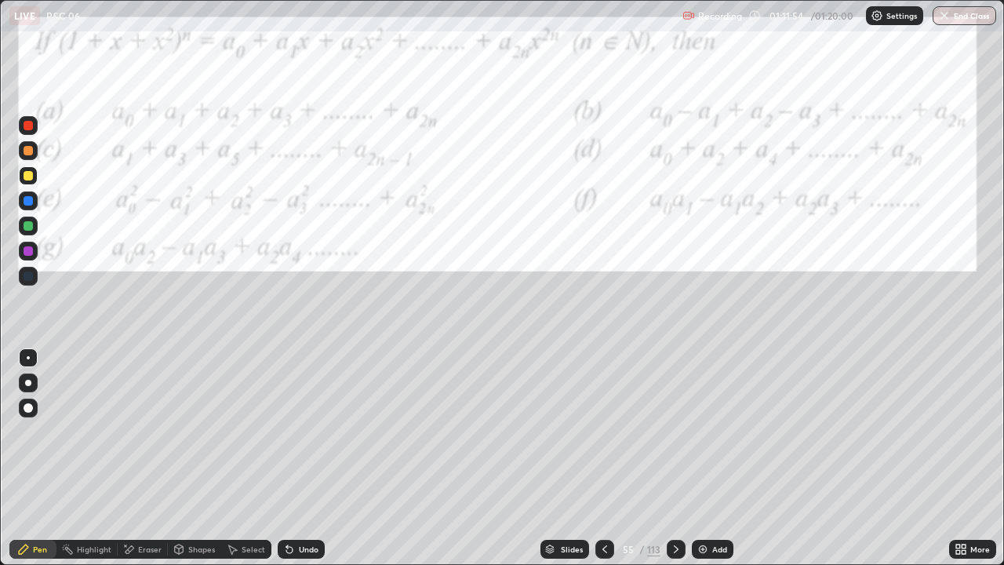
click at [683, 506] on div at bounding box center [676, 549] width 19 height 31
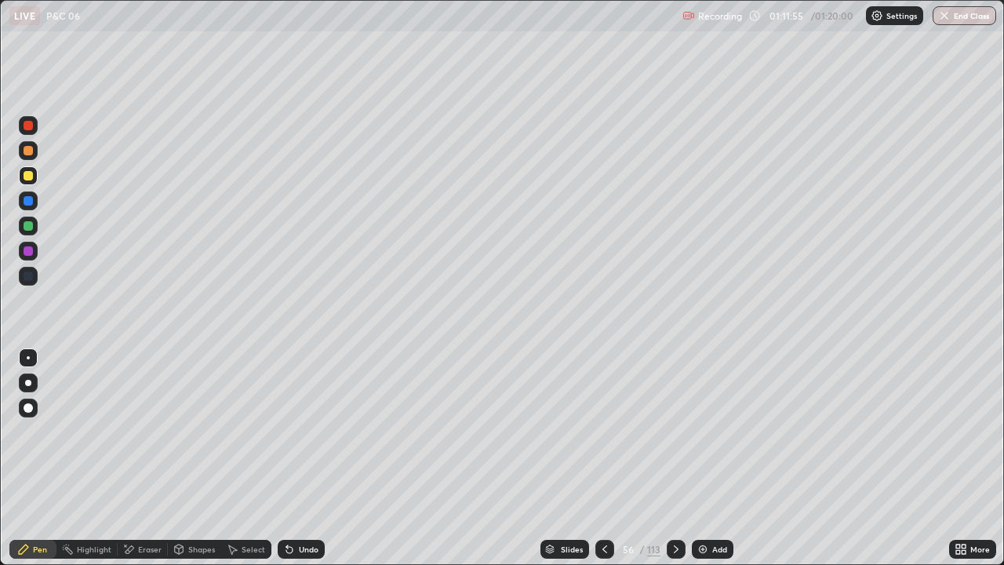
click at [605, 506] on icon at bounding box center [605, 549] width 13 height 13
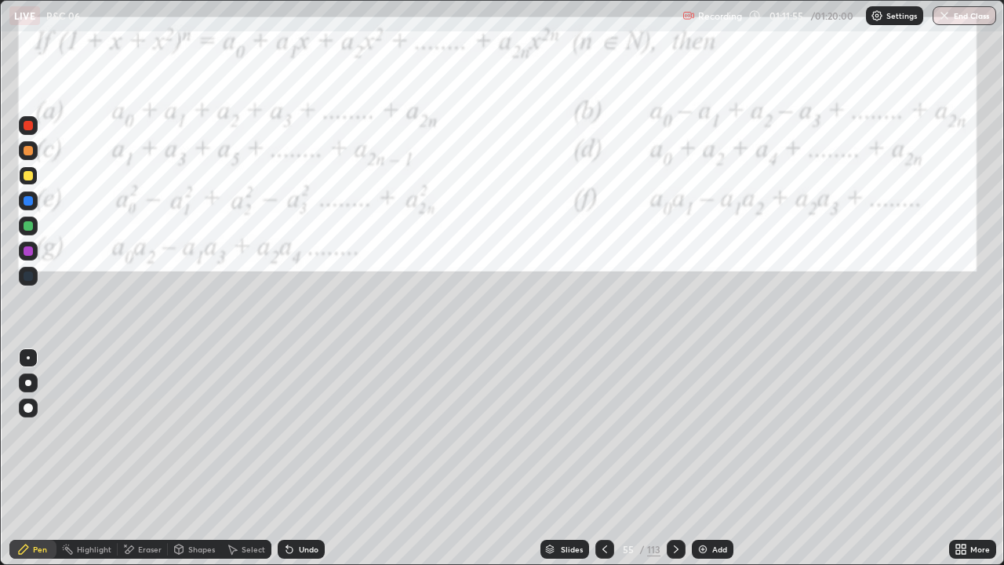
click at [603, 506] on icon at bounding box center [605, 549] width 13 height 13
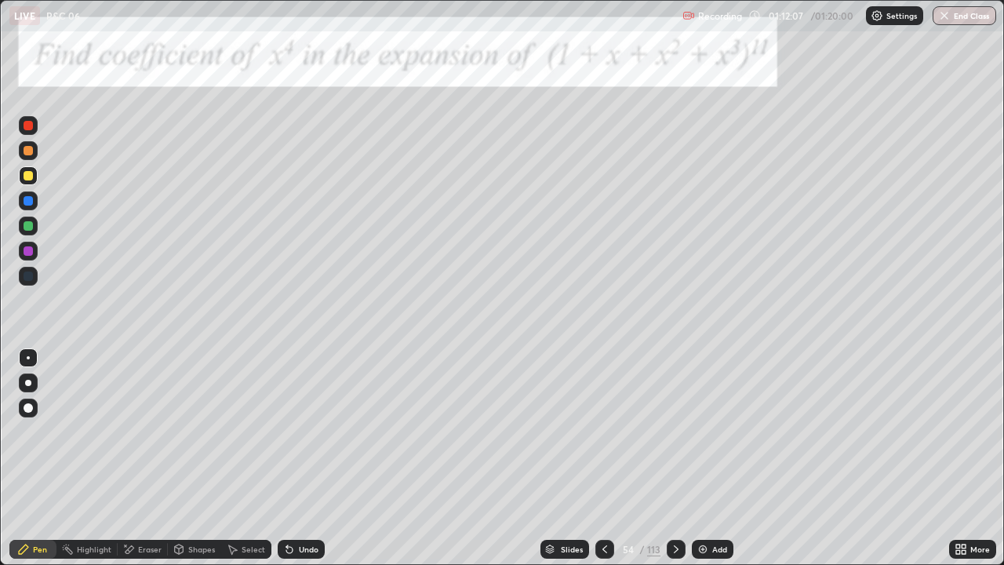
click at [964, 20] on button "End Class" at bounding box center [965, 15] width 64 height 19
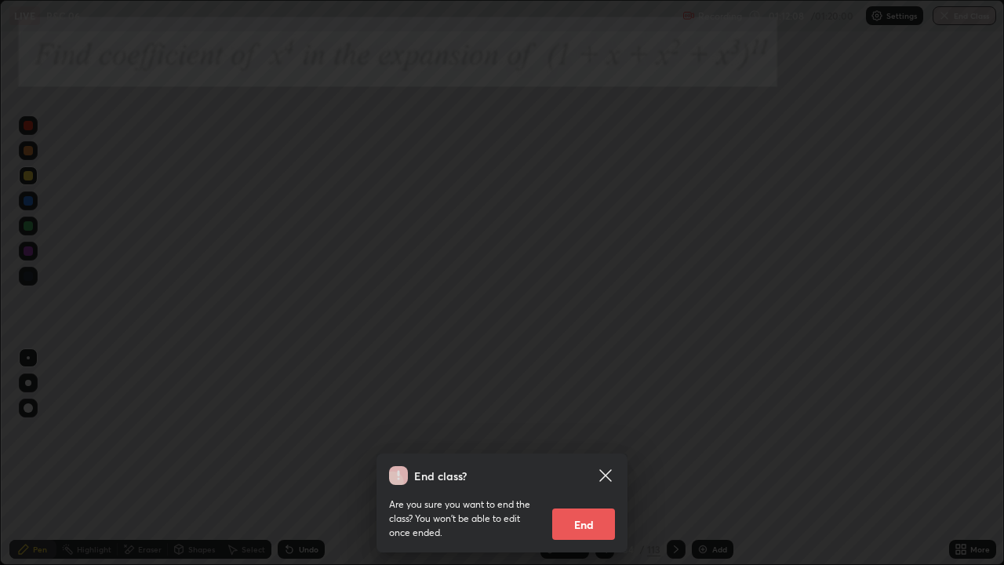
click at [595, 506] on button "End" at bounding box center [583, 523] width 63 height 31
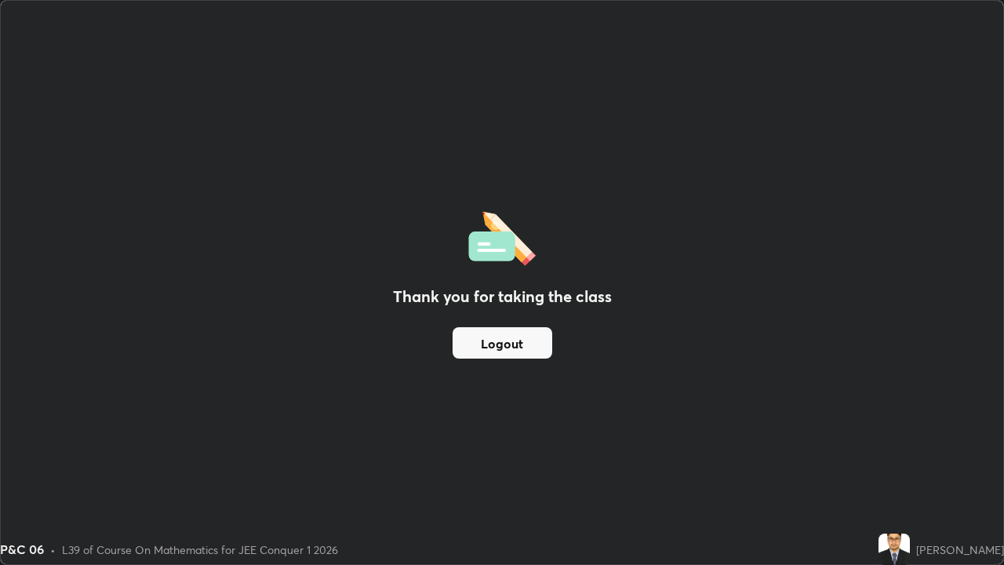
click at [526, 344] on button "Logout" at bounding box center [503, 342] width 100 height 31
